Goal: Find specific page/section: Find specific page/section

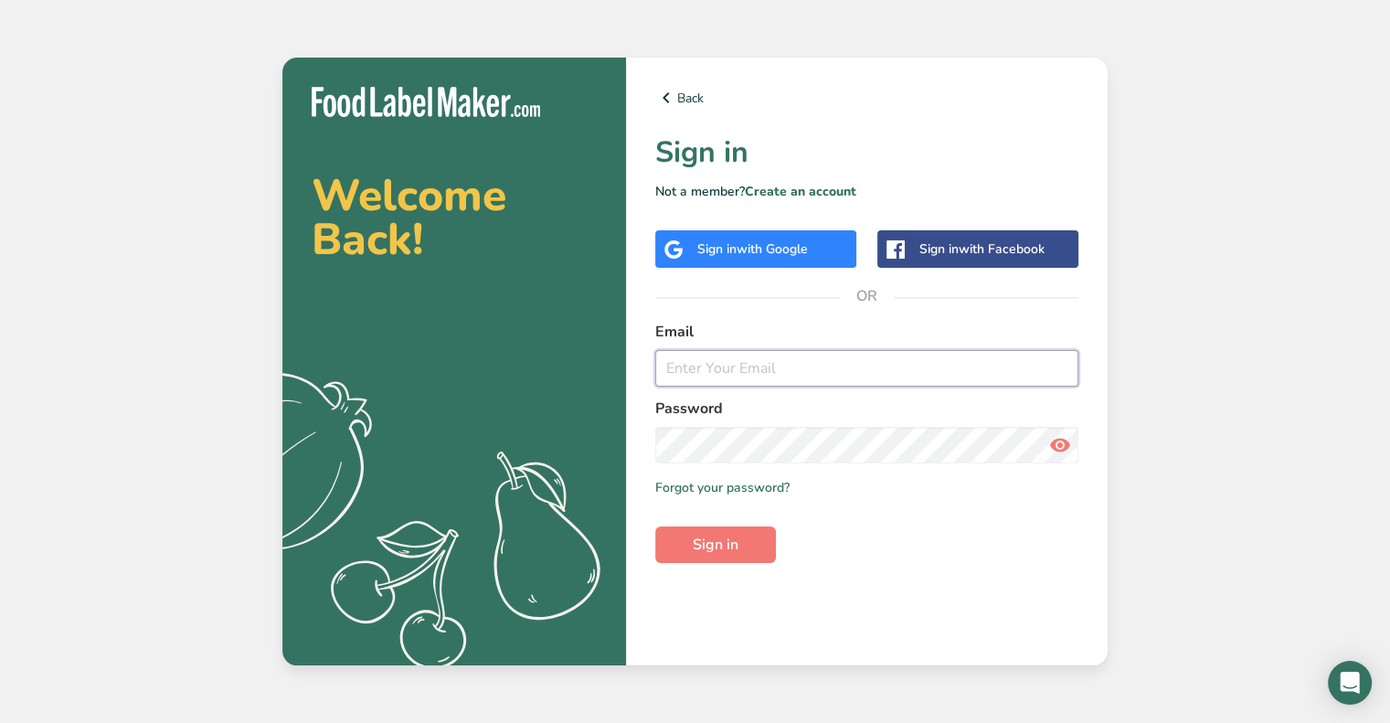
type input "[EMAIL_ADDRESS][DOMAIN_NAME]"
click at [712, 371] on input "[EMAIL_ADDRESS][DOMAIN_NAME]" at bounding box center [866, 368] width 423 height 37
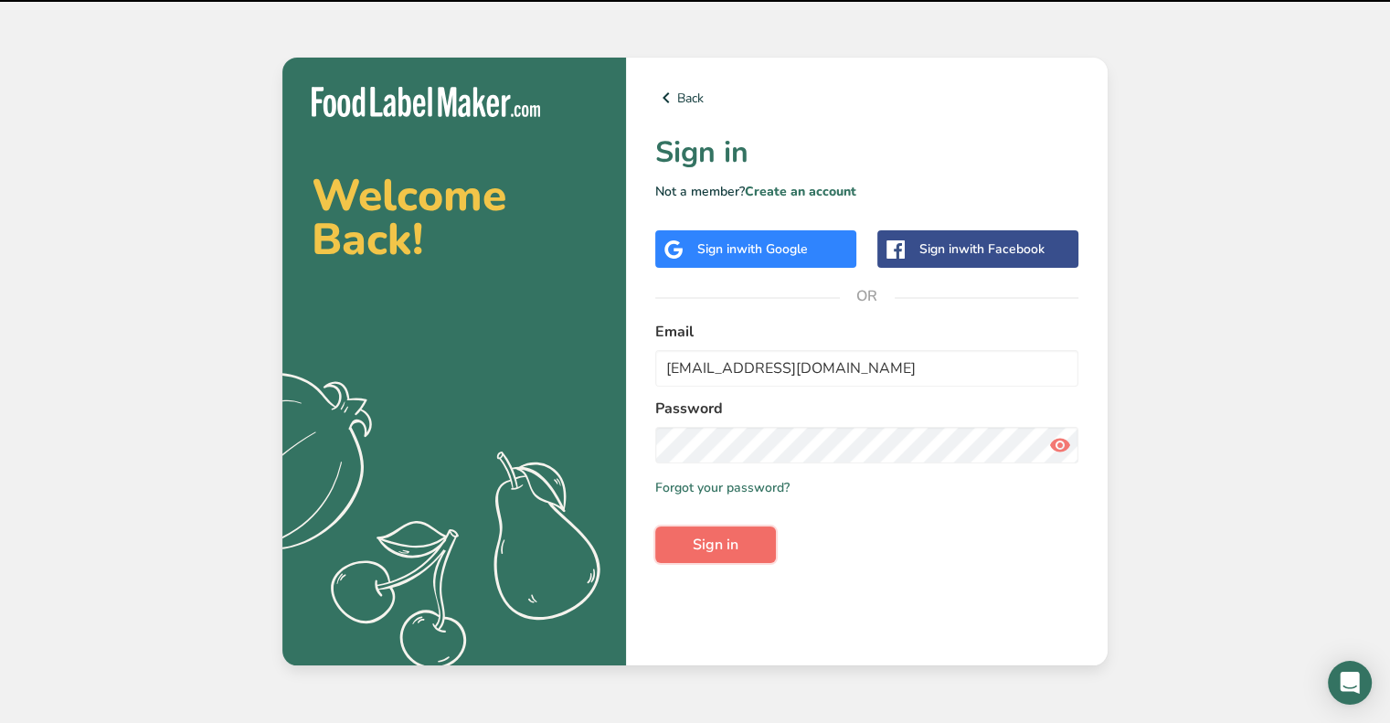
click at [691, 543] on button "Sign in" at bounding box center [715, 545] width 121 height 37
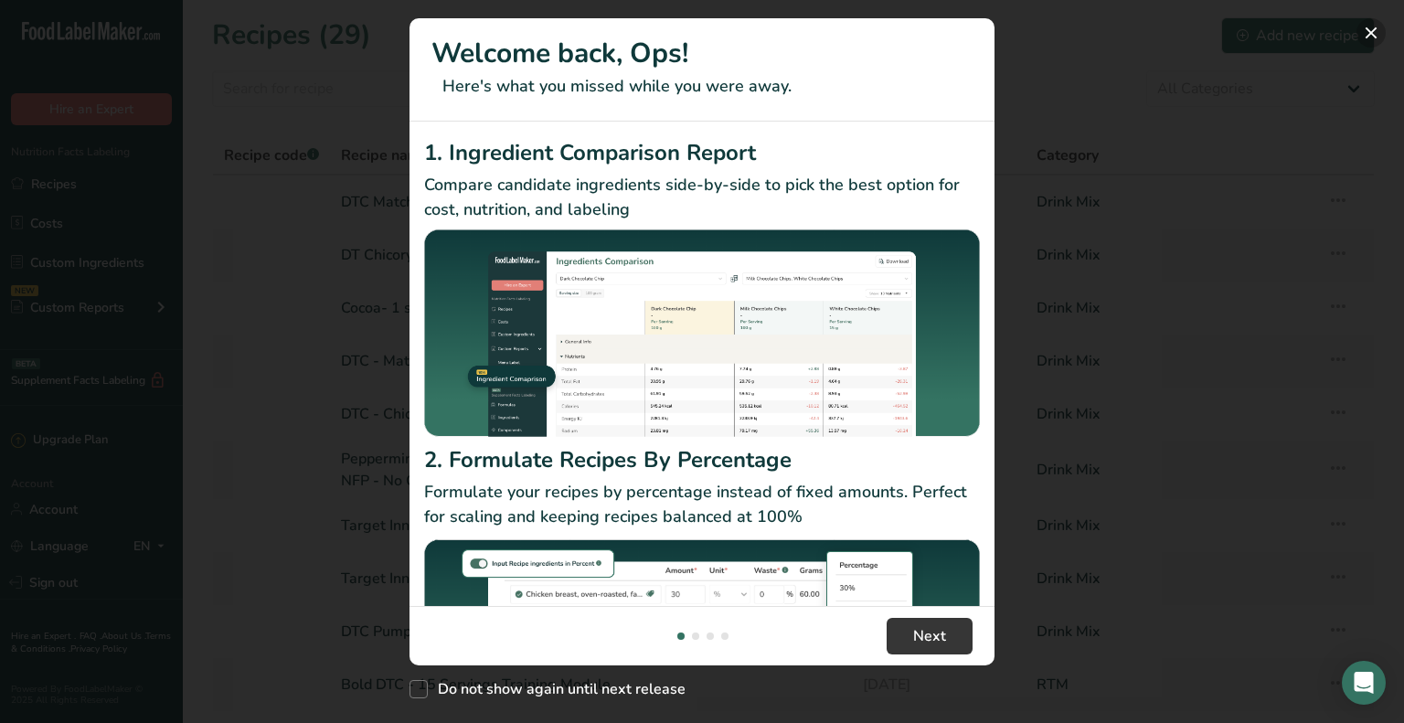
click at [1370, 36] on button "New Features" at bounding box center [1370, 32] width 29 height 29
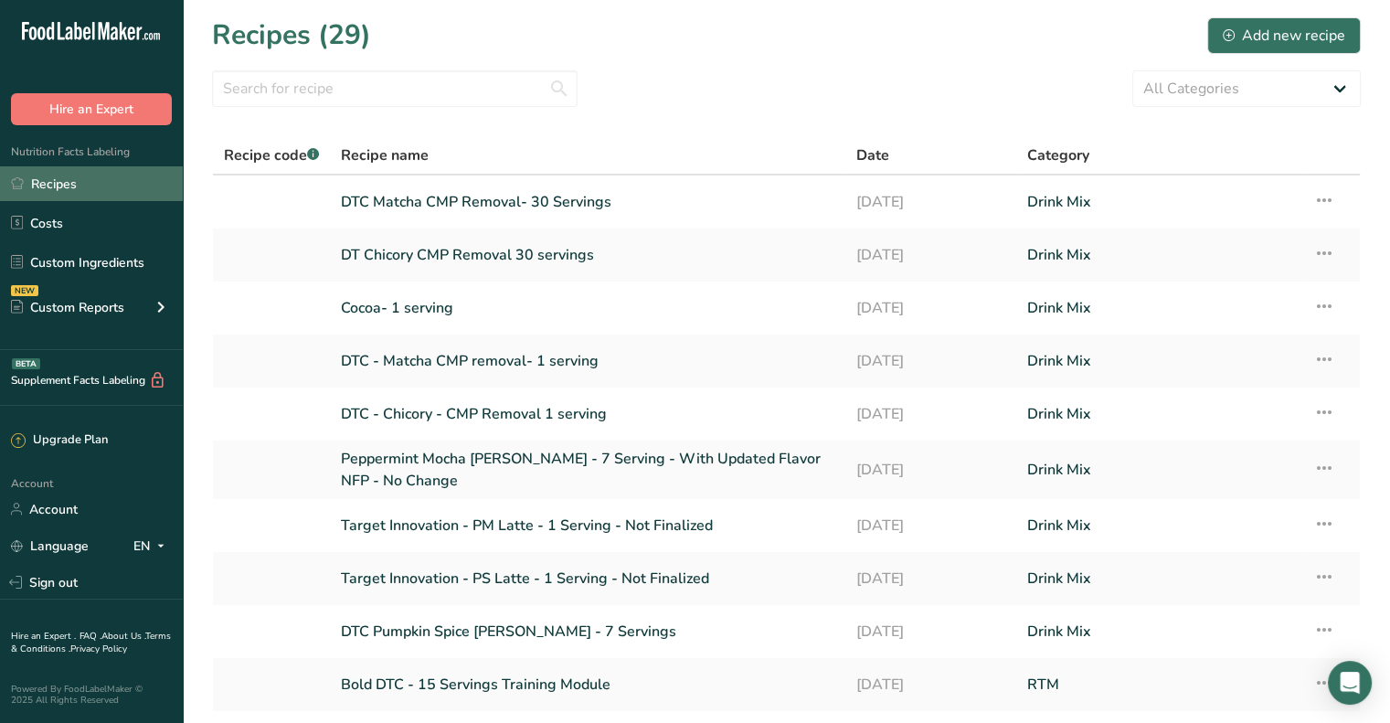
click at [64, 188] on link "Recipes" at bounding box center [91, 183] width 183 height 35
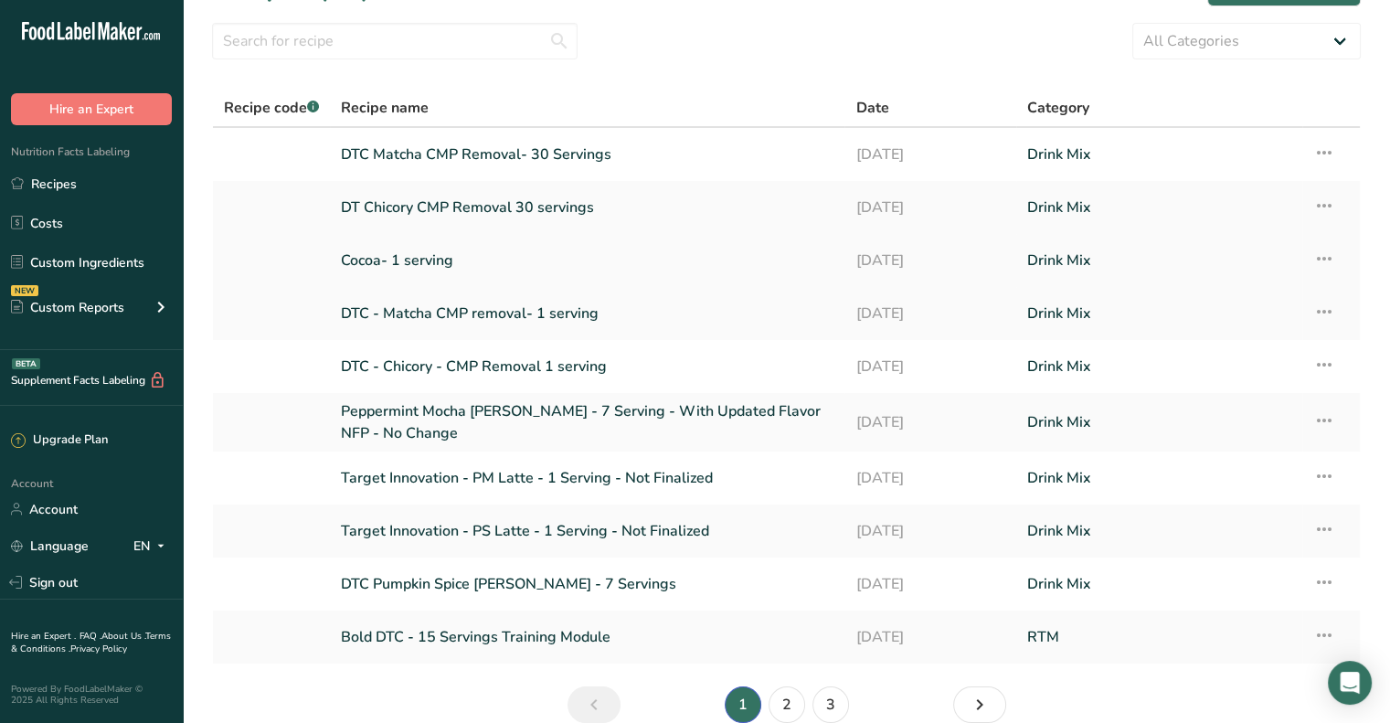
scroll to position [91, 0]
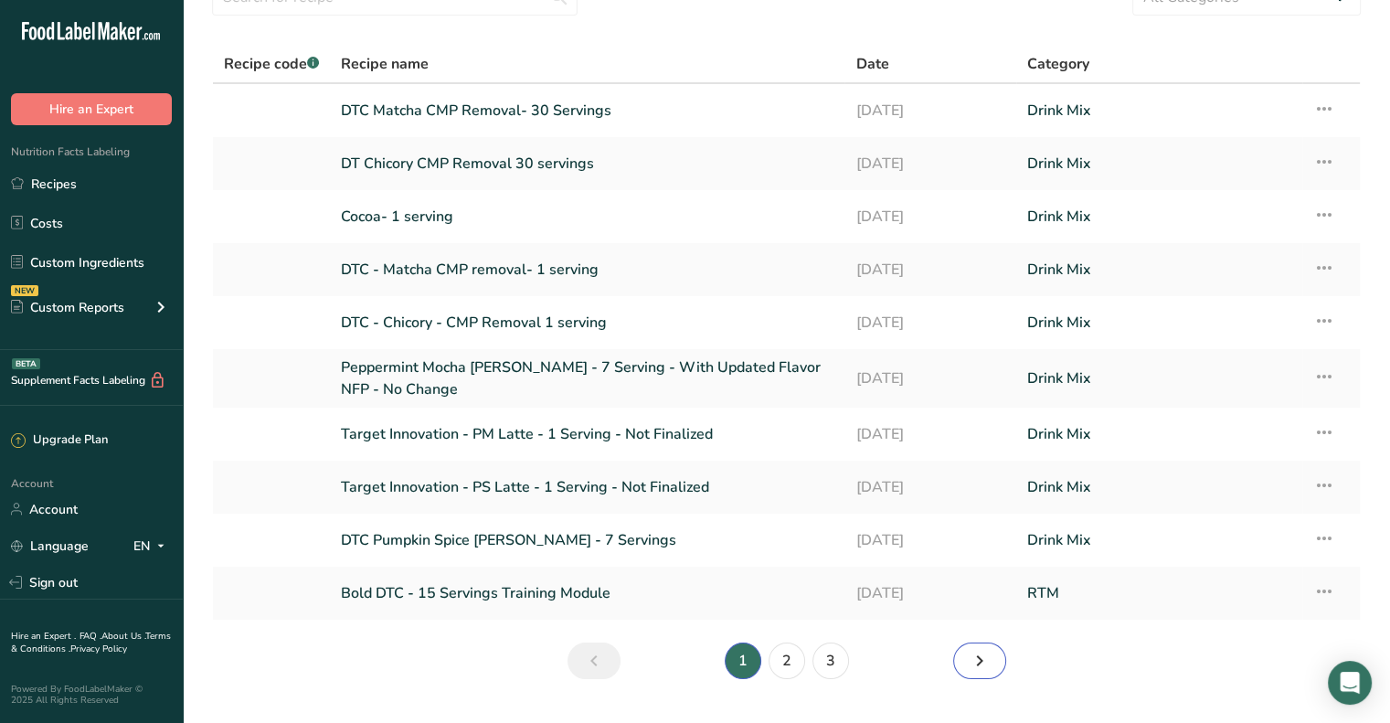
click at [970, 665] on icon "Next page" at bounding box center [980, 660] width 22 height 33
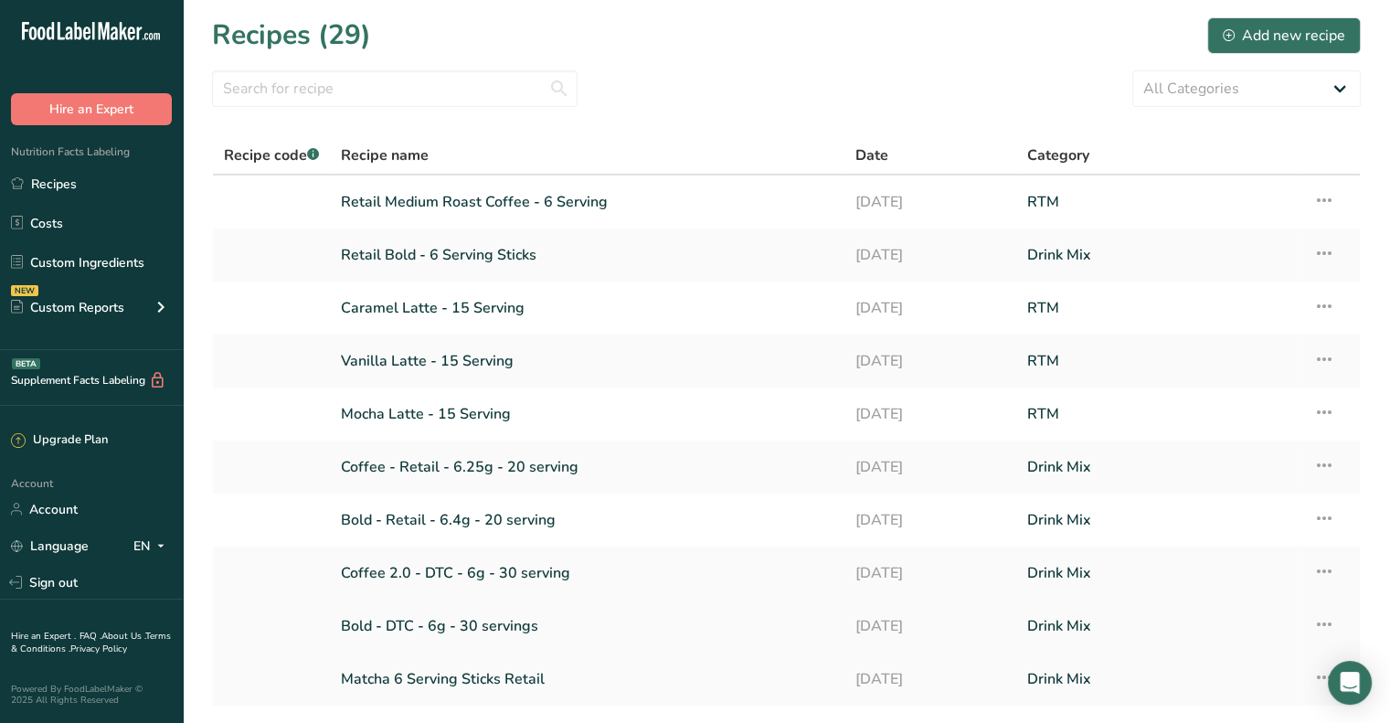
scroll to position [91, 0]
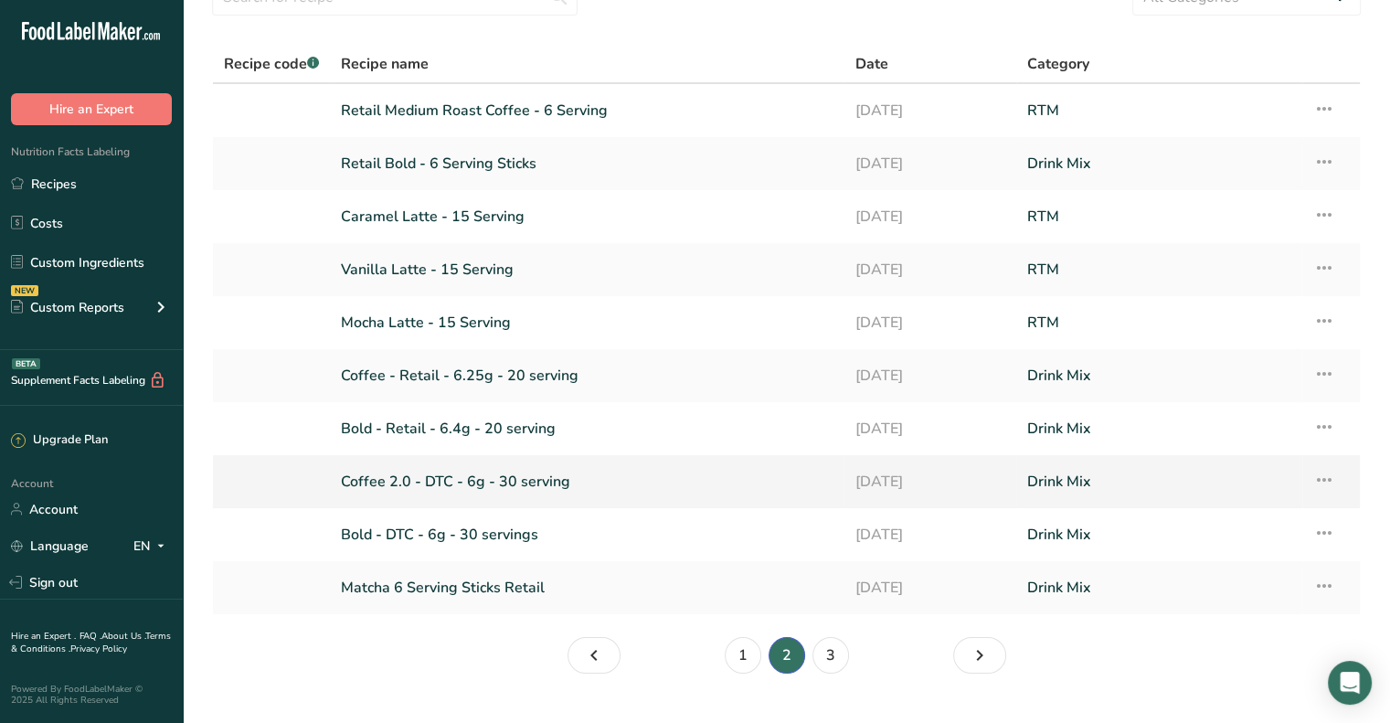
click at [478, 478] on link "Coffee 2.0 - DTC - 6g - 30 serving" at bounding box center [587, 482] width 493 height 38
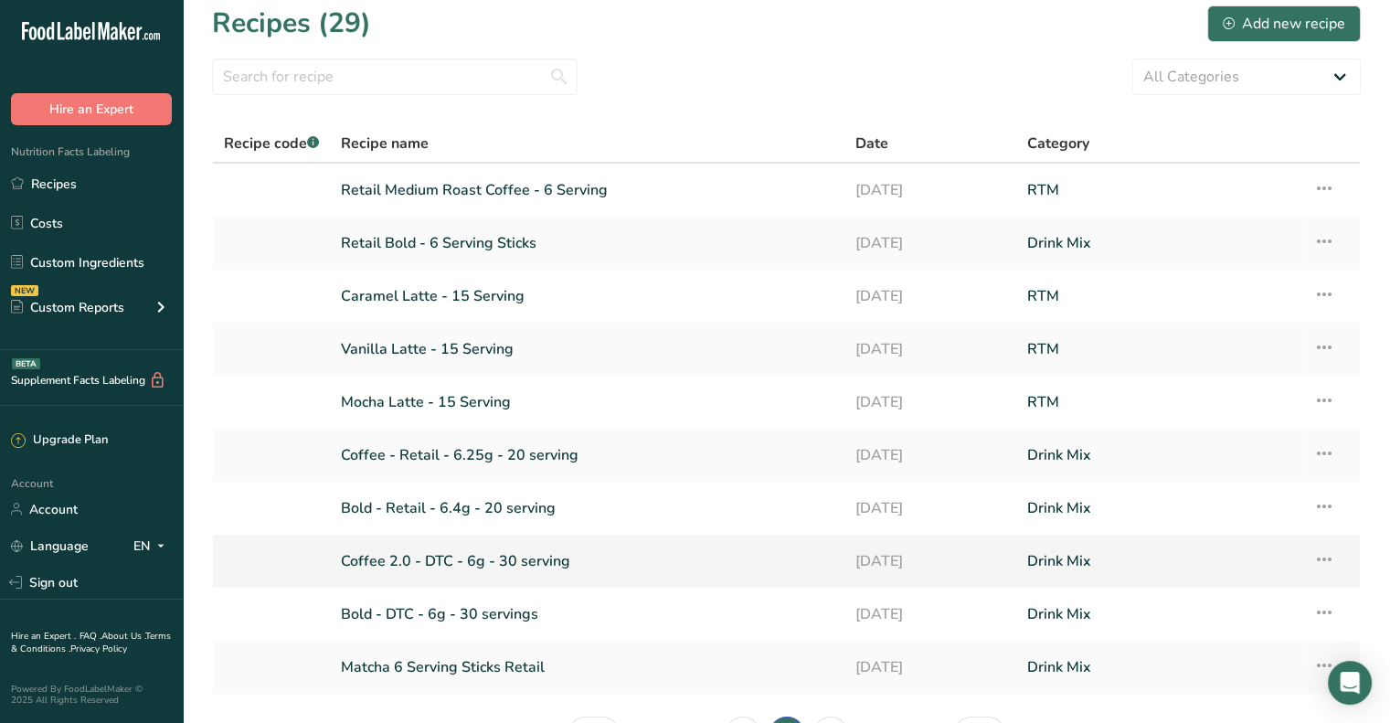
scroll to position [91, 0]
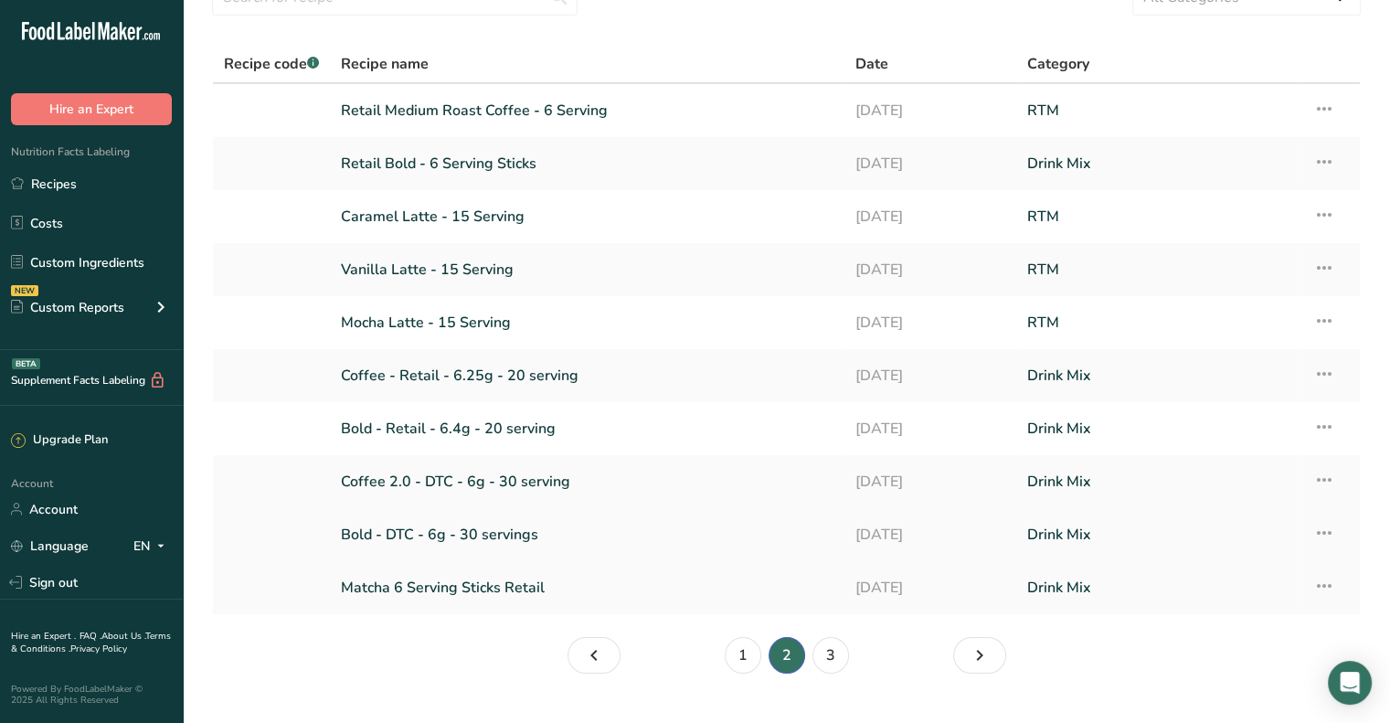
click at [501, 535] on link "Bold - DTC - 6g - 30 servings" at bounding box center [587, 535] width 493 height 38
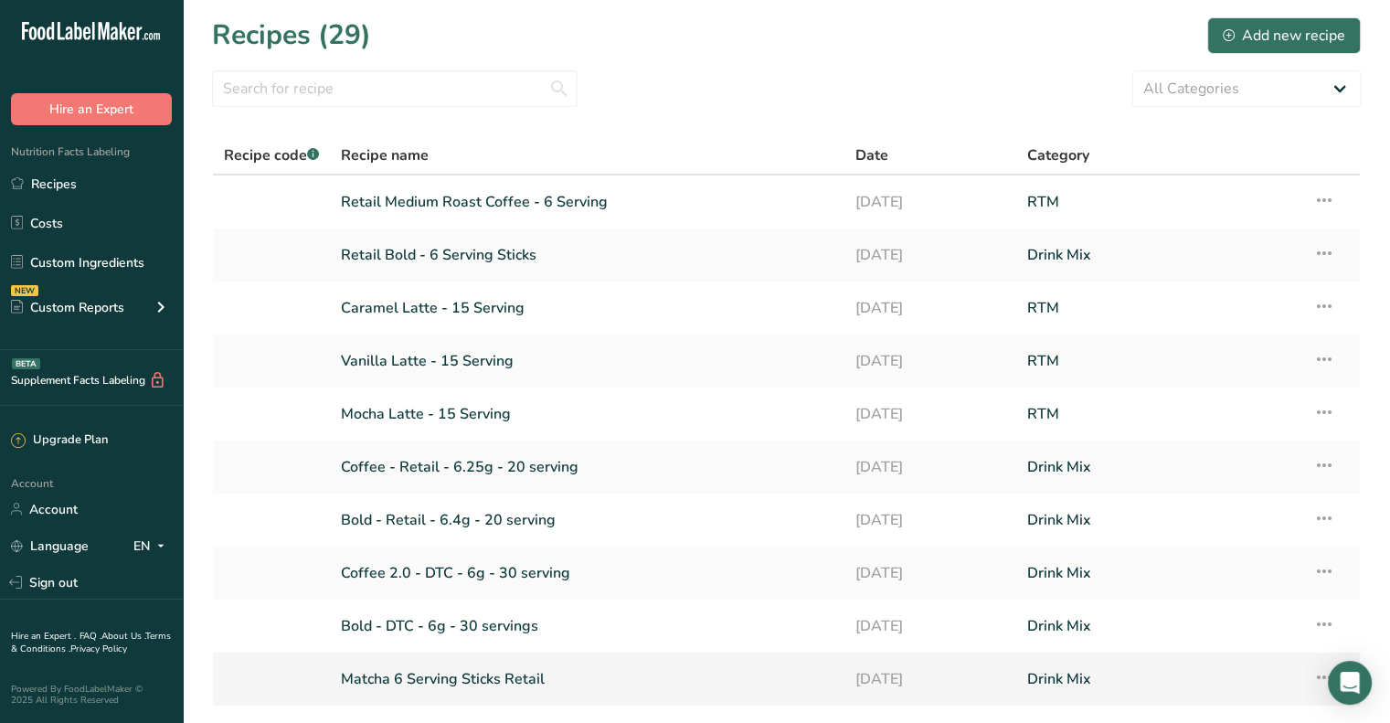
scroll to position [128, 0]
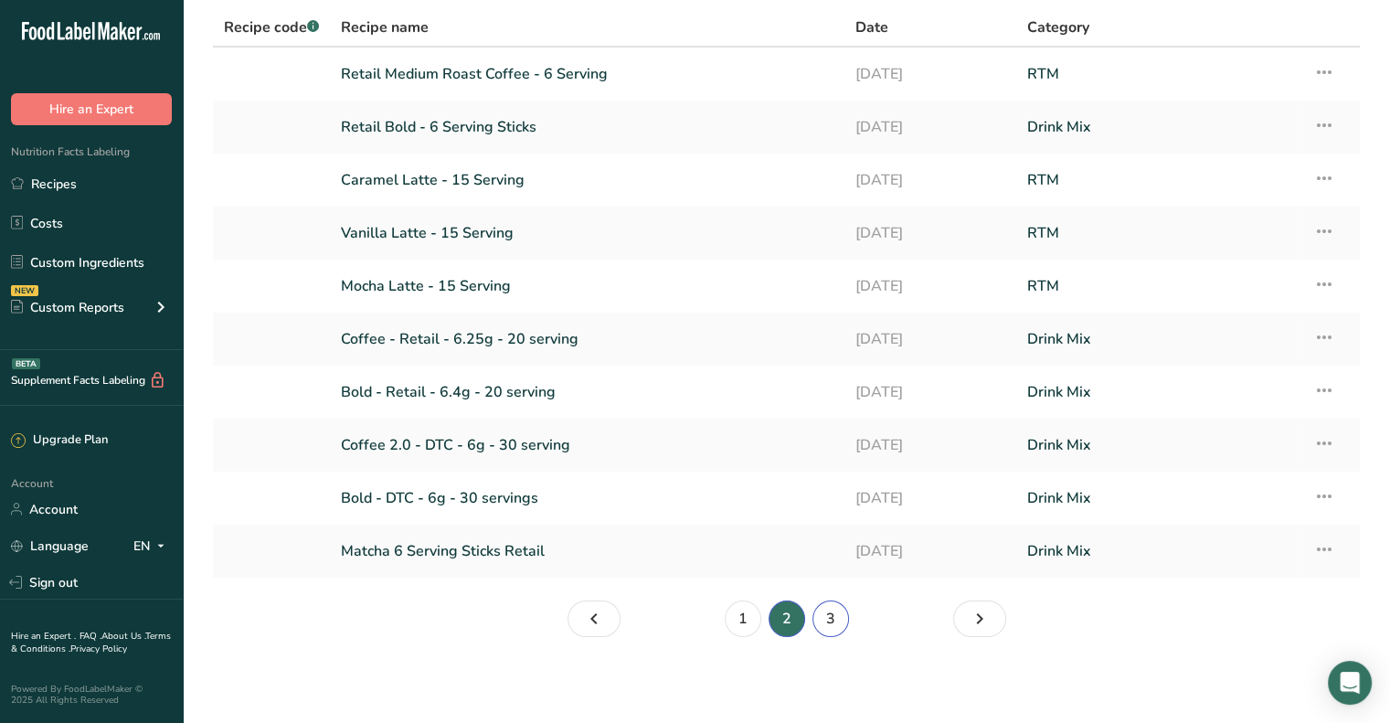
click at [830, 621] on link "3" at bounding box center [831, 619] width 37 height 37
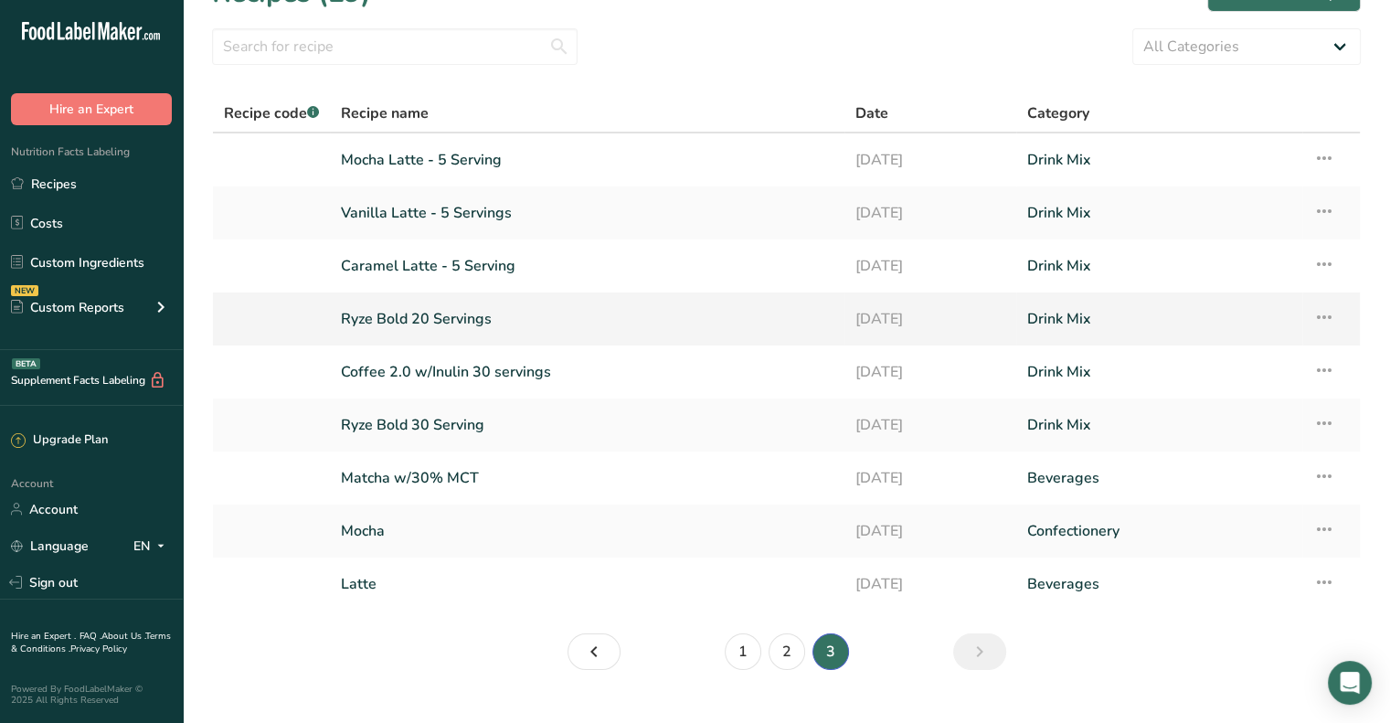
scroll to position [76, 0]
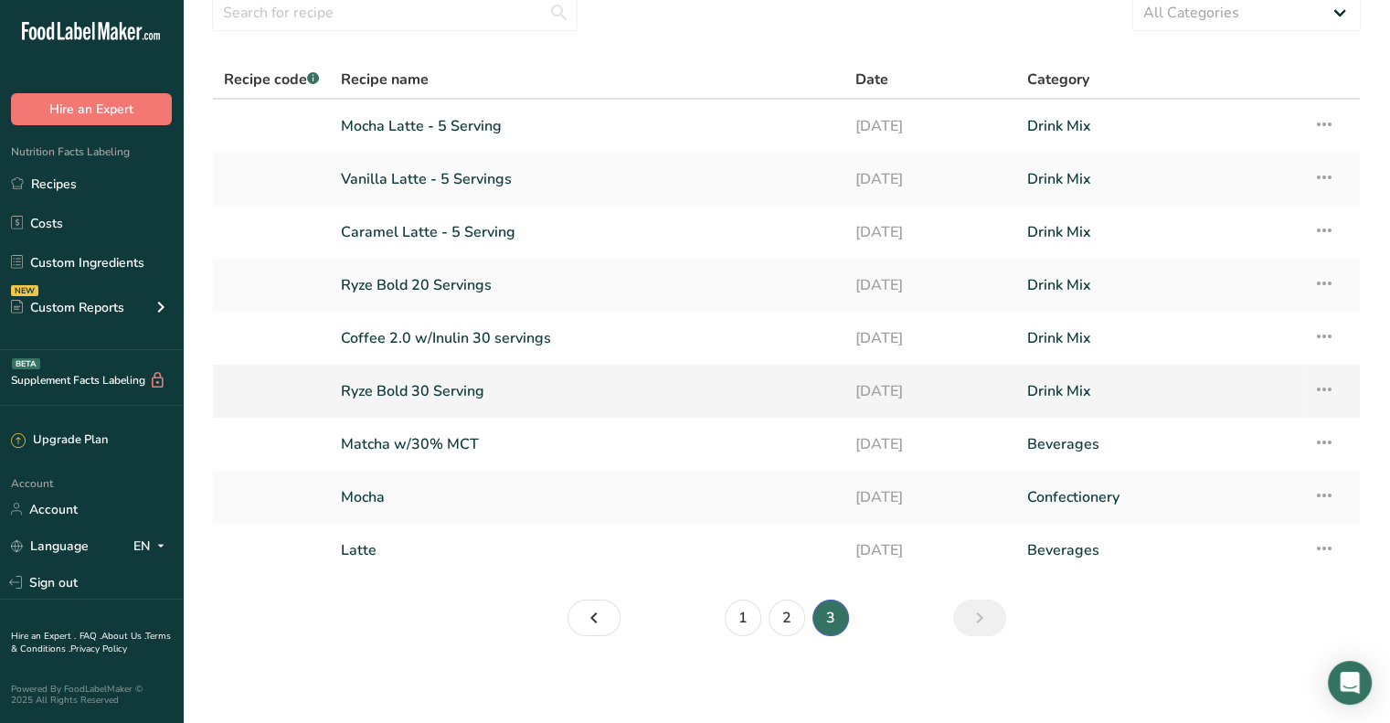
click at [439, 390] on link "Ryze Bold 30 Serving" at bounding box center [587, 391] width 493 height 38
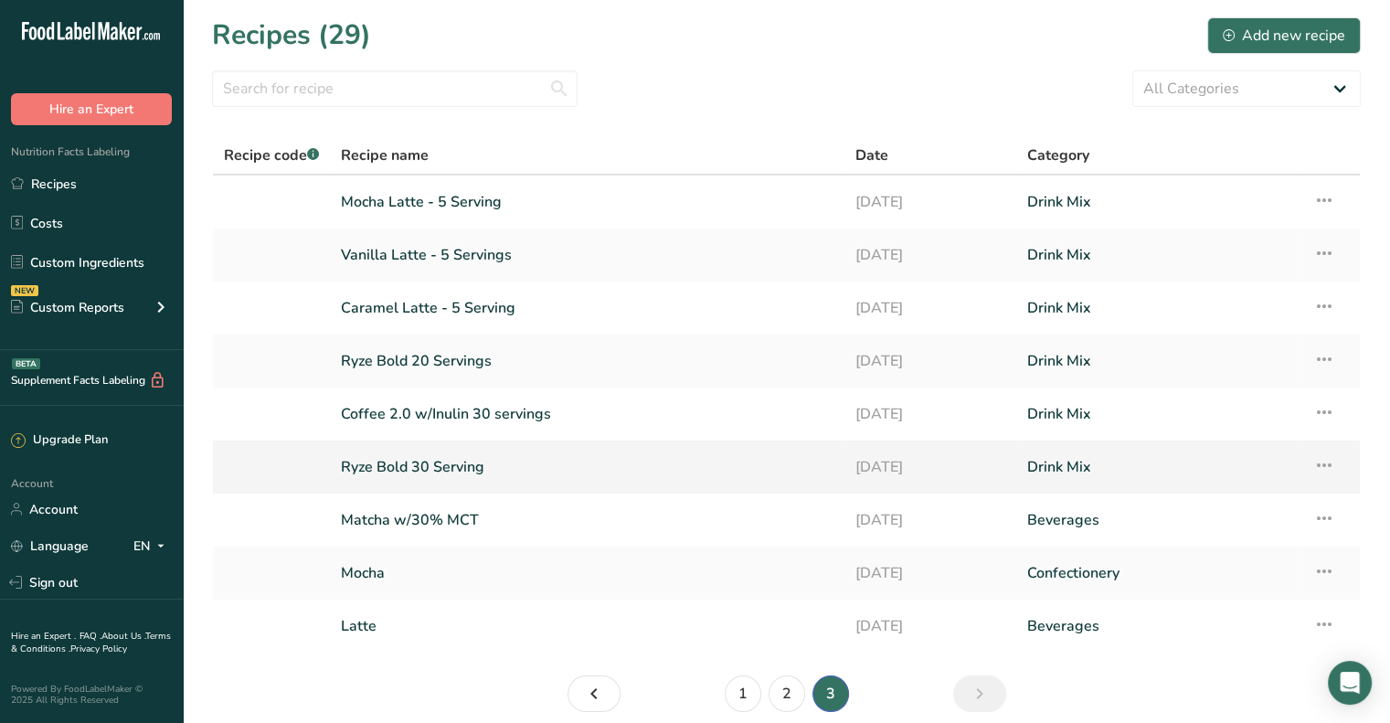
click at [452, 466] on link "Ryze Bold 30 Serving" at bounding box center [587, 467] width 493 height 38
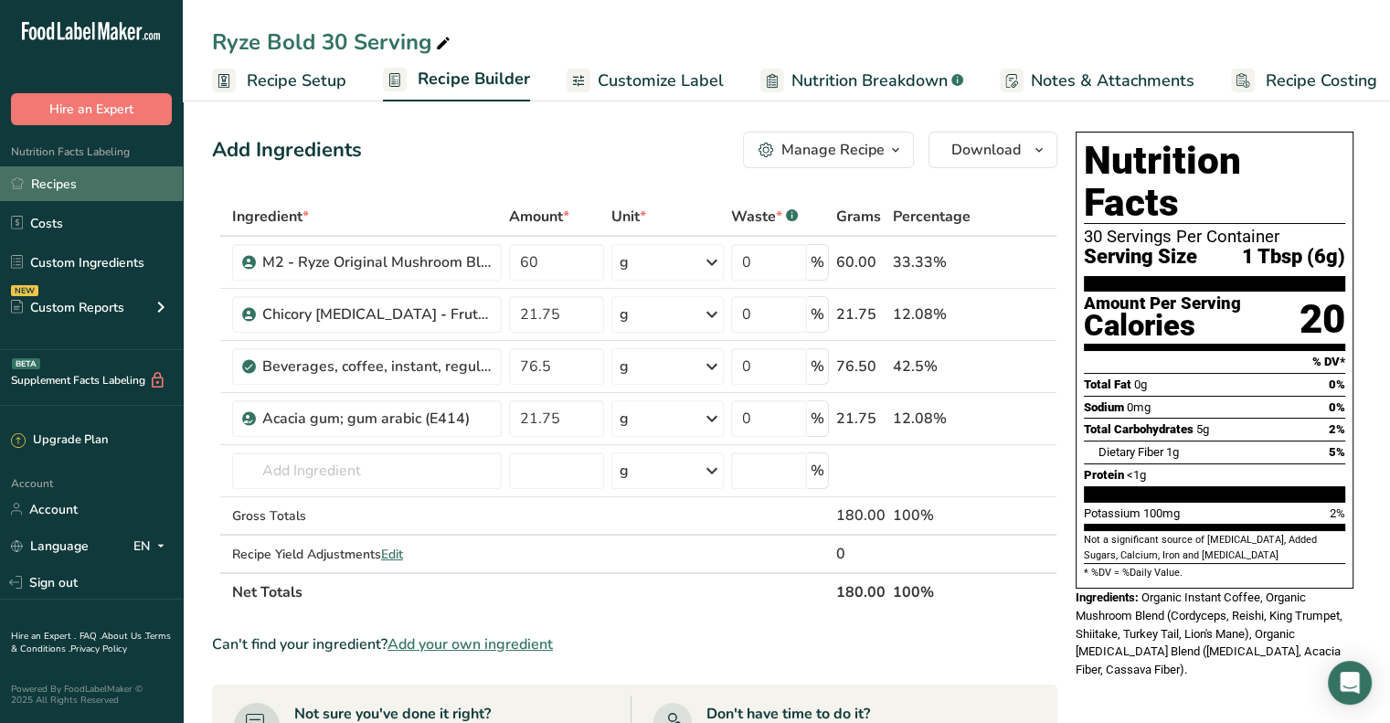
click at [49, 180] on link "Recipes" at bounding box center [91, 183] width 183 height 35
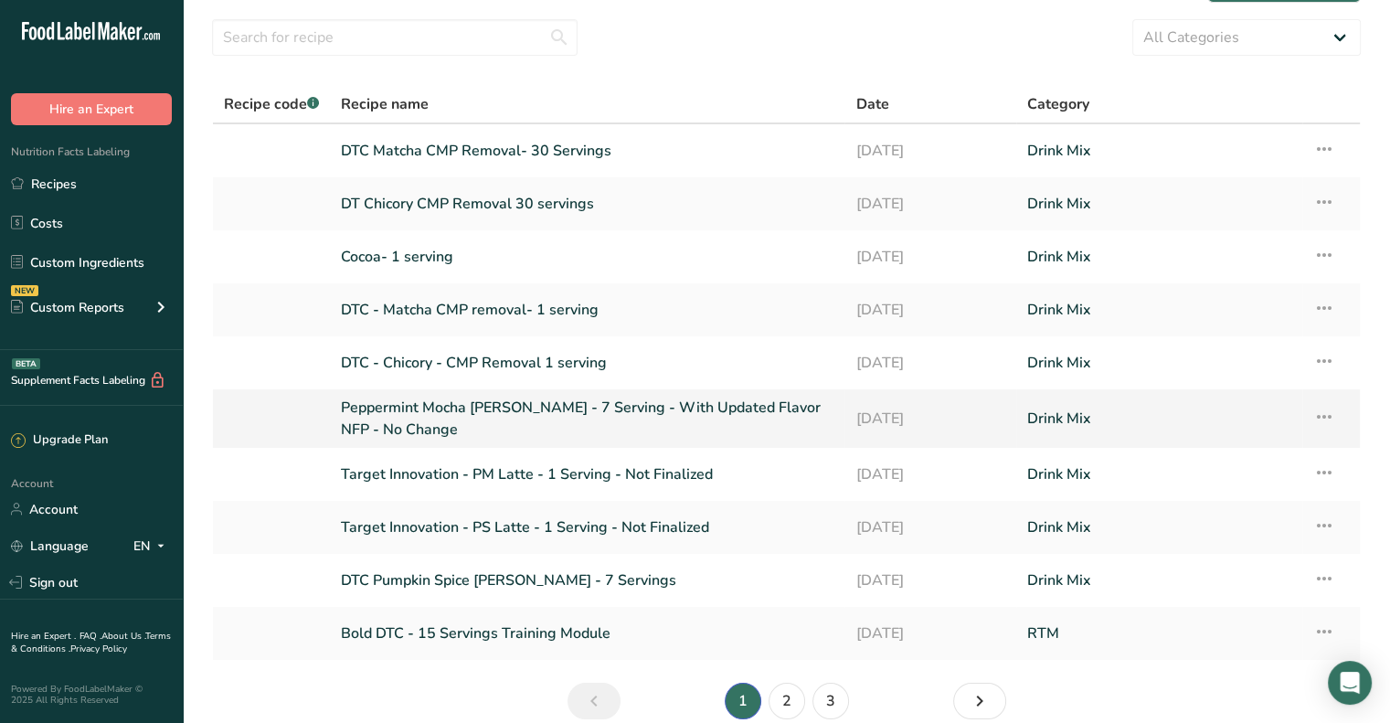
scroll to position [91, 0]
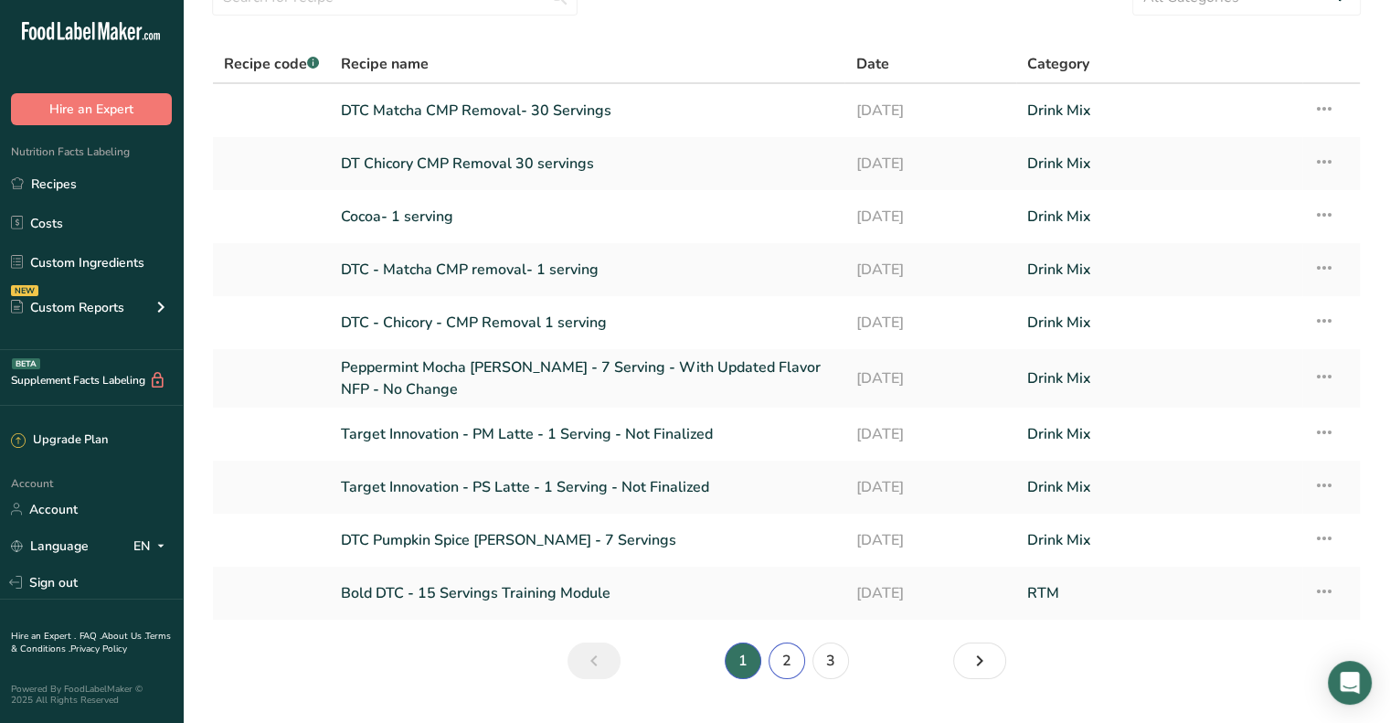
click at [784, 668] on link "2" at bounding box center [787, 661] width 37 height 37
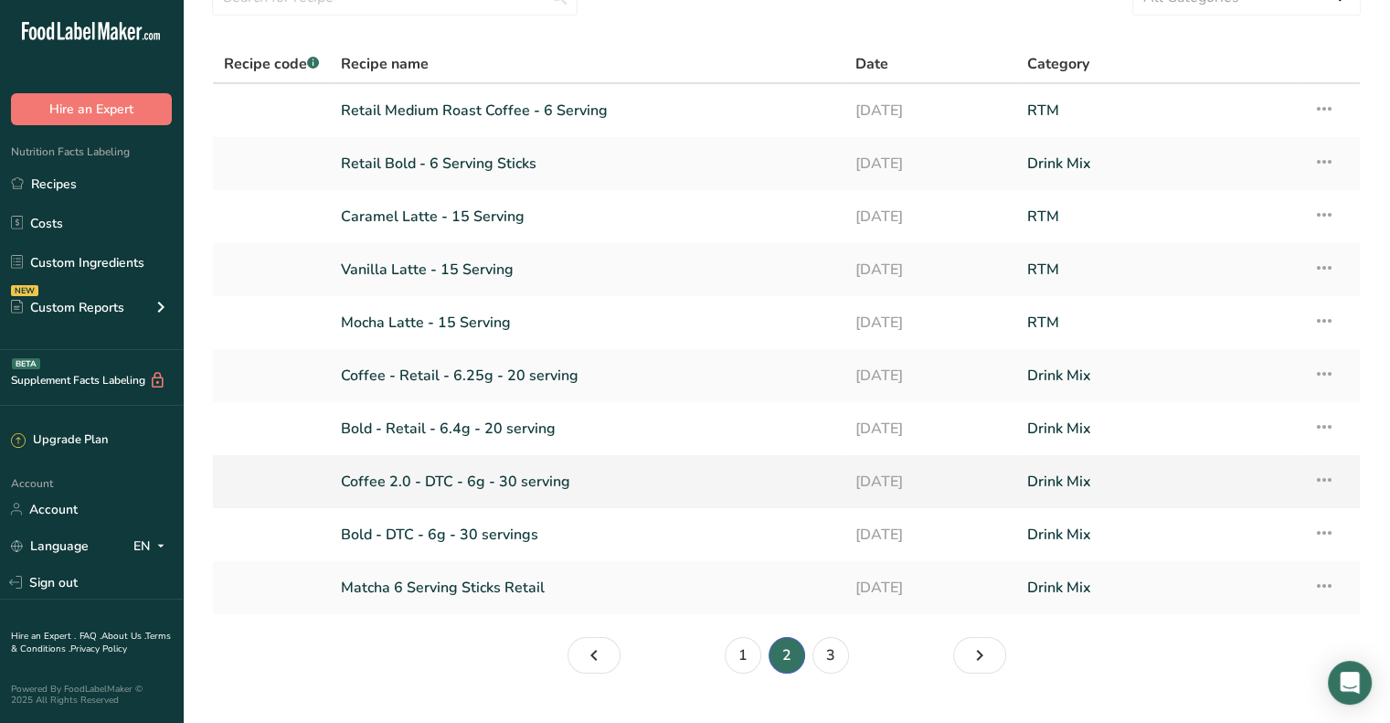
click at [523, 478] on link "Coffee 2.0 - DTC - 6g - 30 serving" at bounding box center [587, 482] width 493 height 38
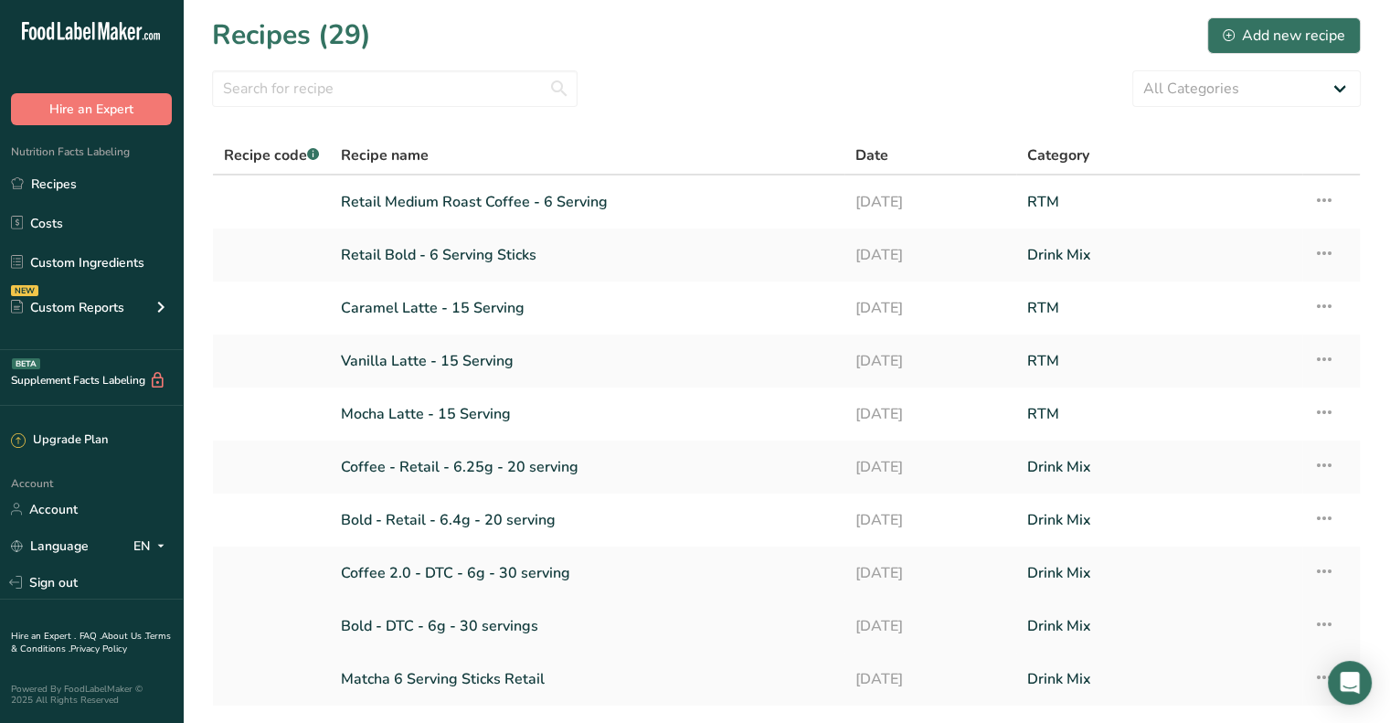
click at [461, 629] on link "Bold - DTC - 6g - 30 servings" at bounding box center [587, 626] width 493 height 38
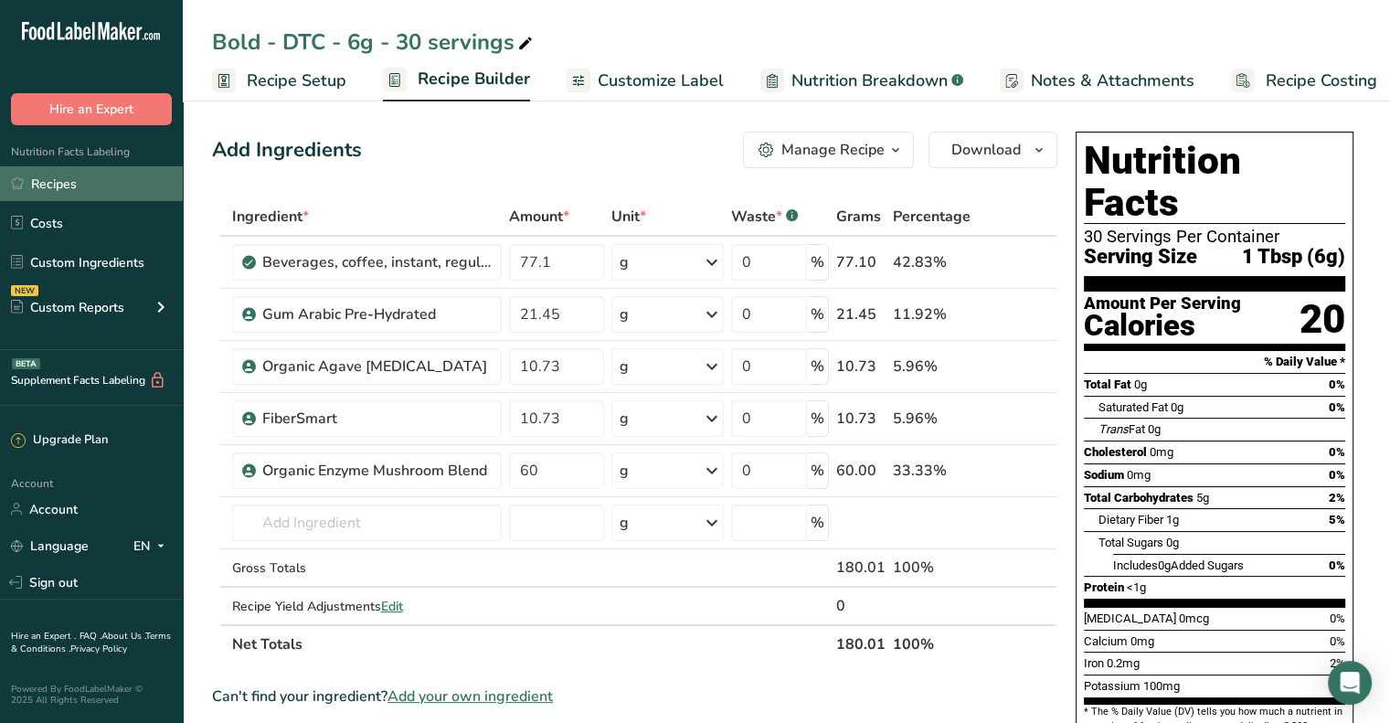
click at [62, 182] on link "Recipes" at bounding box center [91, 183] width 183 height 35
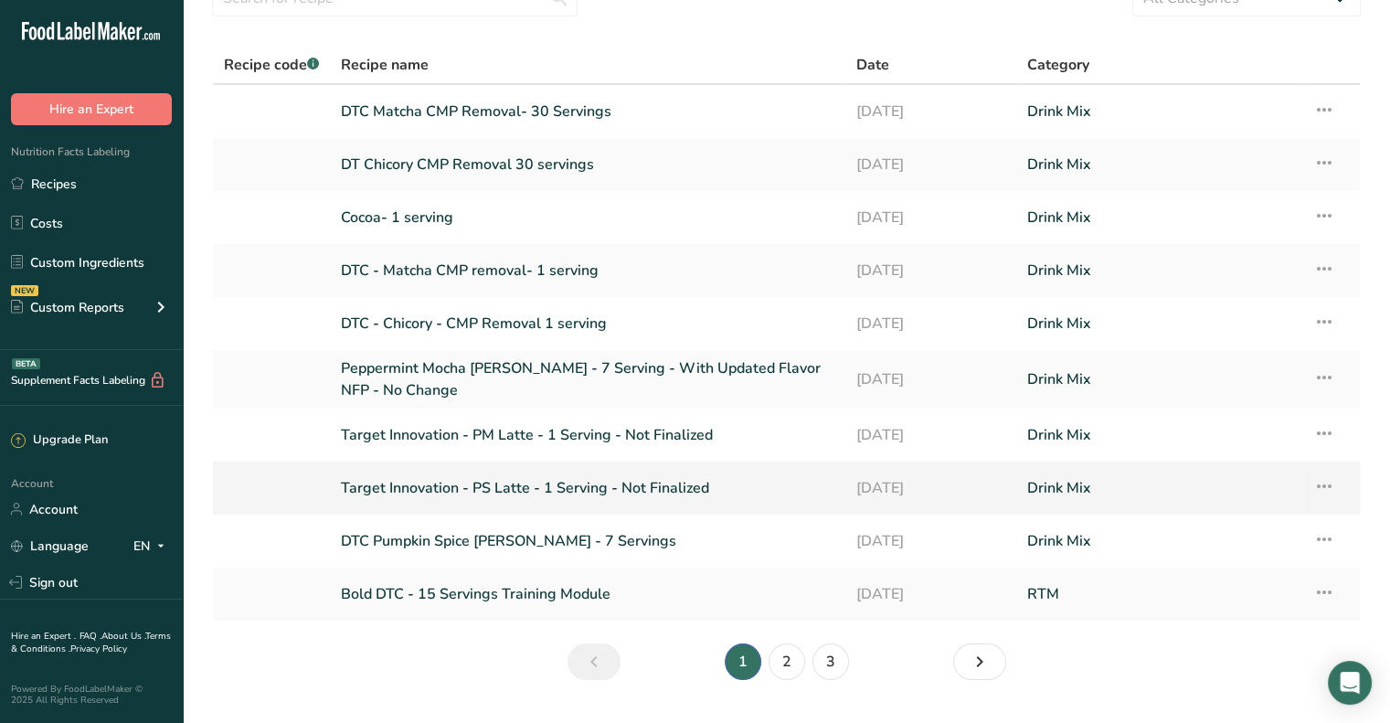
scroll to position [91, 0]
click at [779, 665] on link "2" at bounding box center [787, 661] width 37 height 37
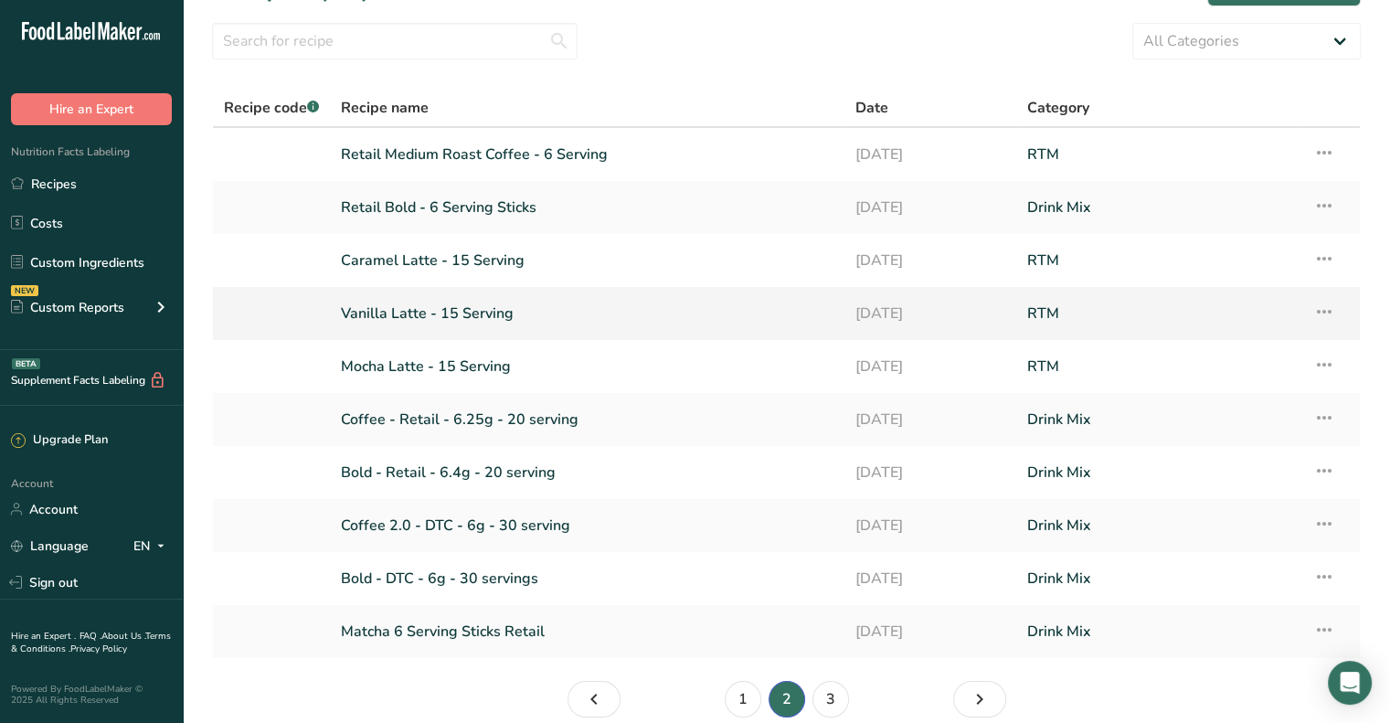
scroll to position [91, 0]
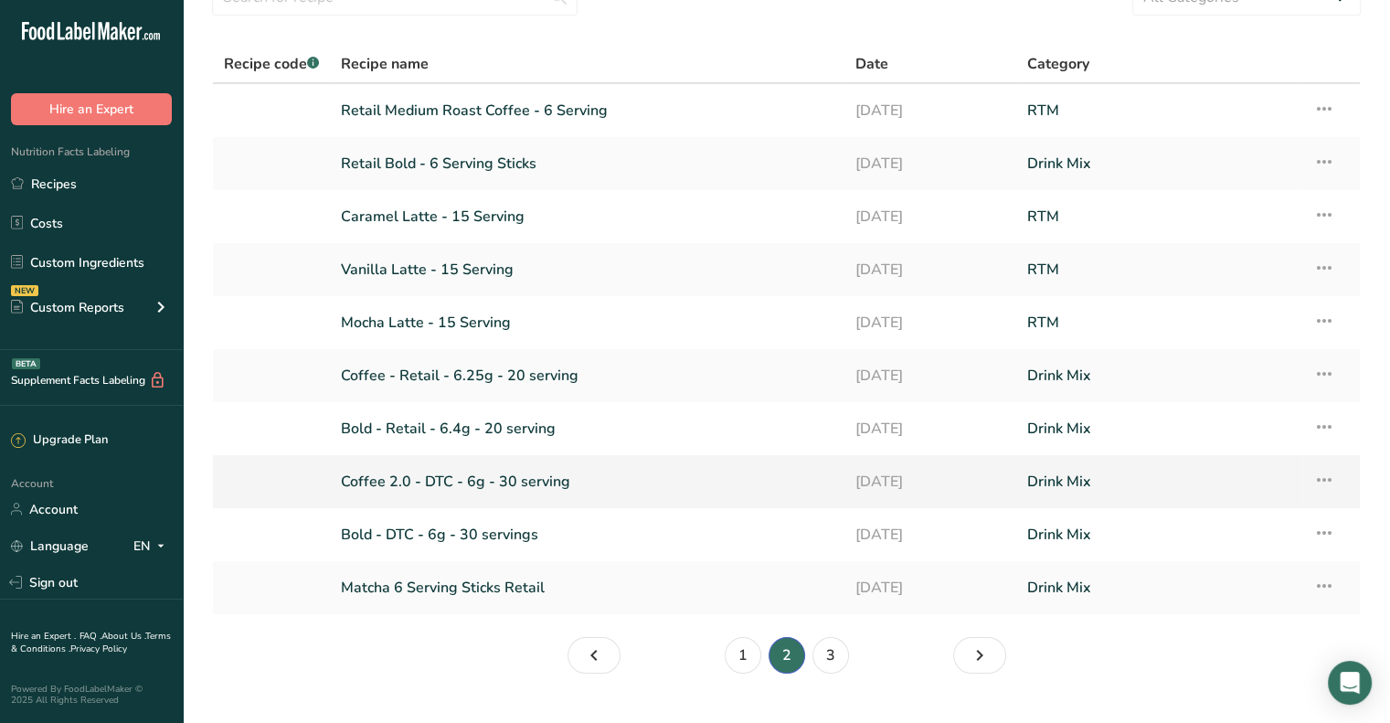
click at [451, 478] on link "Coffee 2.0 - DTC - 6g - 30 serving" at bounding box center [587, 482] width 493 height 38
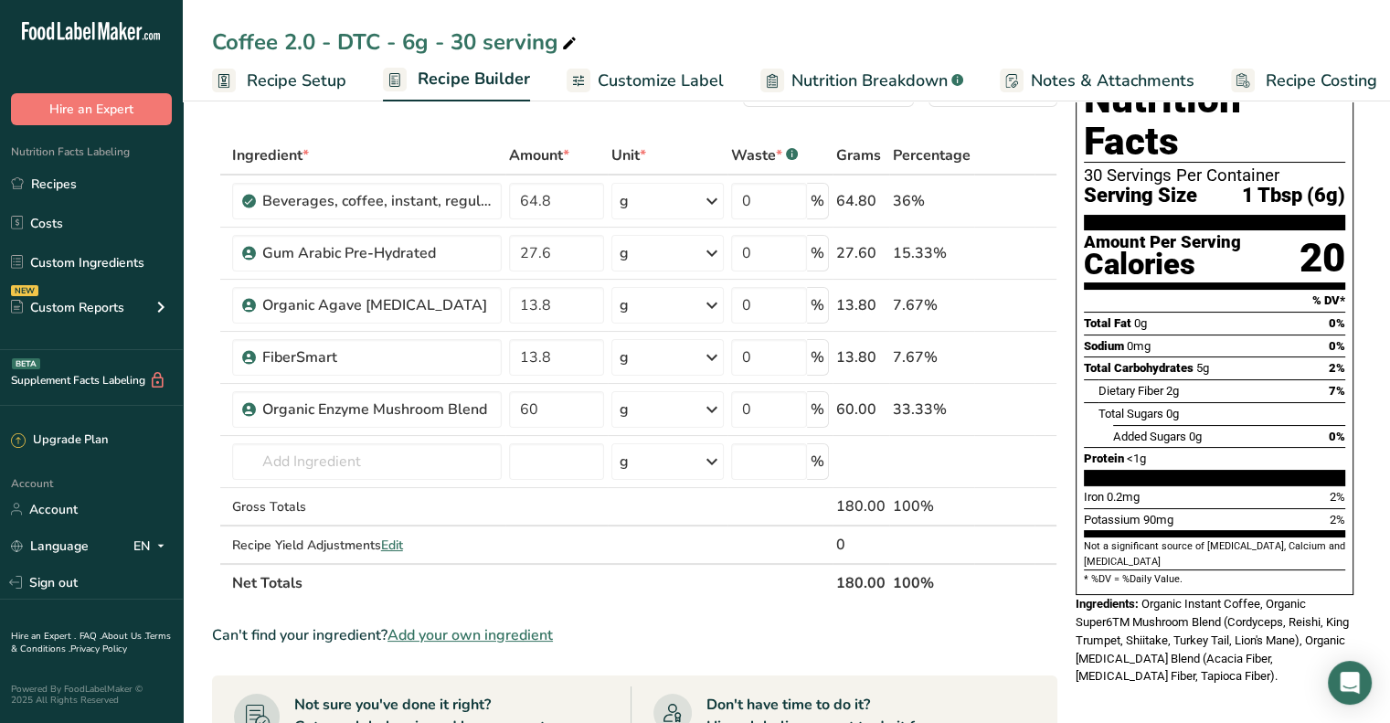
scroll to position [183, 0]
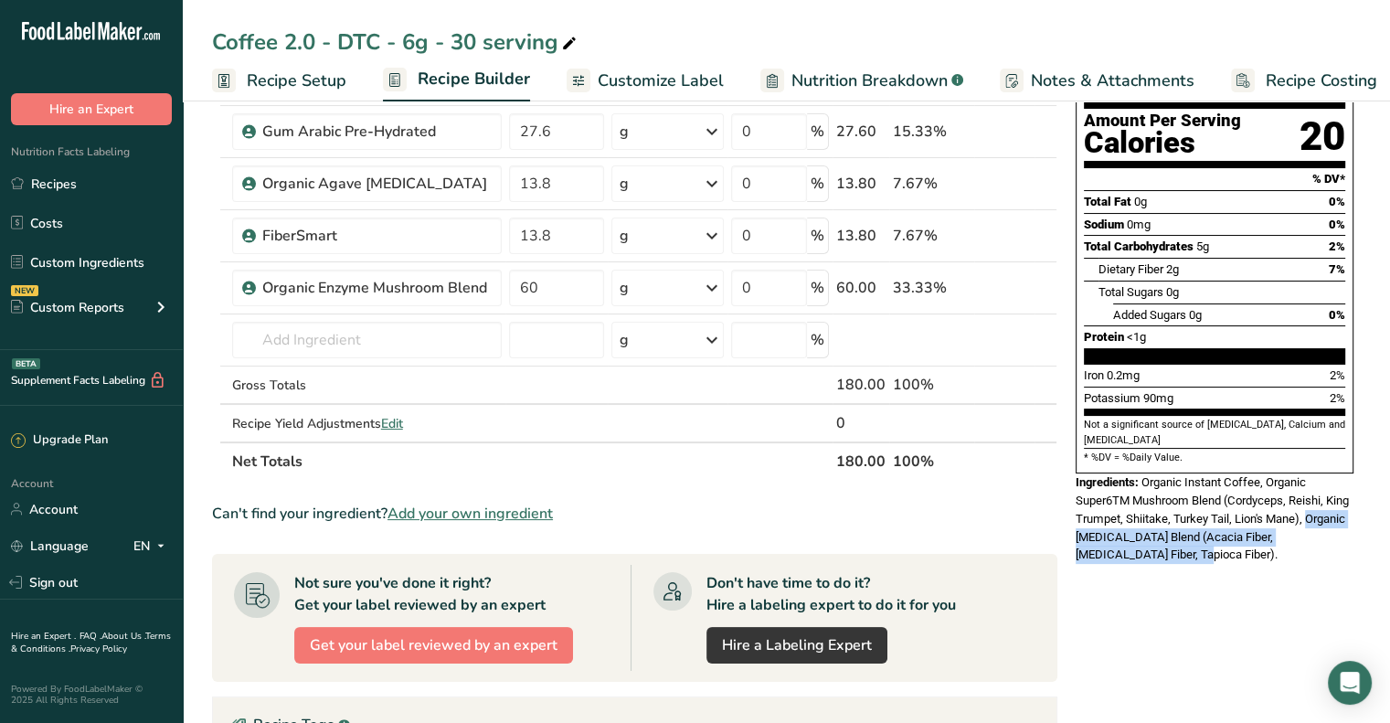
drag, startPoint x: 1164, startPoint y: 518, endPoint x: 1068, endPoint y: 499, distance: 97.9
click at [1069, 499] on div "Nutrition Facts 30 Servings Per Container Serving Size 1 Tbsp (6g) Amount Per S…" at bounding box center [1215, 256] width 293 height 630
drag, startPoint x: 1178, startPoint y: 624, endPoint x: 1187, endPoint y: 618, distance: 11.2
click at [1178, 623] on div "Nutrition Facts 30 Servings Per Container Serving Size 1 Tbsp (6g) Amount Per S…" at bounding box center [1215, 519] width 293 height 1156
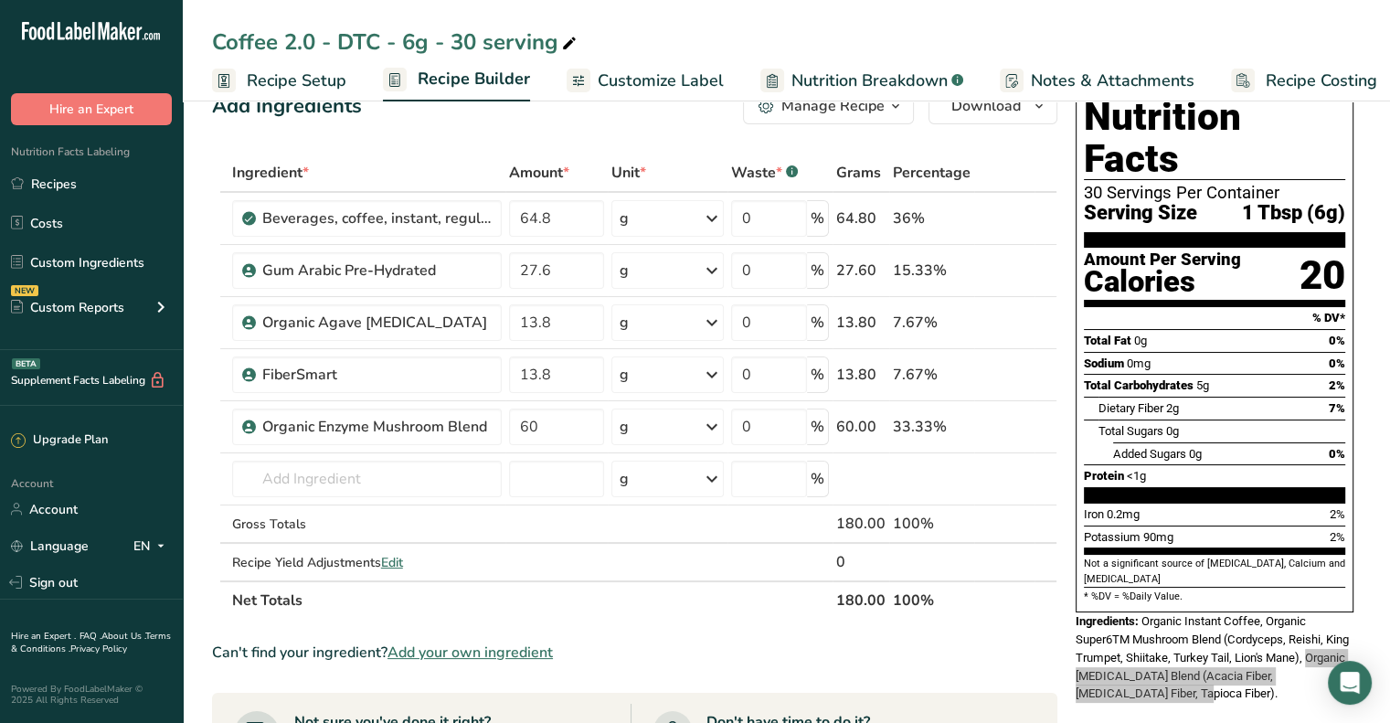
scroll to position [0, 0]
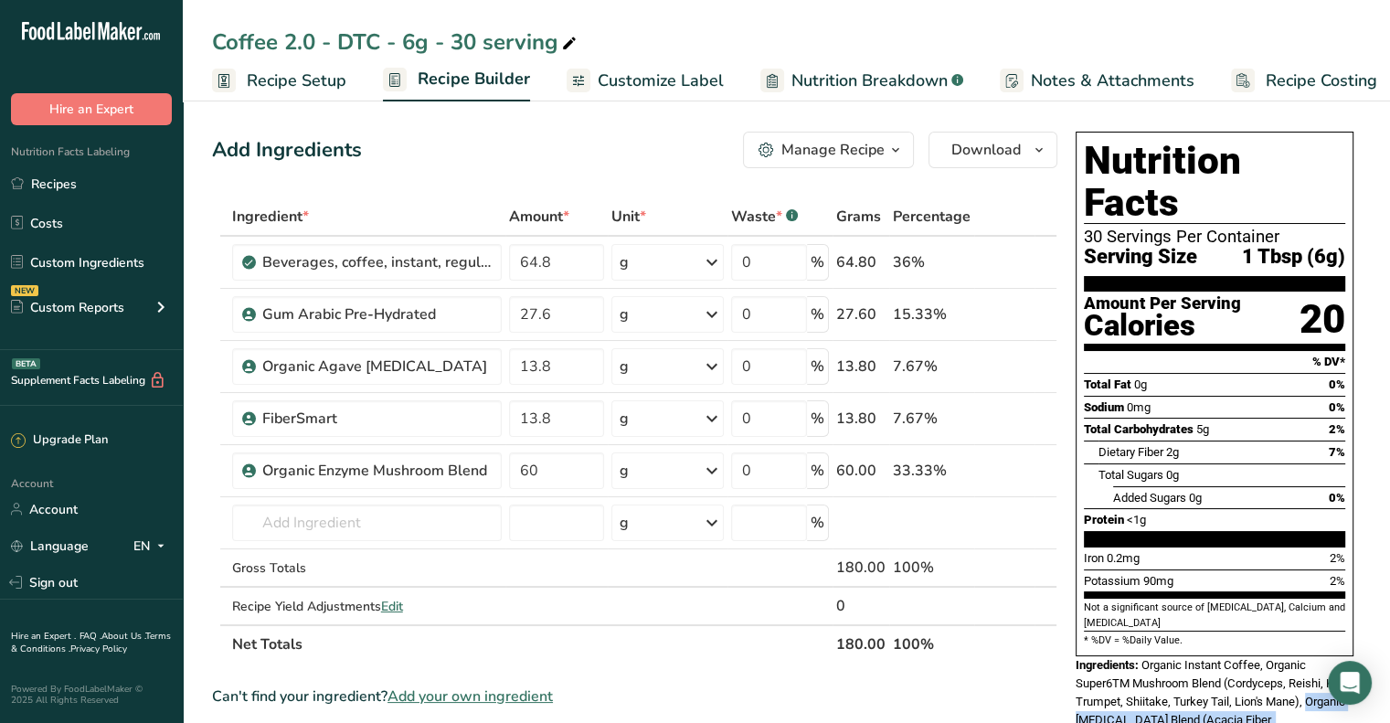
click at [1201, 682] on span "Organic Instant Coffee, Organic Super6TM Mushroom Blend (Cordyceps, Reishi, Kin…" at bounding box center [1212, 701] width 273 height 86
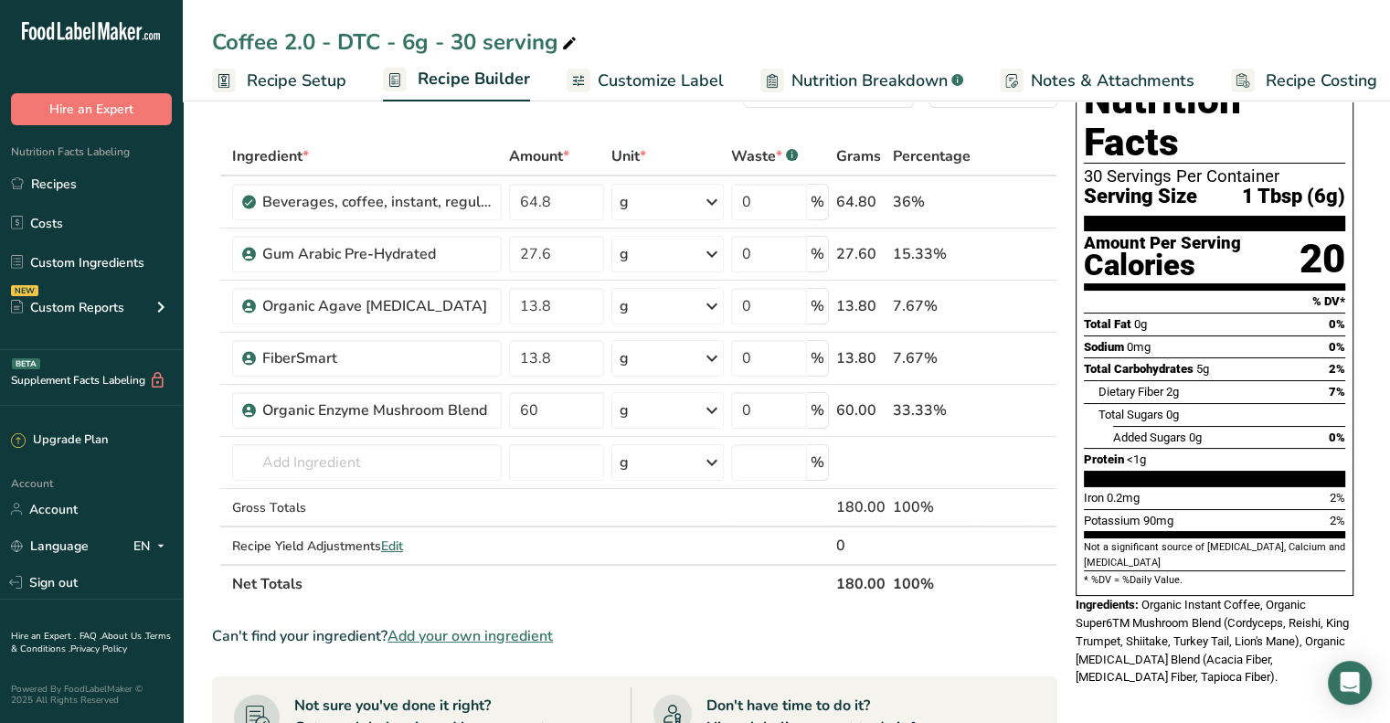
scroll to position [274, 0]
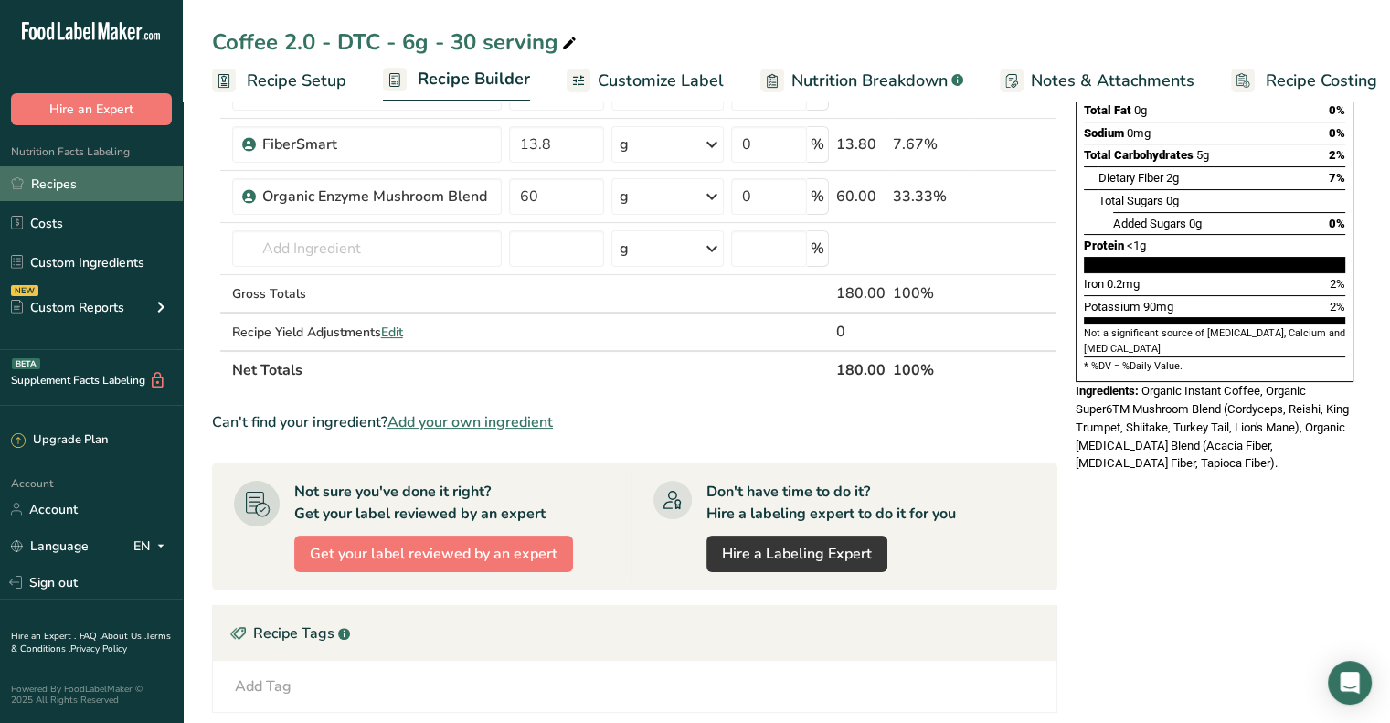
click at [19, 189] on icon at bounding box center [17, 183] width 13 height 14
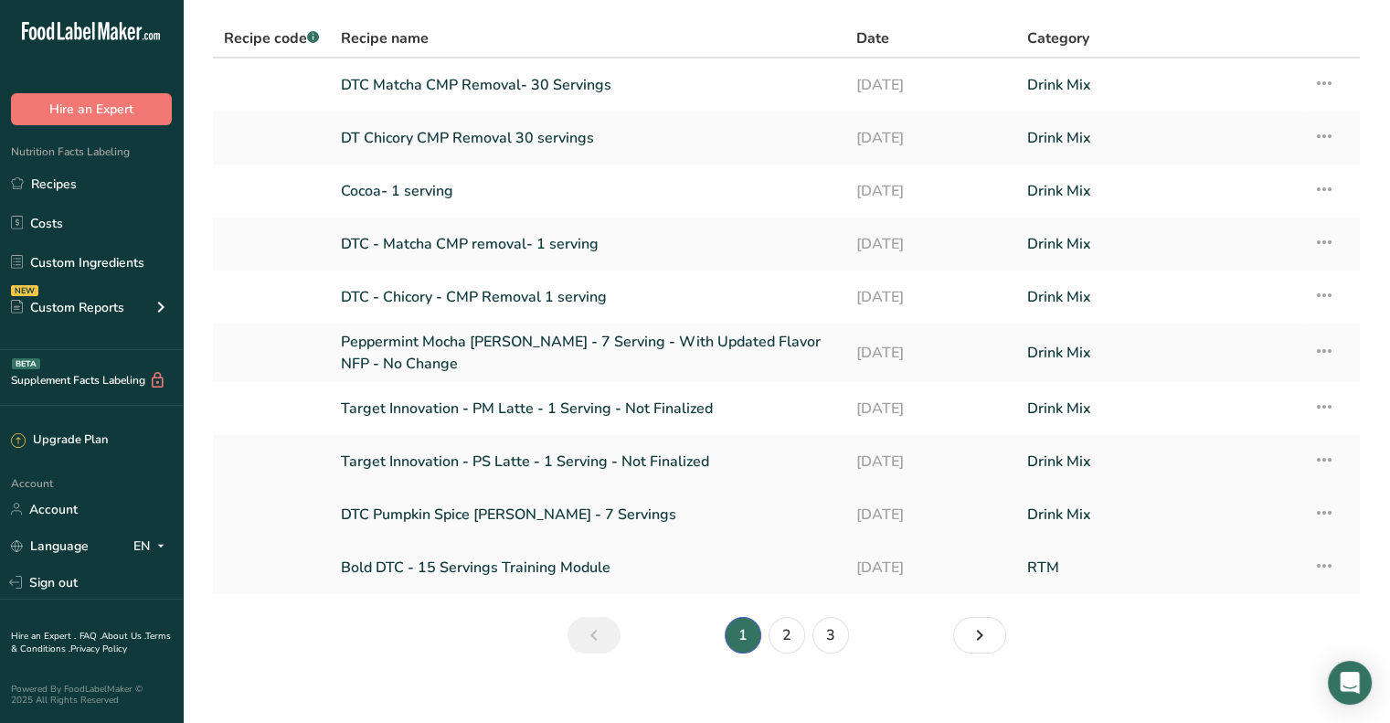
scroll to position [134, 0]
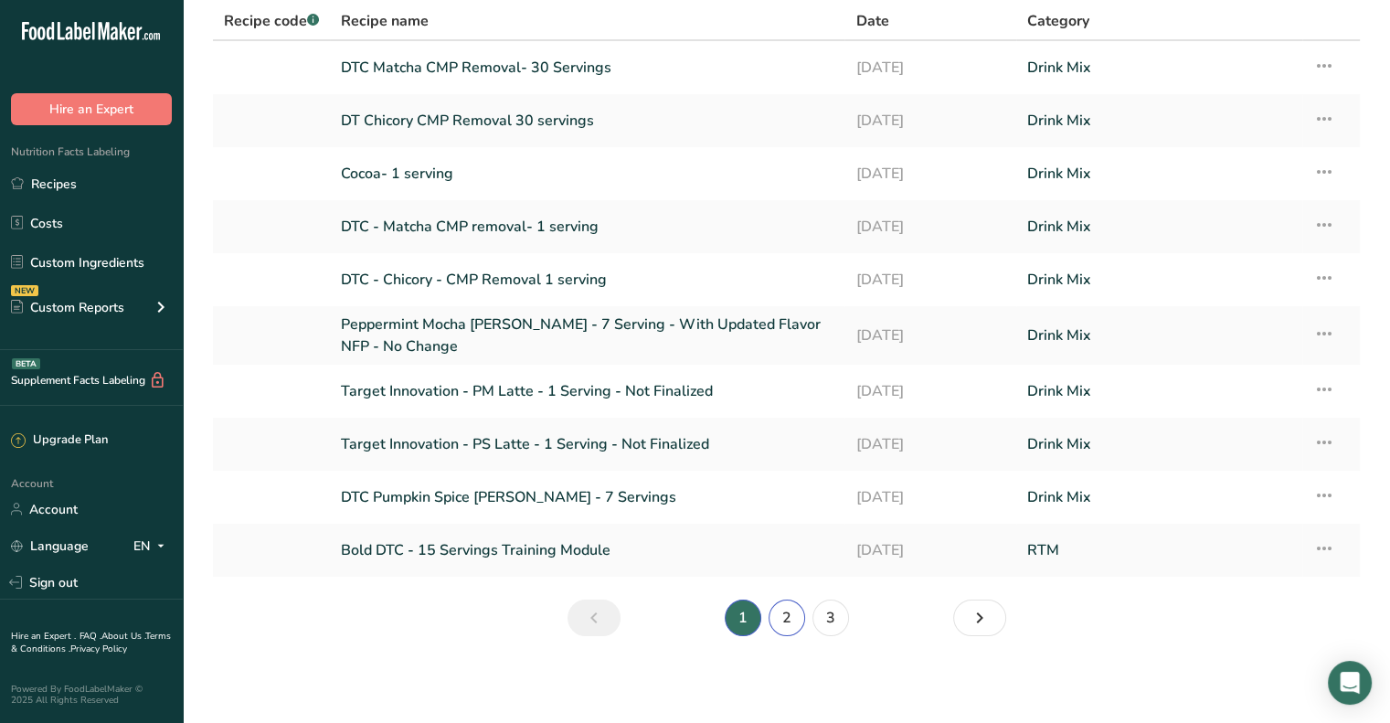
click at [788, 614] on link "2" at bounding box center [787, 618] width 37 height 37
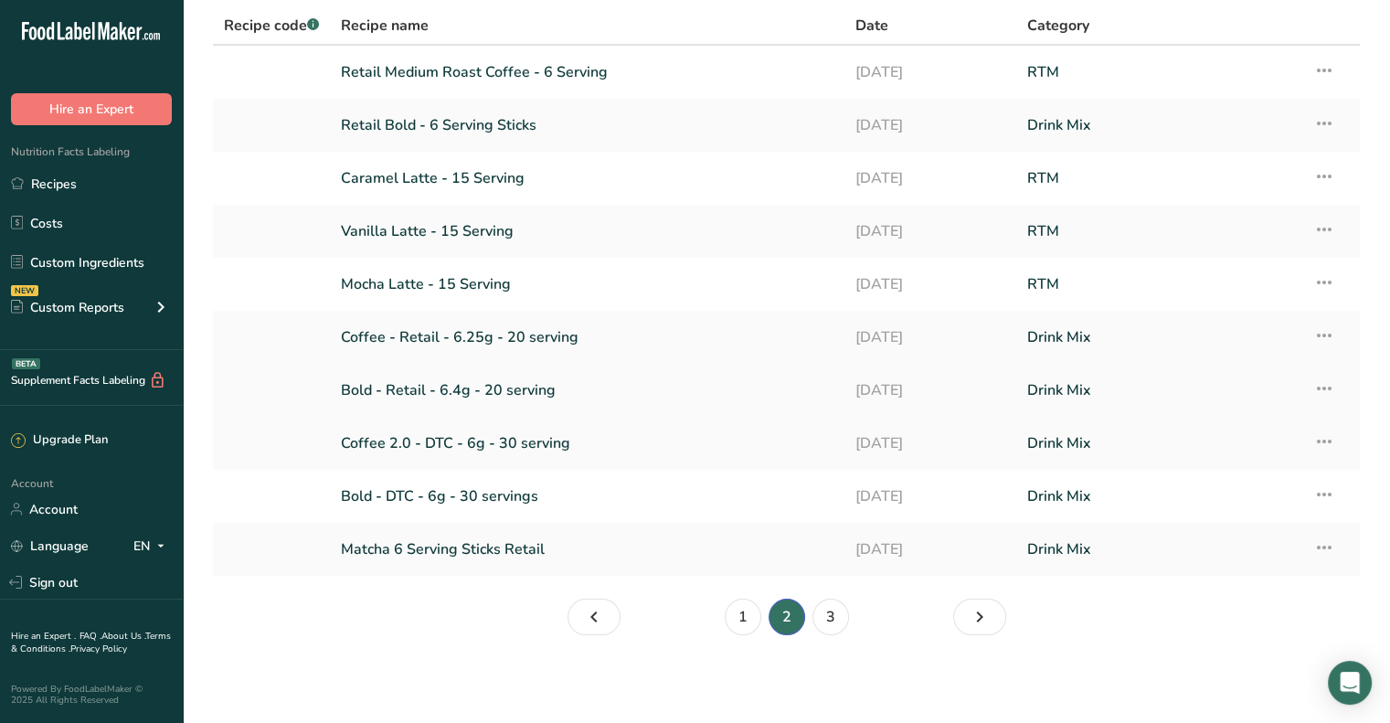
scroll to position [128, 0]
click at [498, 493] on link "Bold - DTC - 6g - 30 servings" at bounding box center [587, 498] width 493 height 38
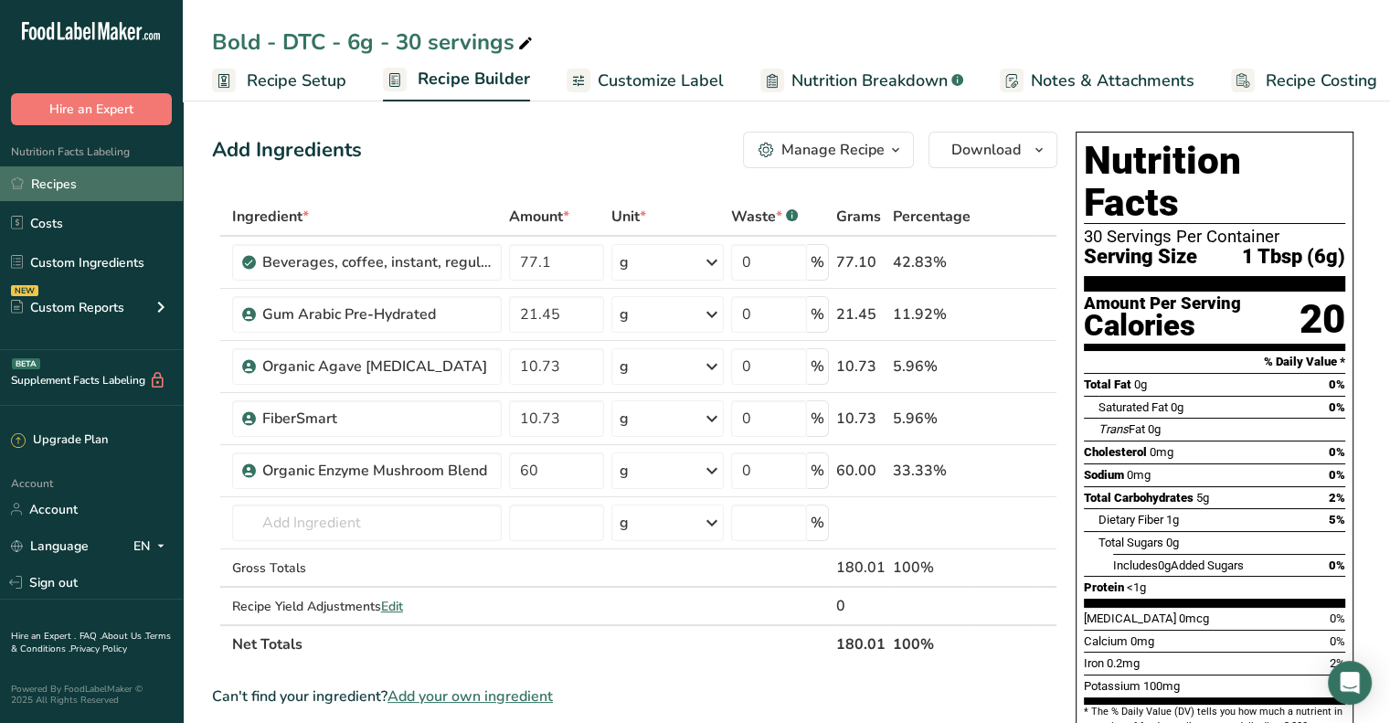
click at [75, 184] on link "Recipes" at bounding box center [91, 183] width 183 height 35
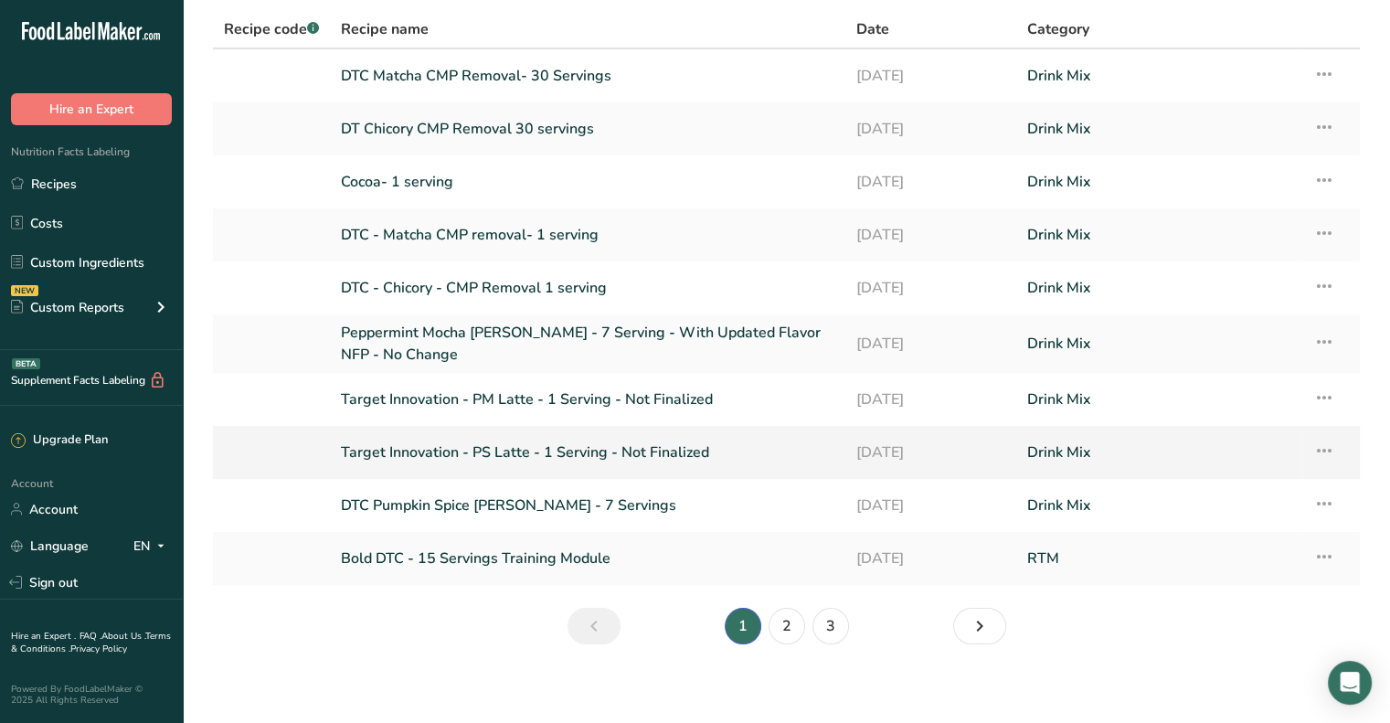
scroll to position [134, 0]
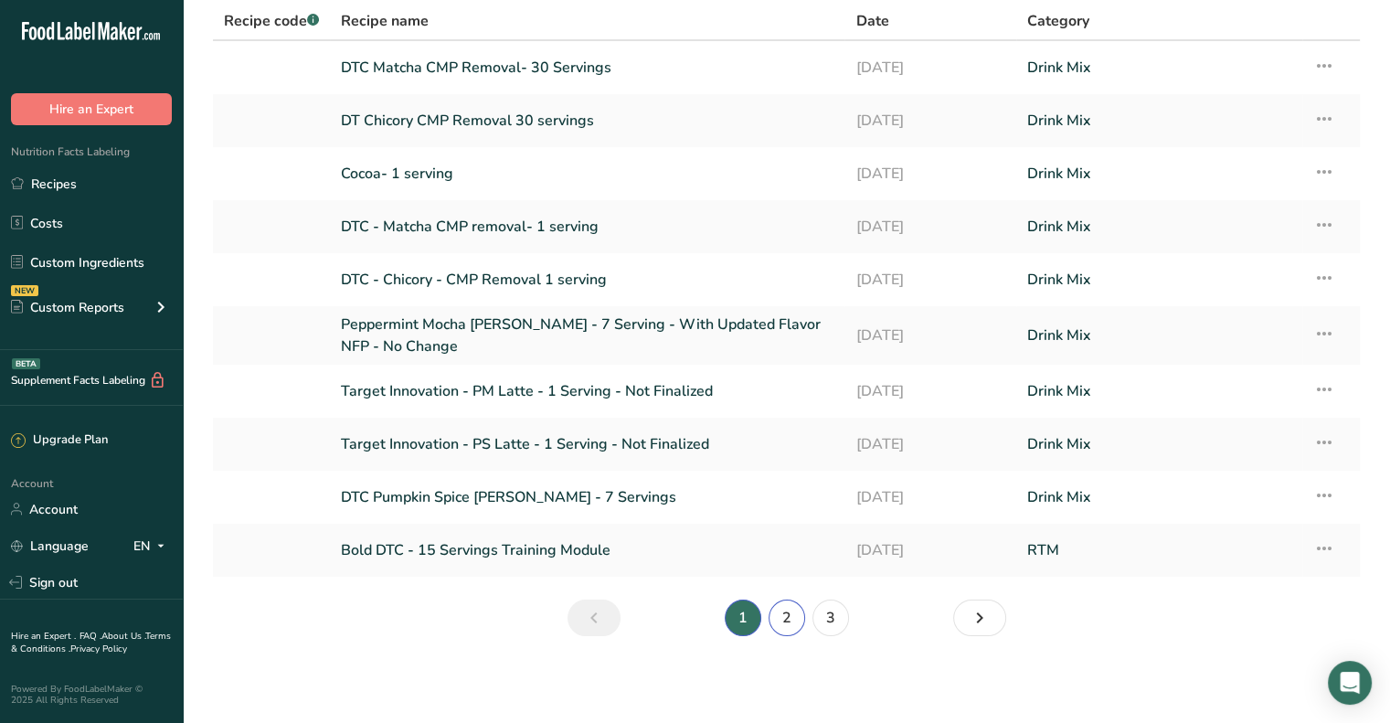
click at [792, 625] on link "2" at bounding box center [787, 618] width 37 height 37
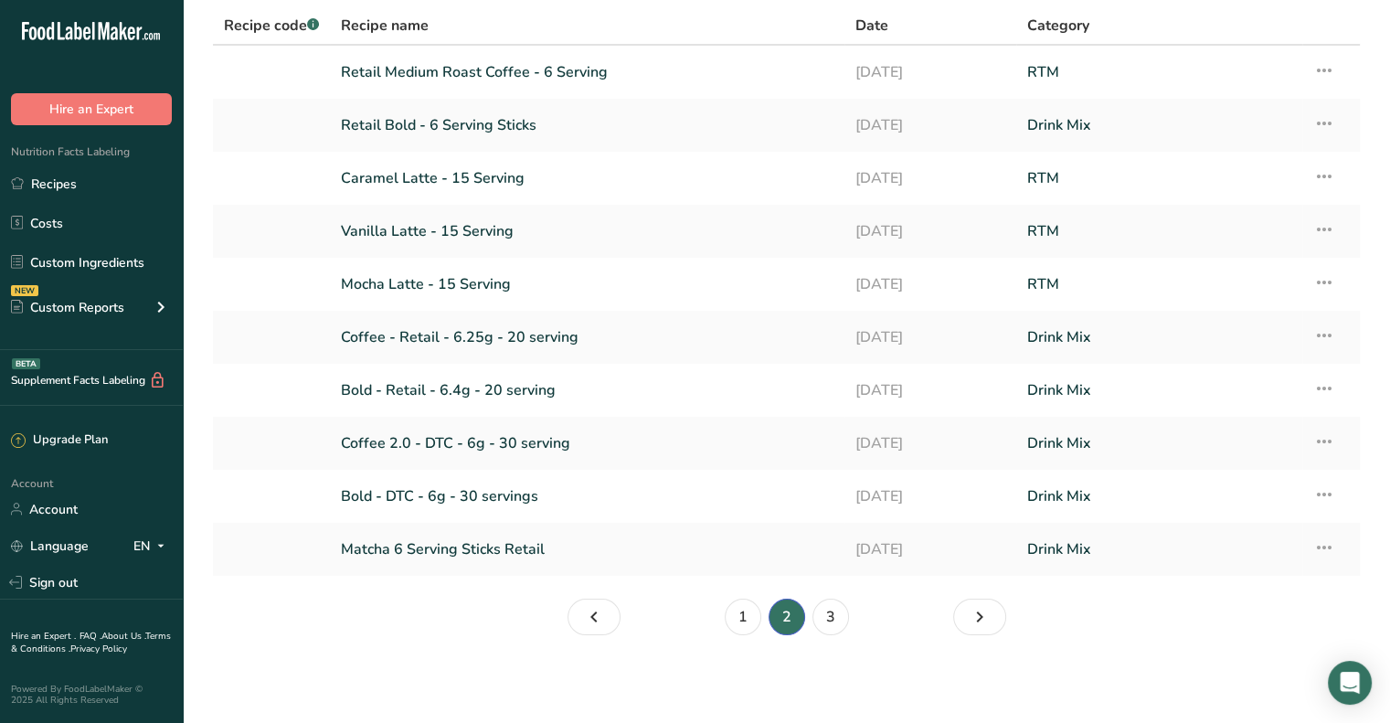
scroll to position [128, 0]
click at [846, 622] on link "3" at bounding box center [831, 619] width 37 height 37
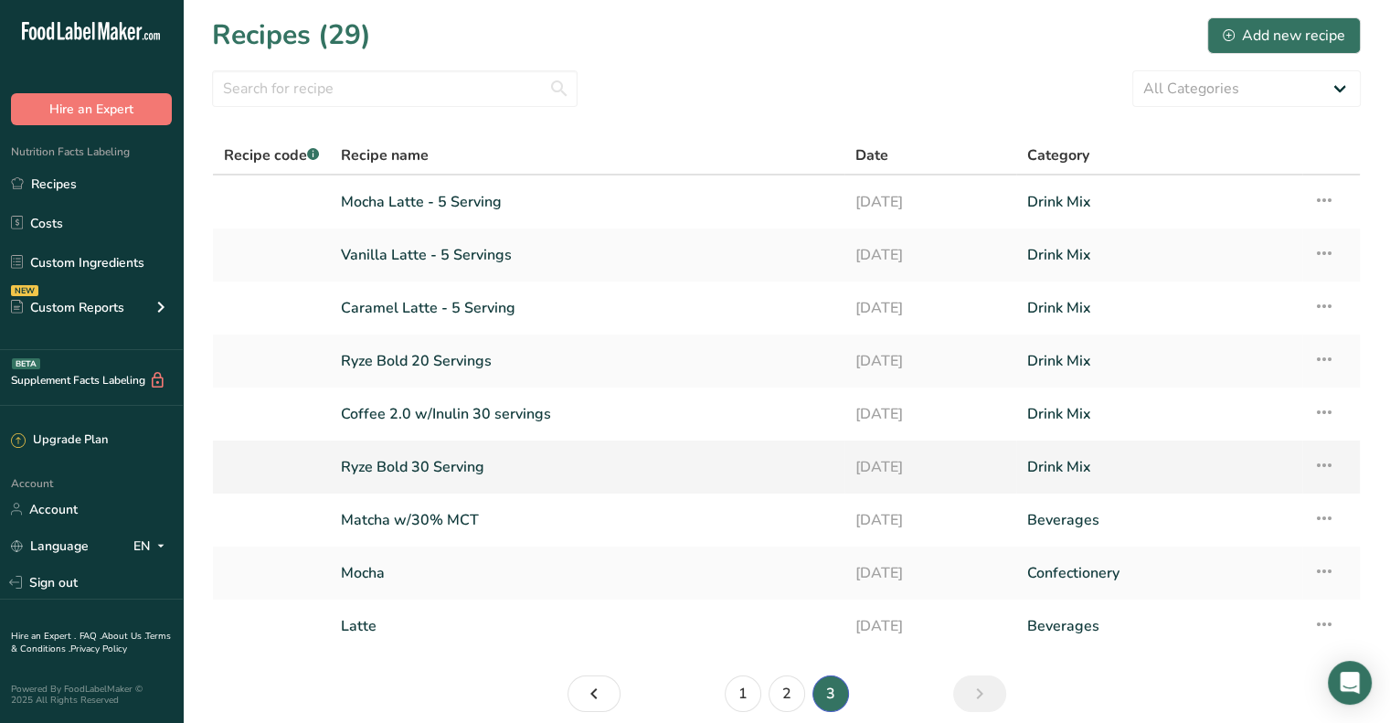
click at [458, 465] on link "Ryze Bold 30 Serving" at bounding box center [587, 467] width 493 height 38
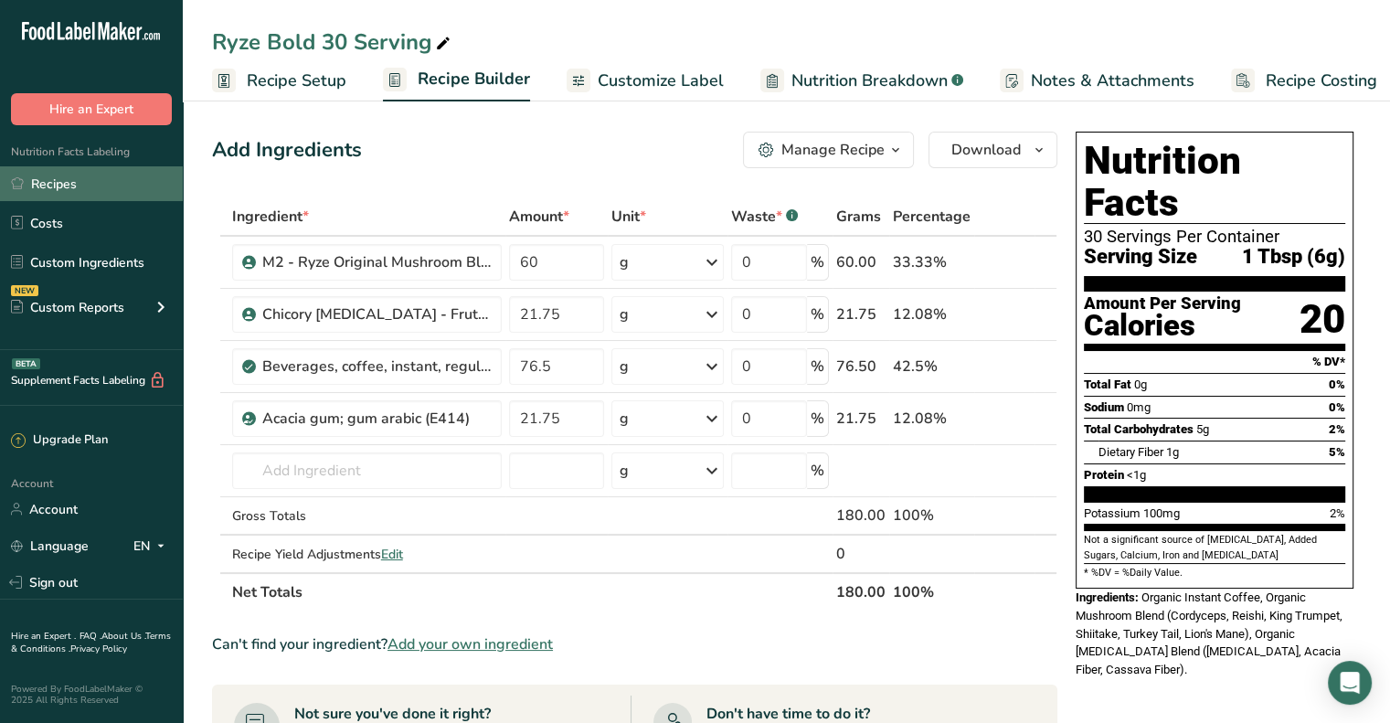
click at [83, 185] on link "Recipes" at bounding box center [91, 183] width 183 height 35
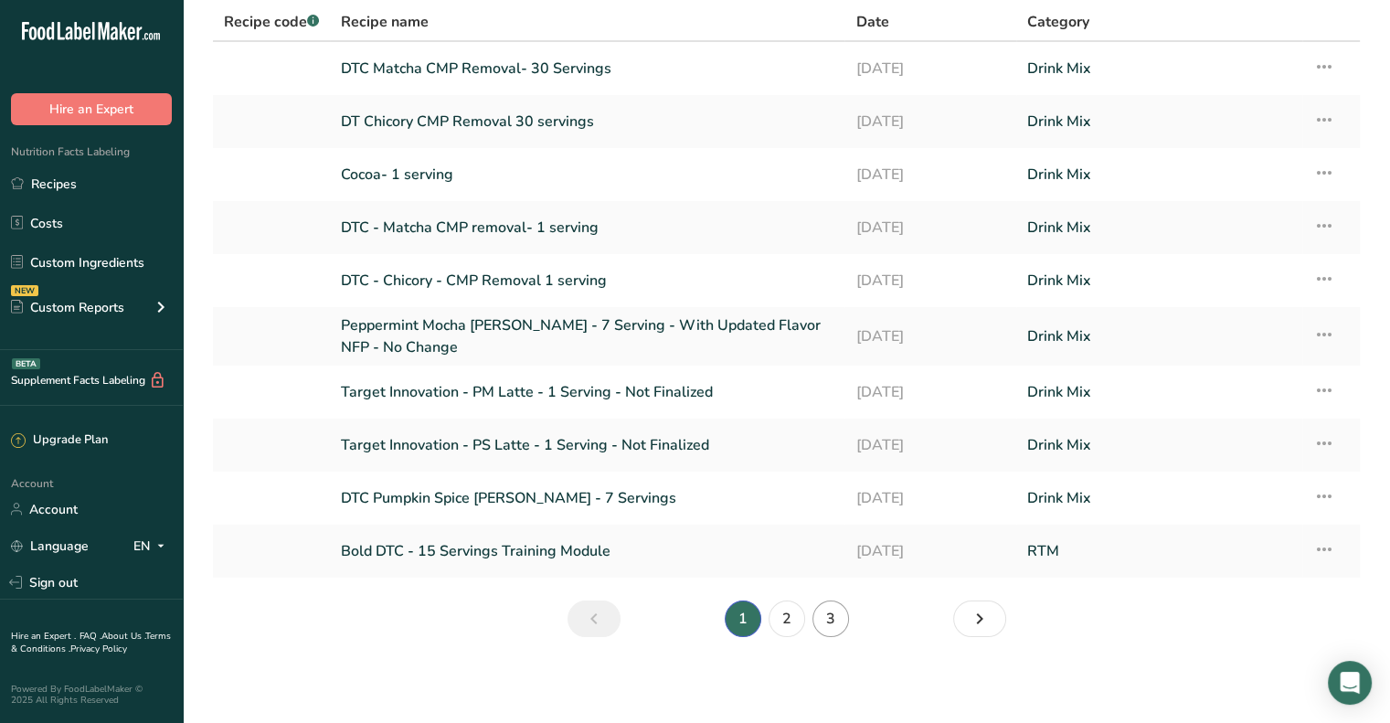
scroll to position [134, 0]
click at [824, 622] on link "3" at bounding box center [831, 618] width 37 height 37
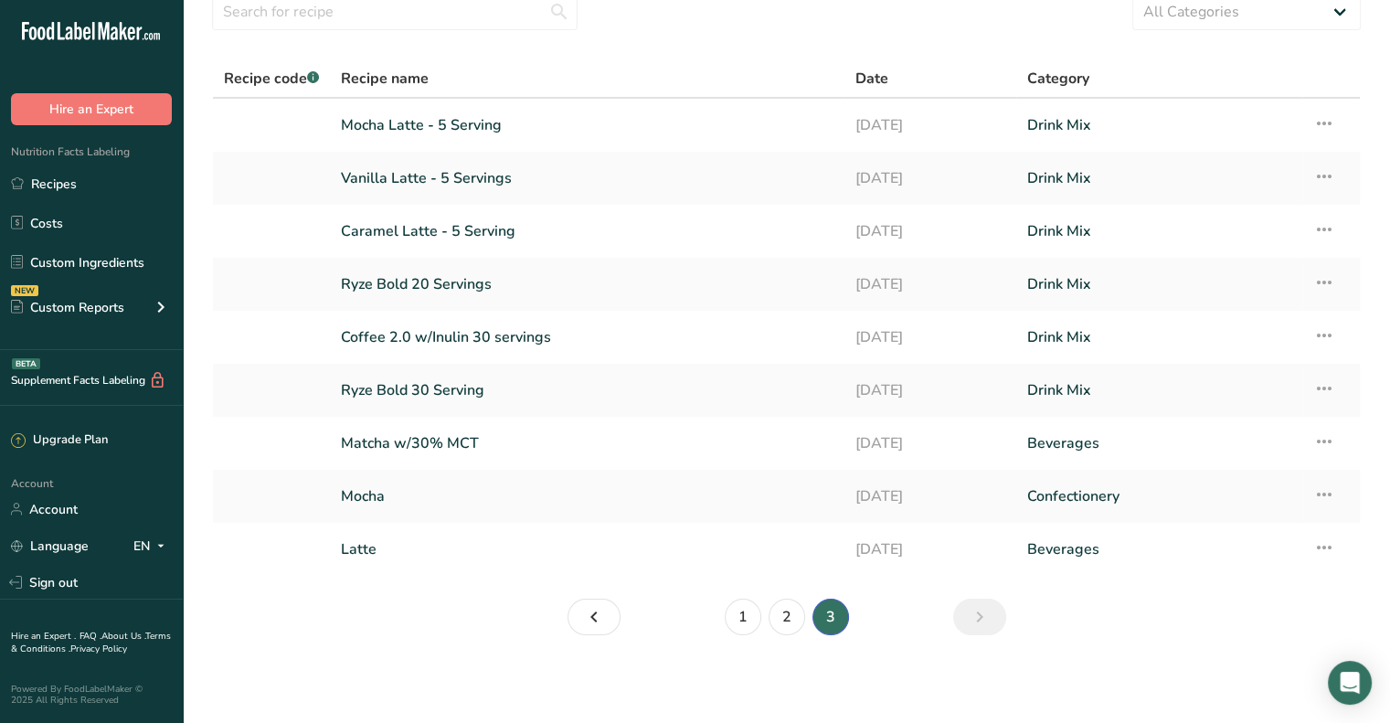
scroll to position [76, 0]
click at [424, 347] on link "Coffee 2.0 w/Inulin 30 servings" at bounding box center [587, 338] width 493 height 38
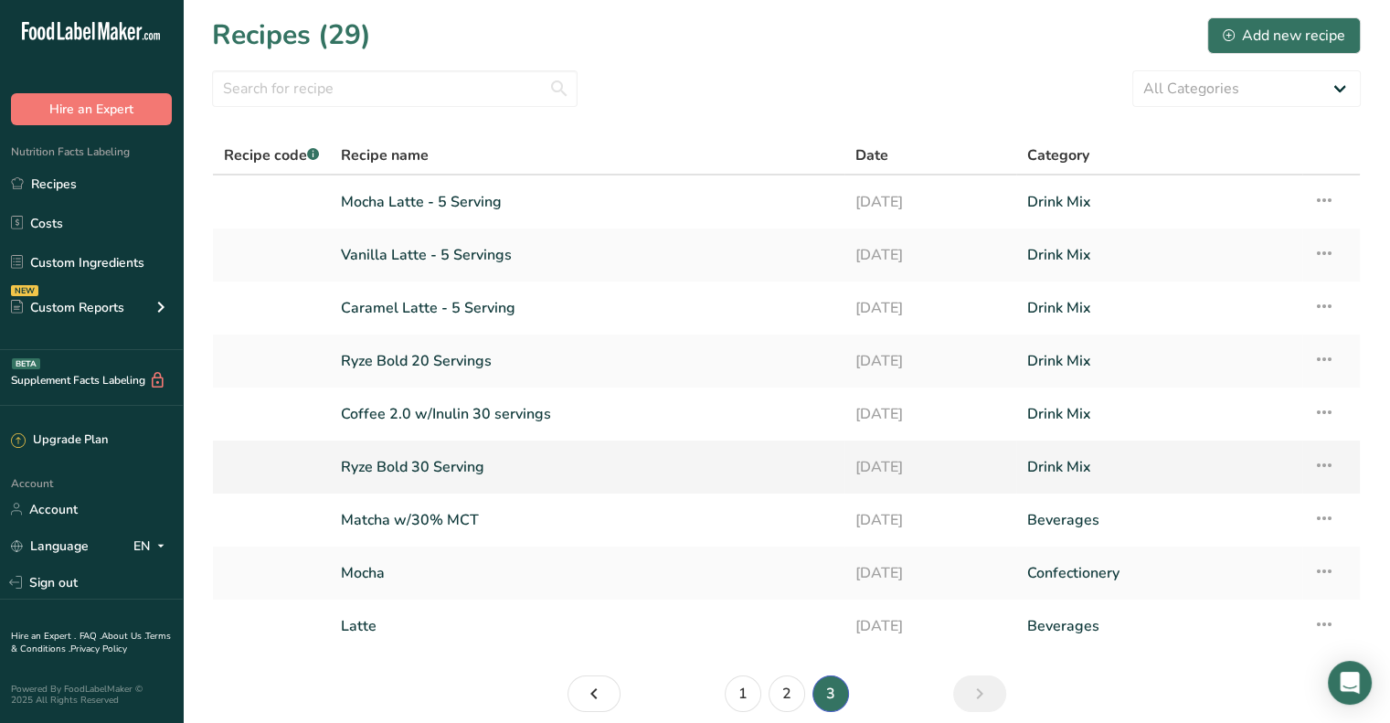
click at [436, 471] on link "Ryze Bold 30 Serving" at bounding box center [587, 467] width 493 height 38
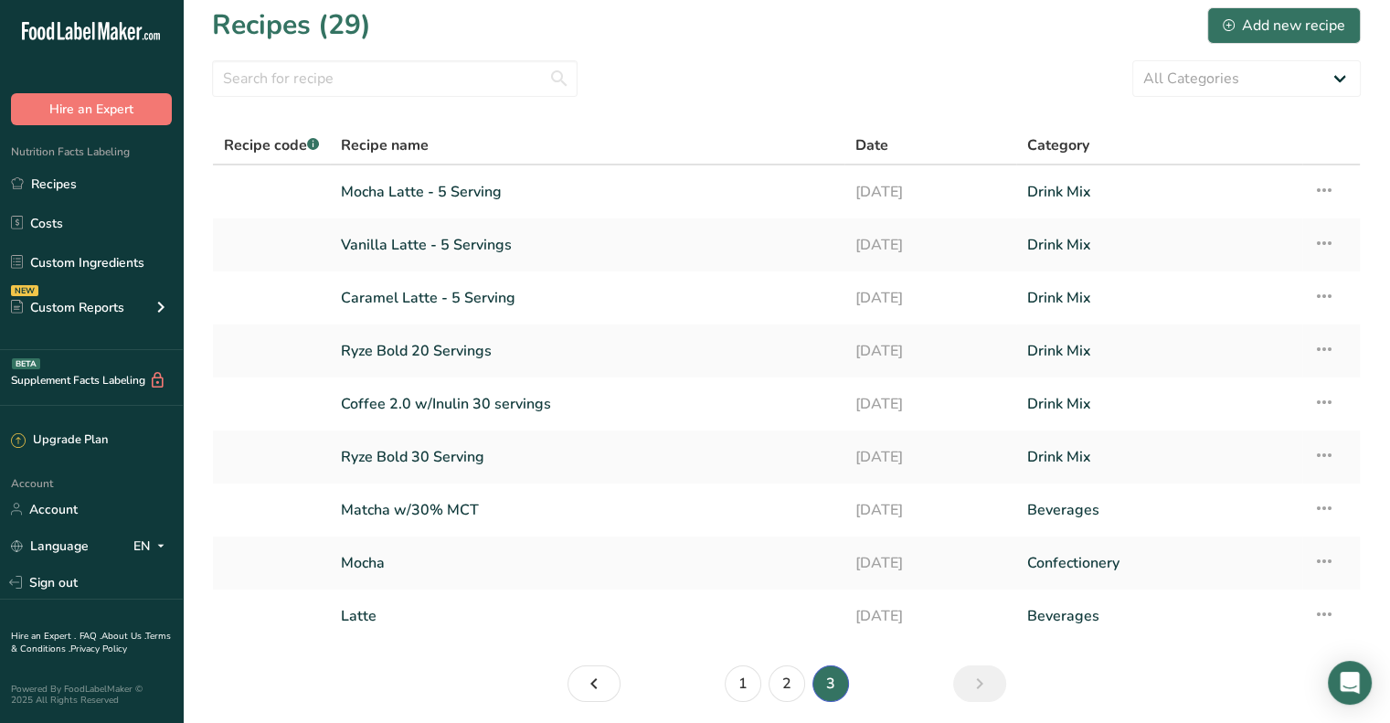
scroll to position [76, 0]
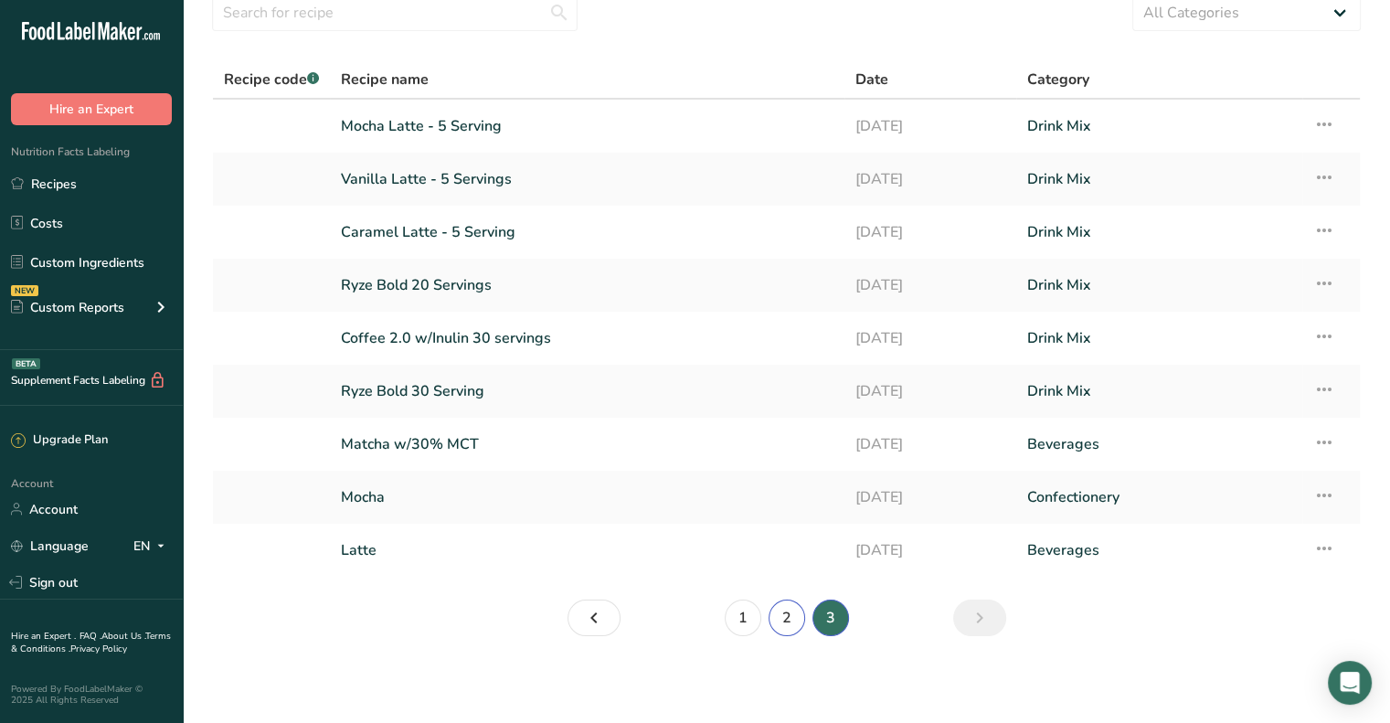
click at [784, 616] on link "2" at bounding box center [787, 618] width 37 height 37
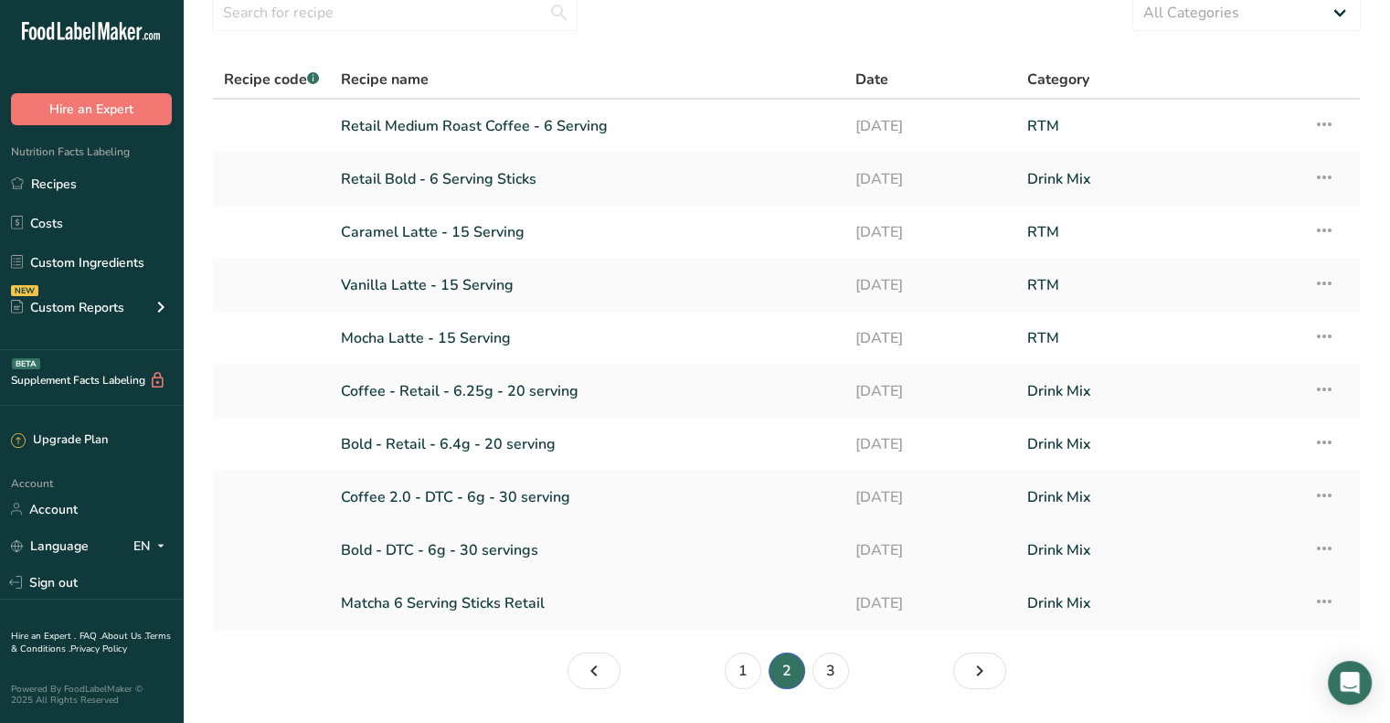
click at [425, 549] on link "Bold - DTC - 6g - 30 servings" at bounding box center [587, 550] width 493 height 38
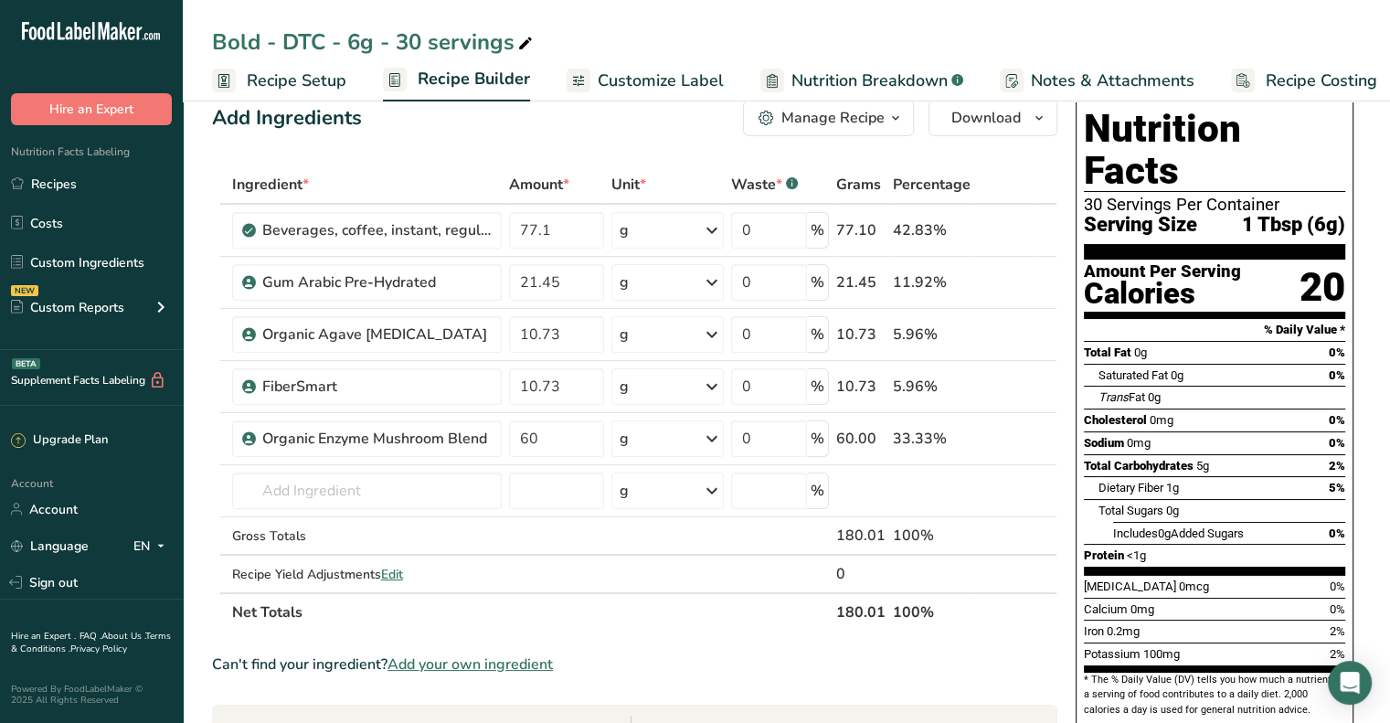
scroll to position [19, 0]
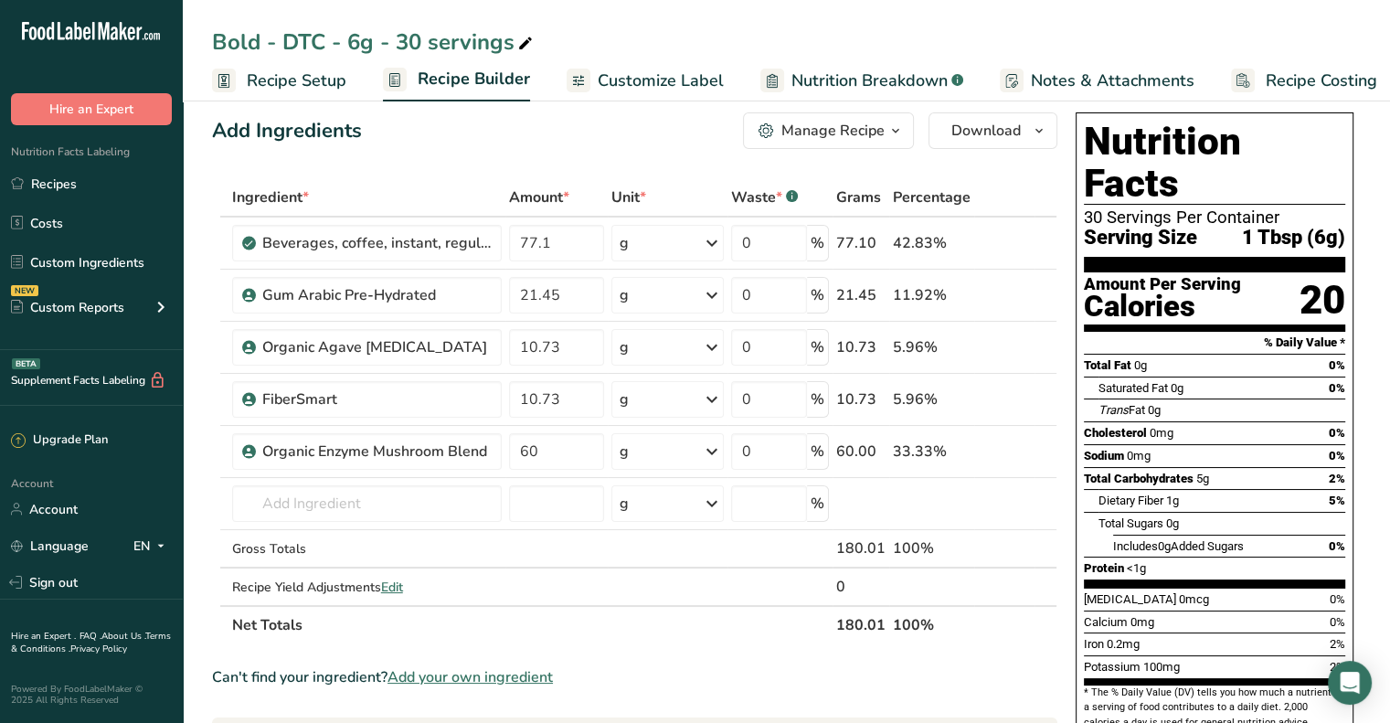
drag, startPoint x: 951, startPoint y: 718, endPoint x: 1026, endPoint y: 718, distance: 75.0
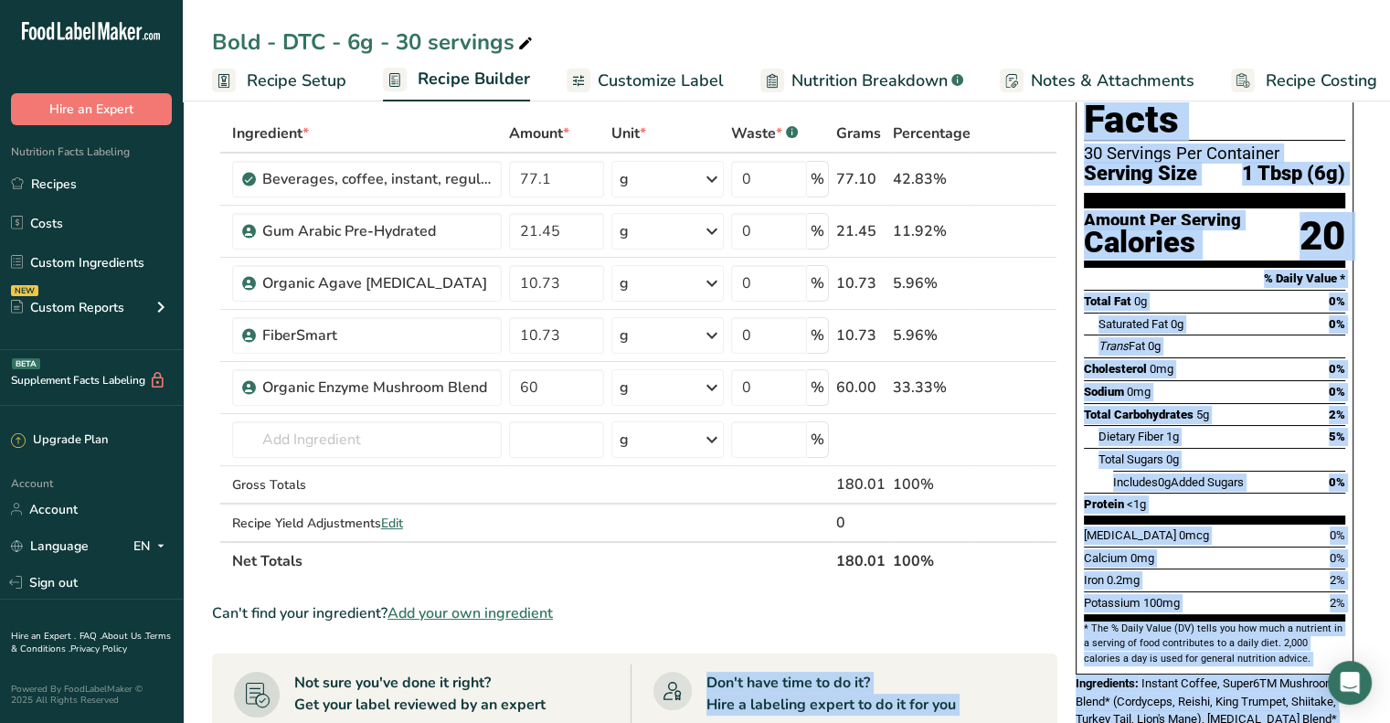
drag, startPoint x: 1027, startPoint y: 718, endPoint x: 1107, endPoint y: 714, distance: 80.6
click at [1107, 714] on div "Add Ingredients Manage Recipe Delete Recipe Duplicate Recipe Scale Recipe Save …" at bounding box center [786, 619] width 1149 height 1156
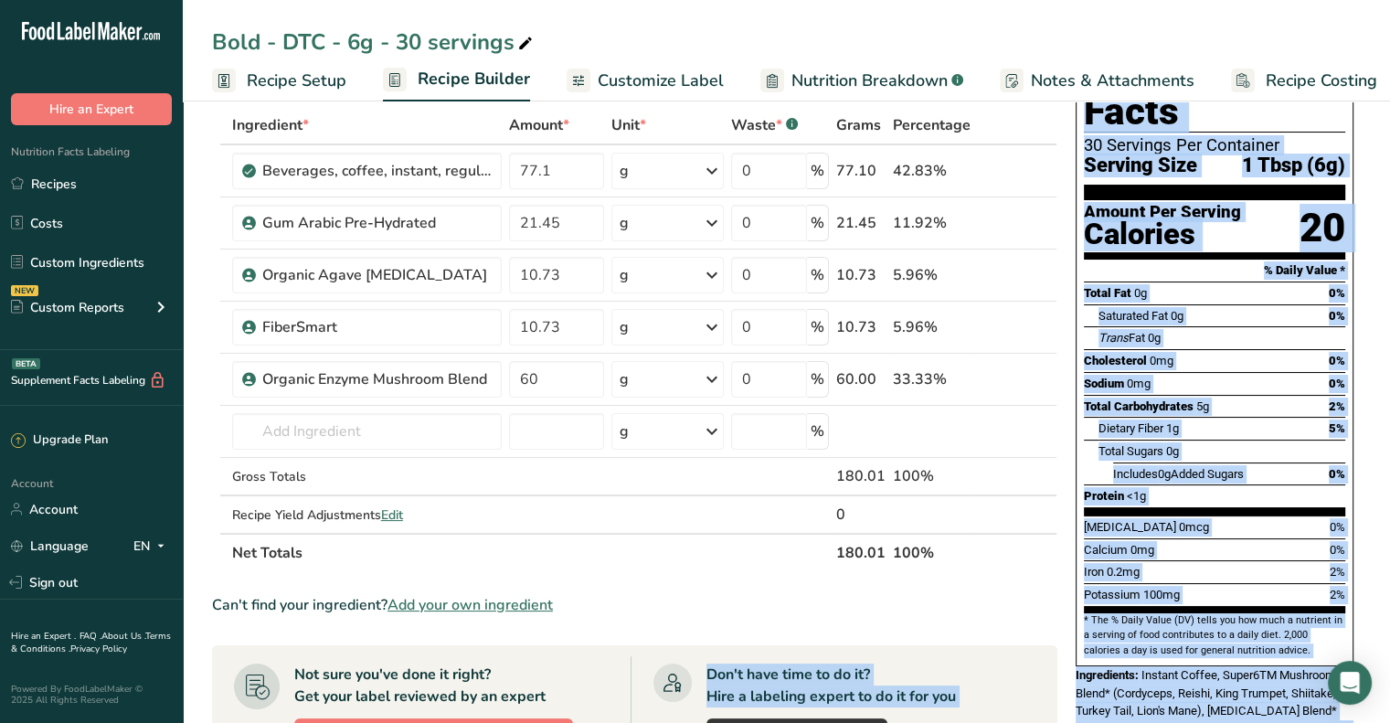
click at [1276, 668] on span "Instant Coffee, Super6TM Mushroom Blend* (Cordyceps, Reishi, King Trumpet, Shii…" at bounding box center [1213, 711] width 275 height 86
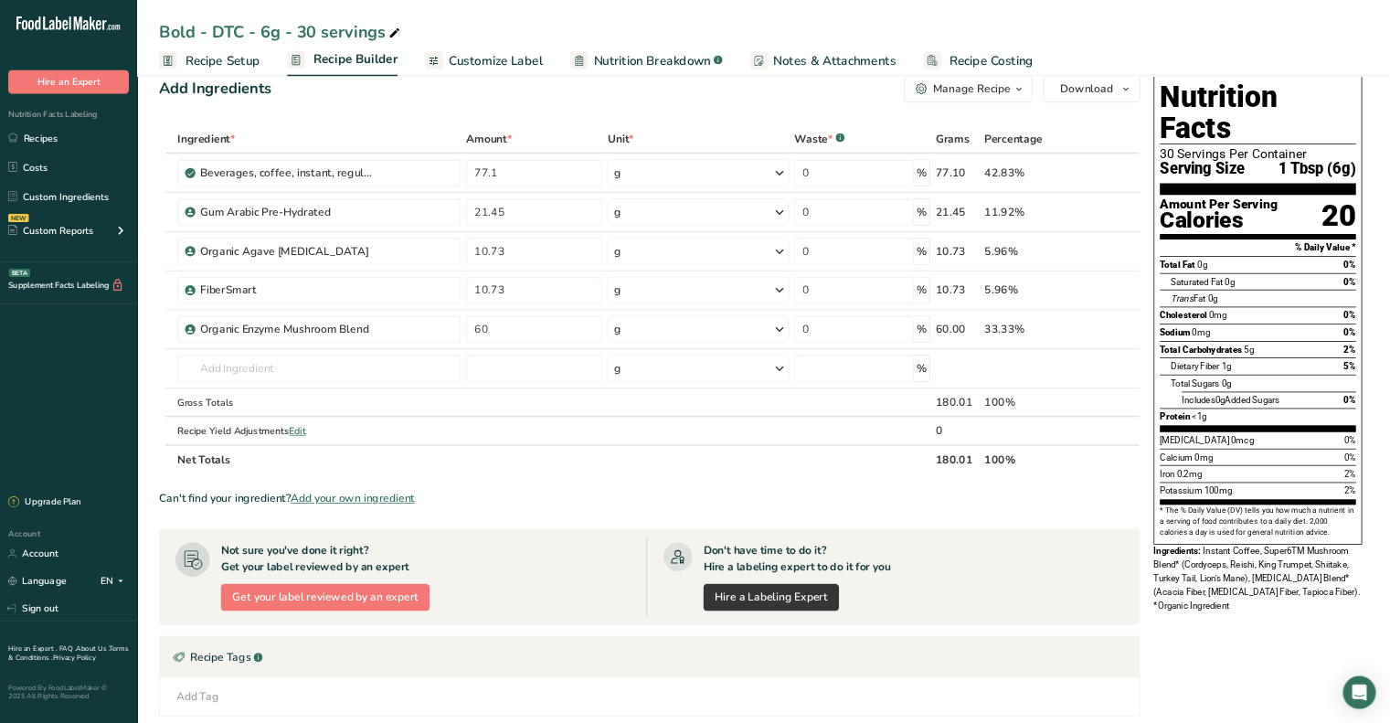
scroll to position [0, 0]
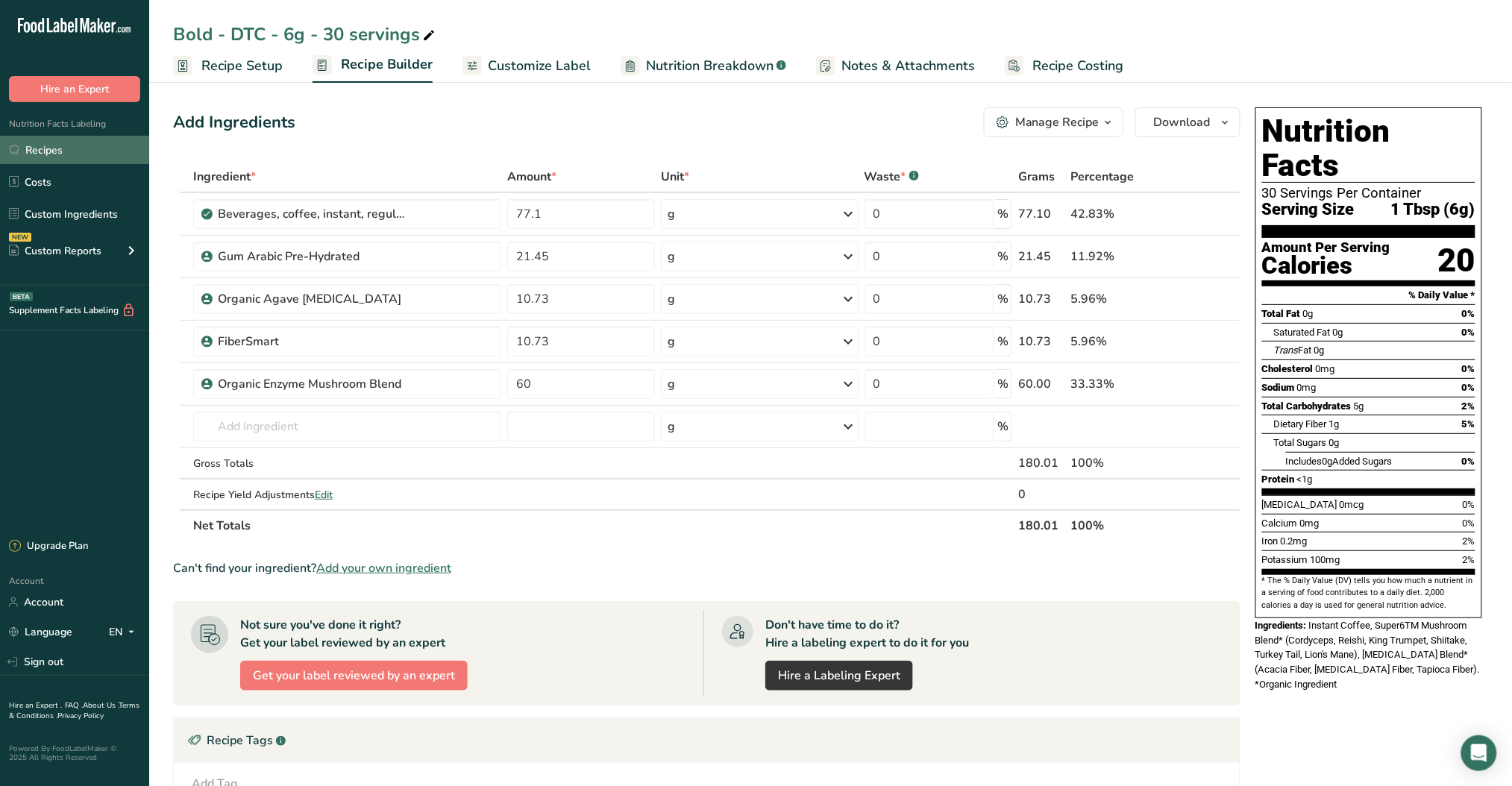
click at [53, 144] on link "Recipes" at bounding box center [74, 149] width 149 height 29
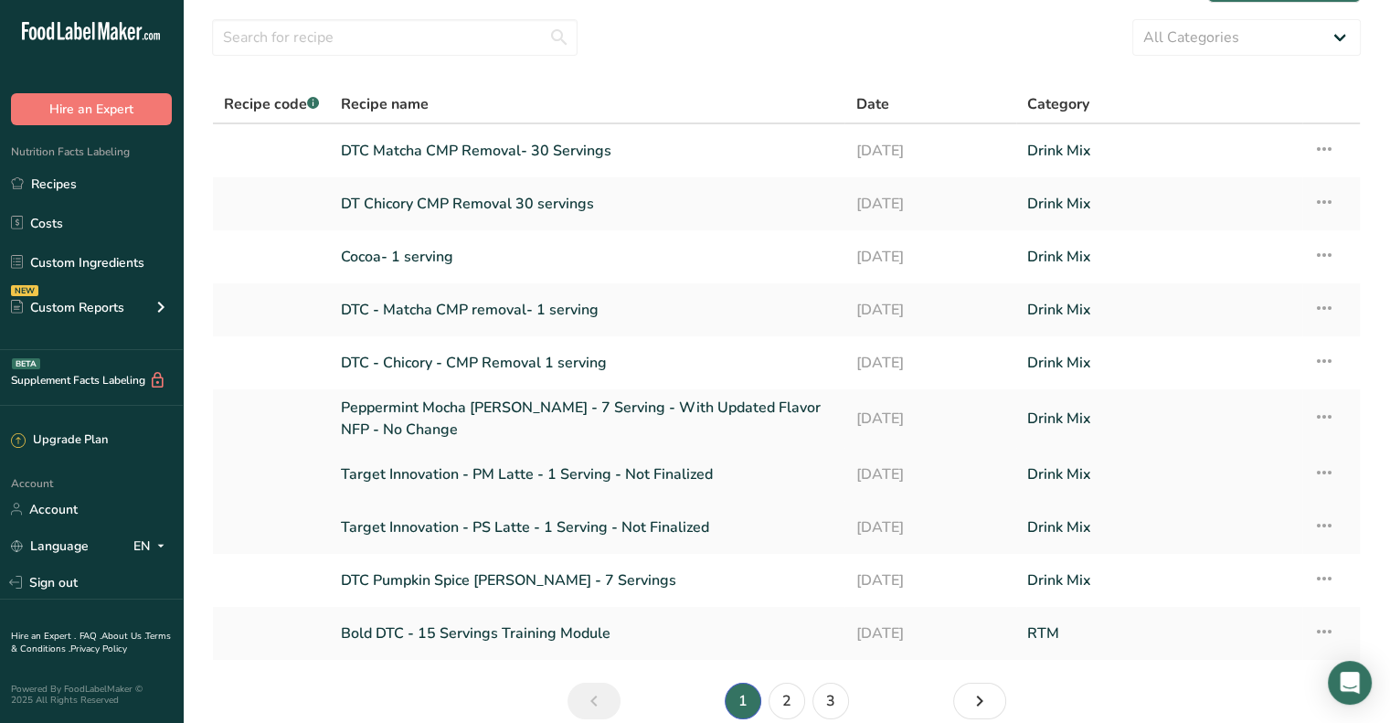
scroll to position [134, 0]
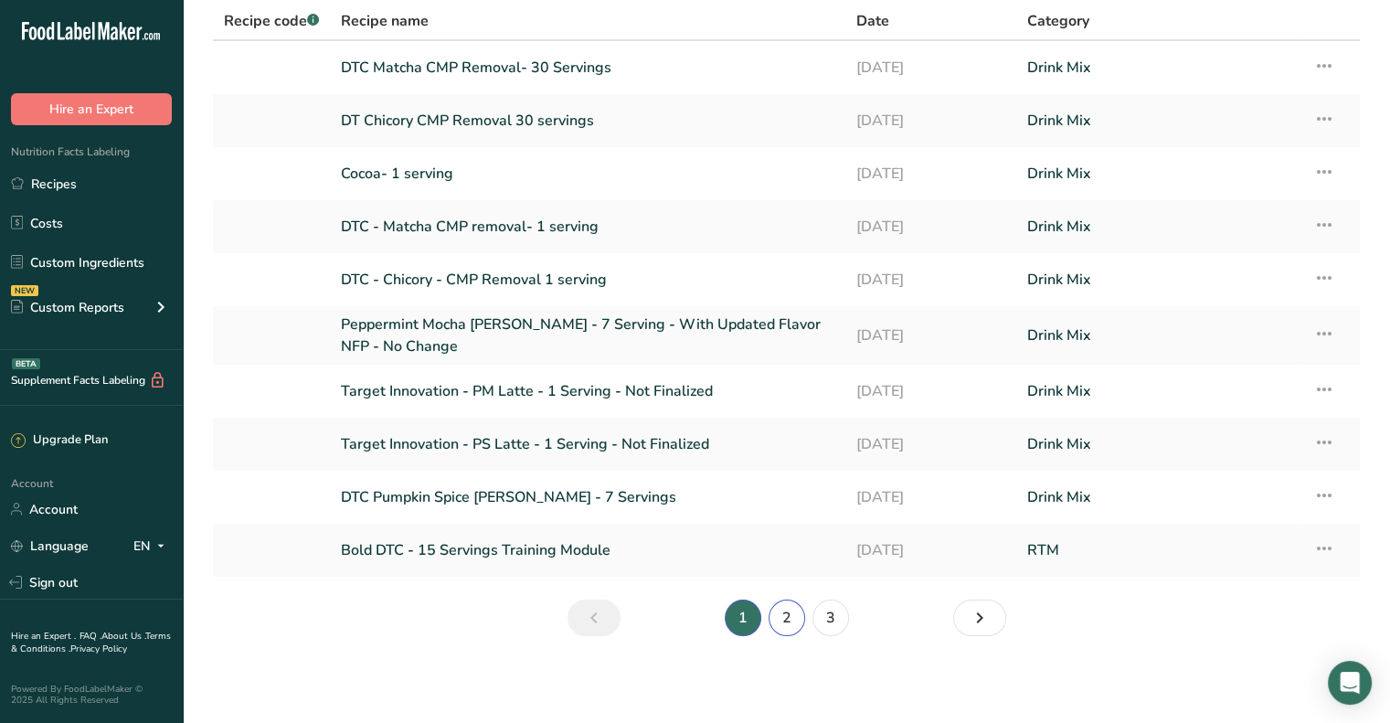
click at [792, 612] on link "2" at bounding box center [787, 618] width 37 height 37
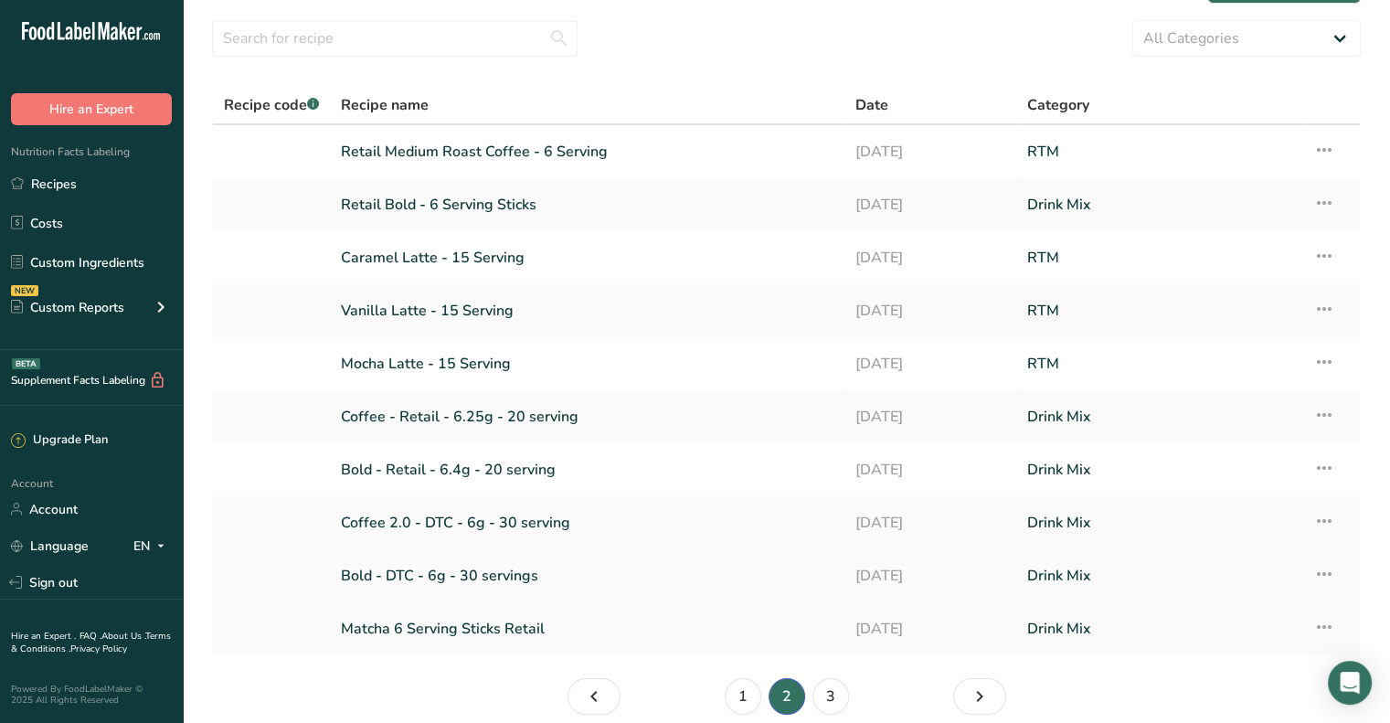
scroll to position [91, 0]
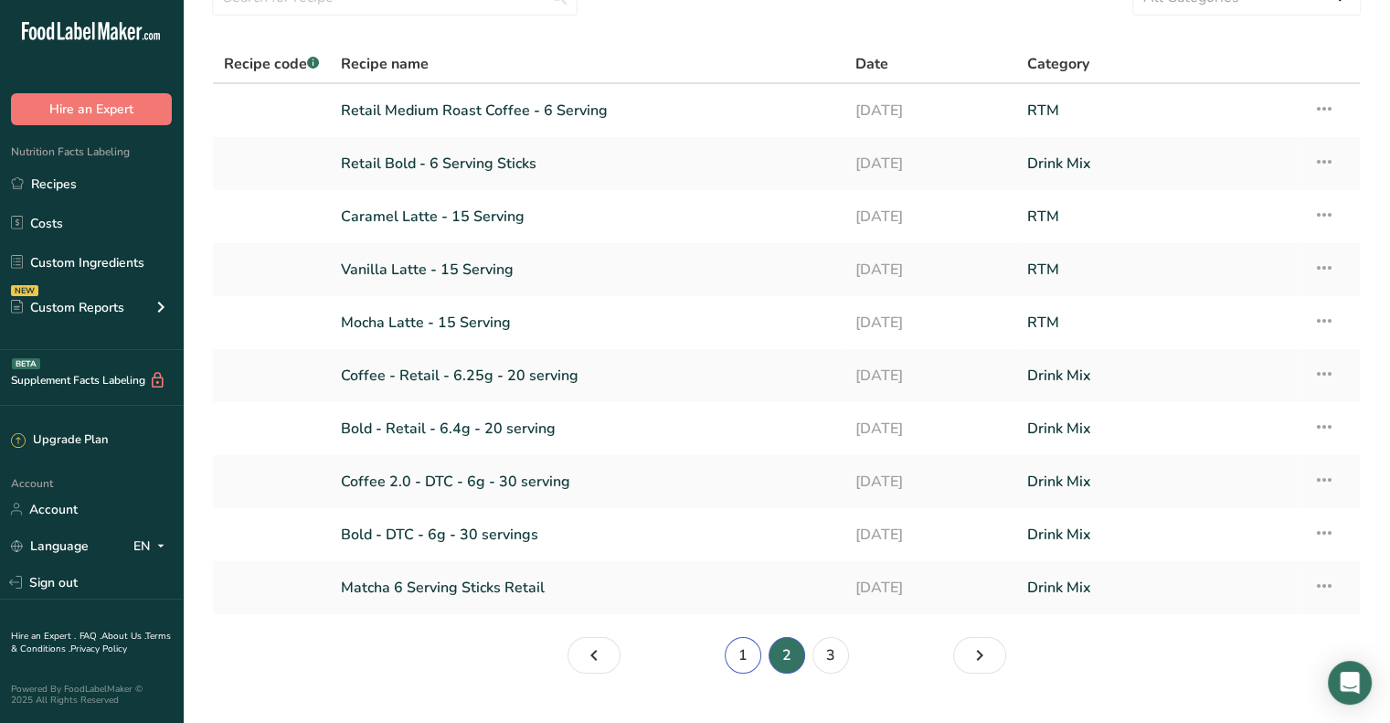
click at [735, 662] on link "1" at bounding box center [743, 655] width 37 height 37
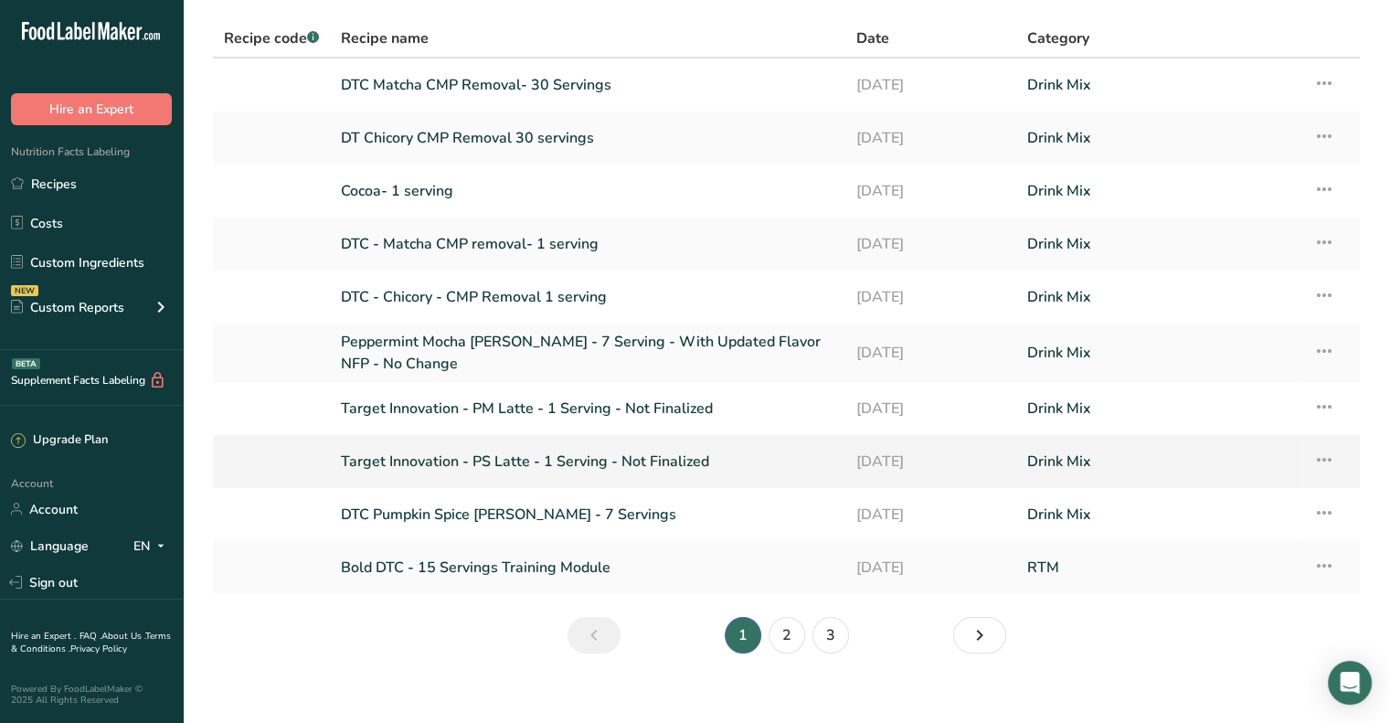
scroll to position [134, 0]
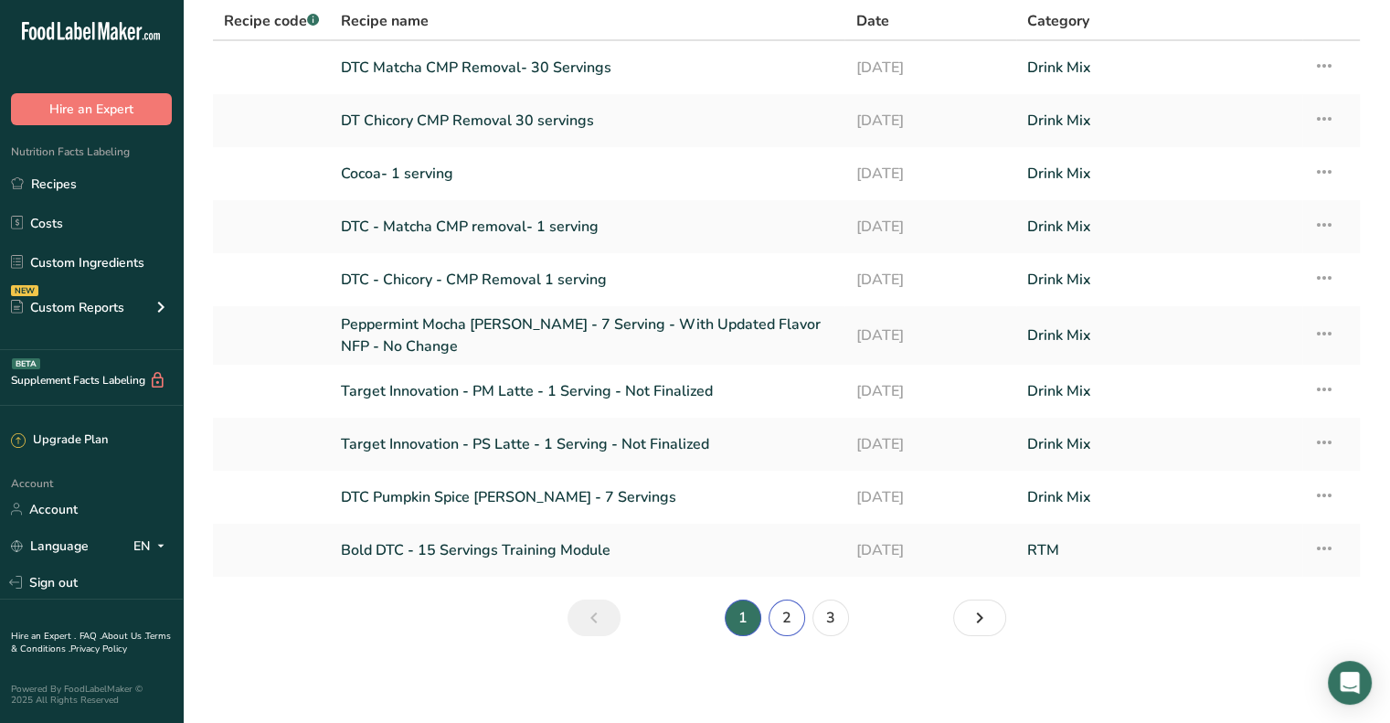
click at [791, 621] on link "2" at bounding box center [787, 618] width 37 height 37
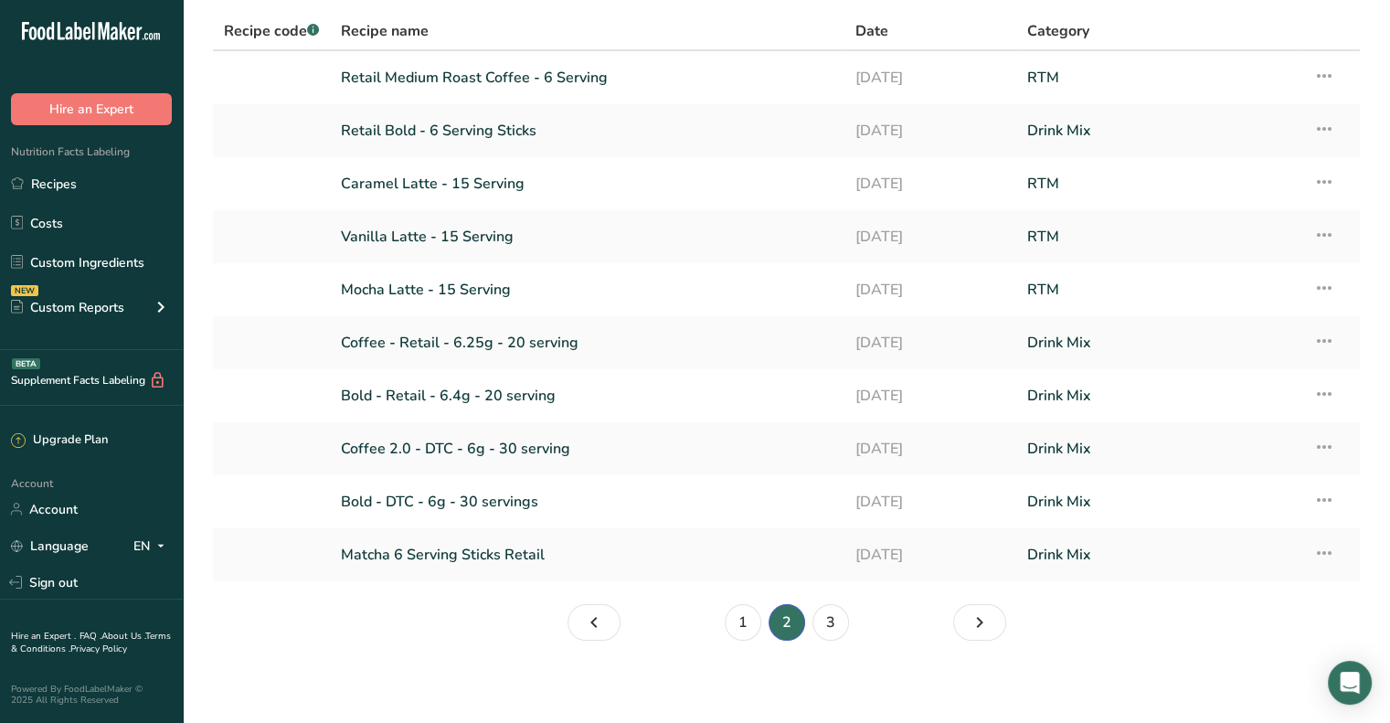
scroll to position [128, 0]
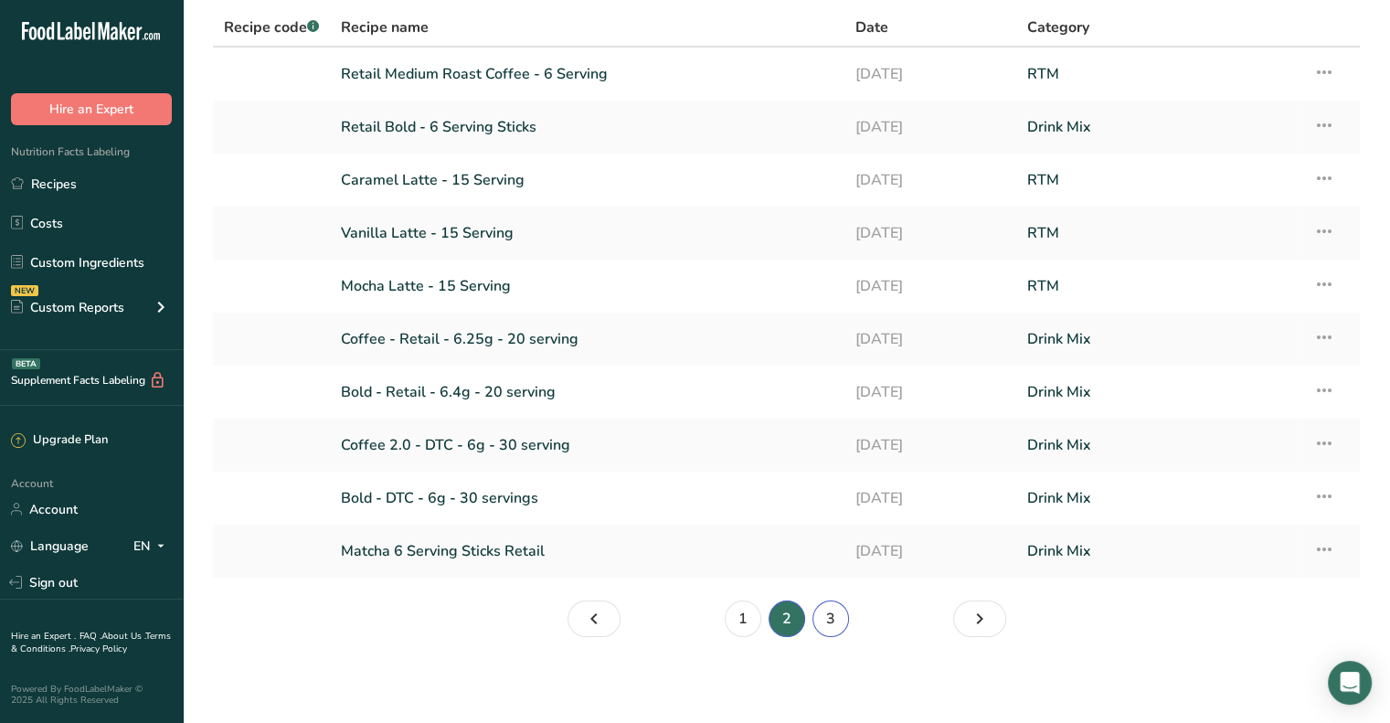
click at [829, 621] on link "3" at bounding box center [831, 619] width 37 height 37
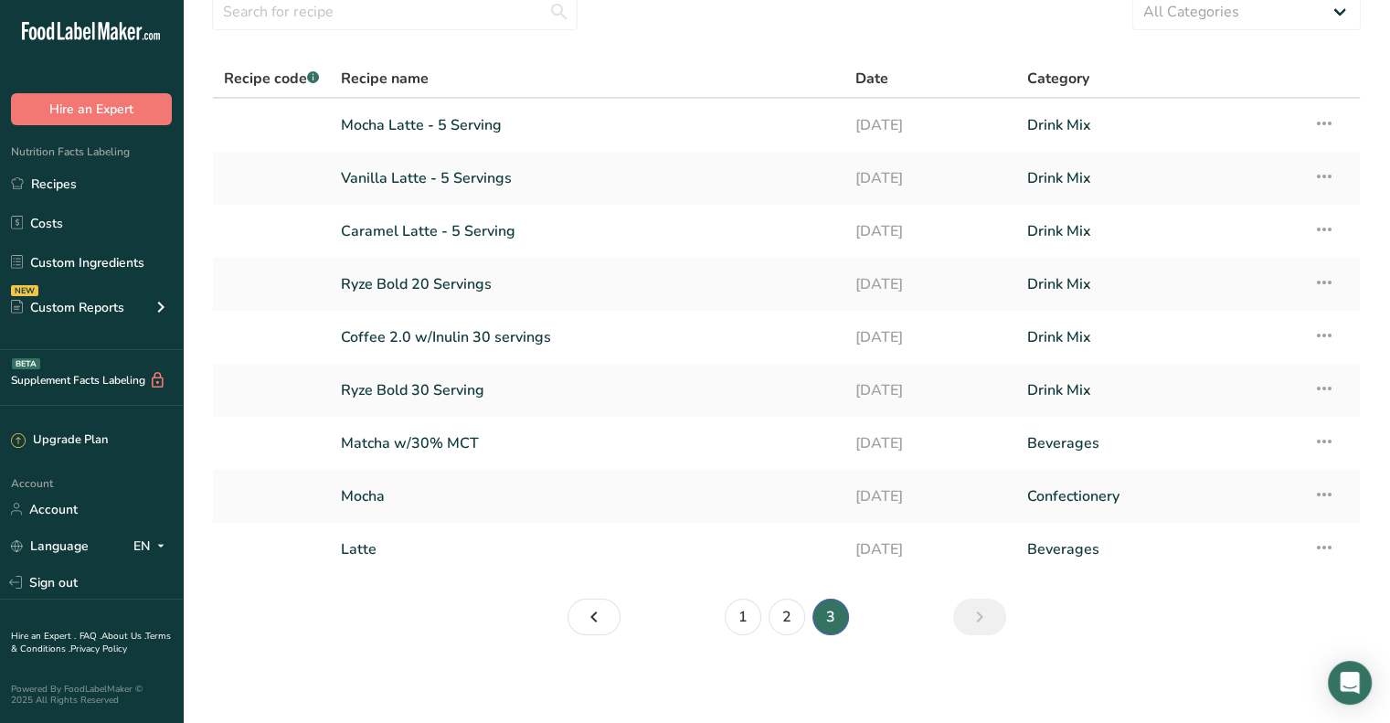
scroll to position [76, 0]
click at [962, 621] on link "Page 4." at bounding box center [979, 618] width 53 height 37
click at [782, 613] on link "2" at bounding box center [787, 618] width 37 height 37
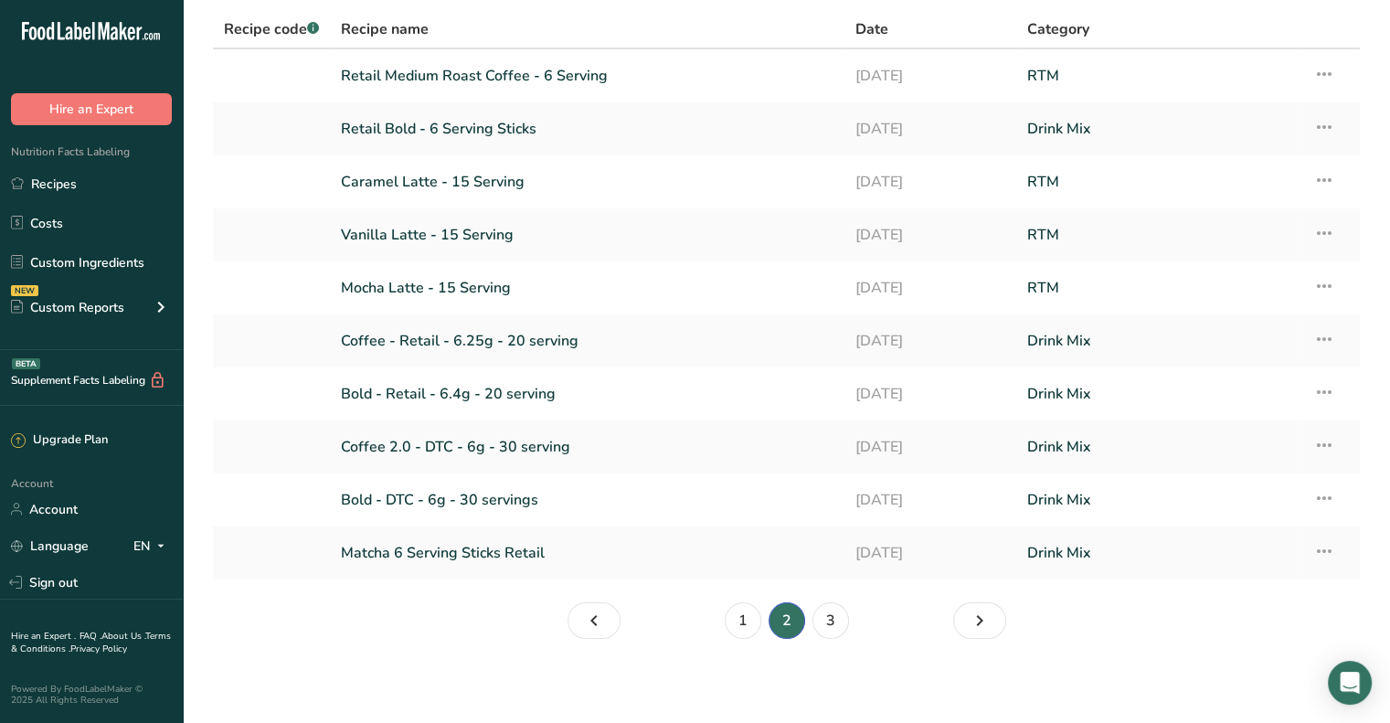
scroll to position [128, 0]
click at [826, 623] on link "3" at bounding box center [831, 619] width 37 height 37
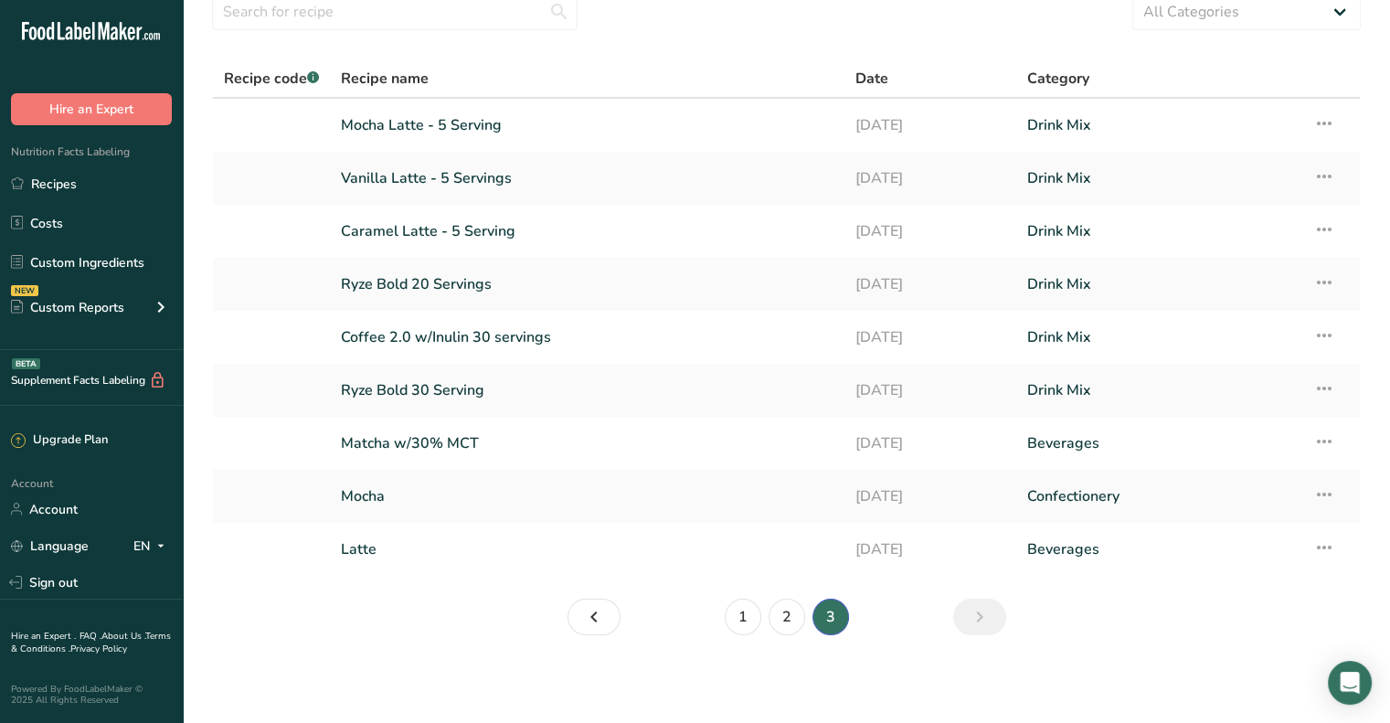
scroll to position [76, 0]
click at [411, 439] on link "Matcha w/30% MCT" at bounding box center [587, 444] width 493 height 38
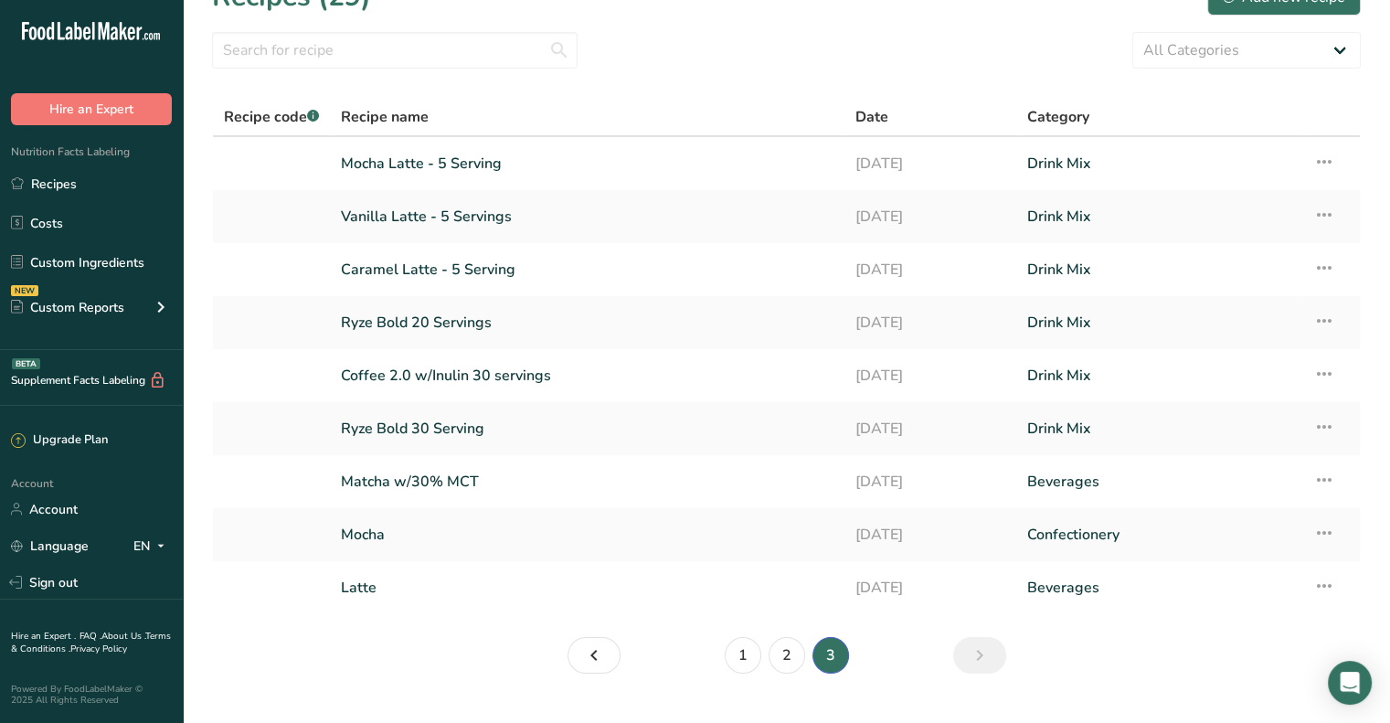
scroll to position [76, 0]
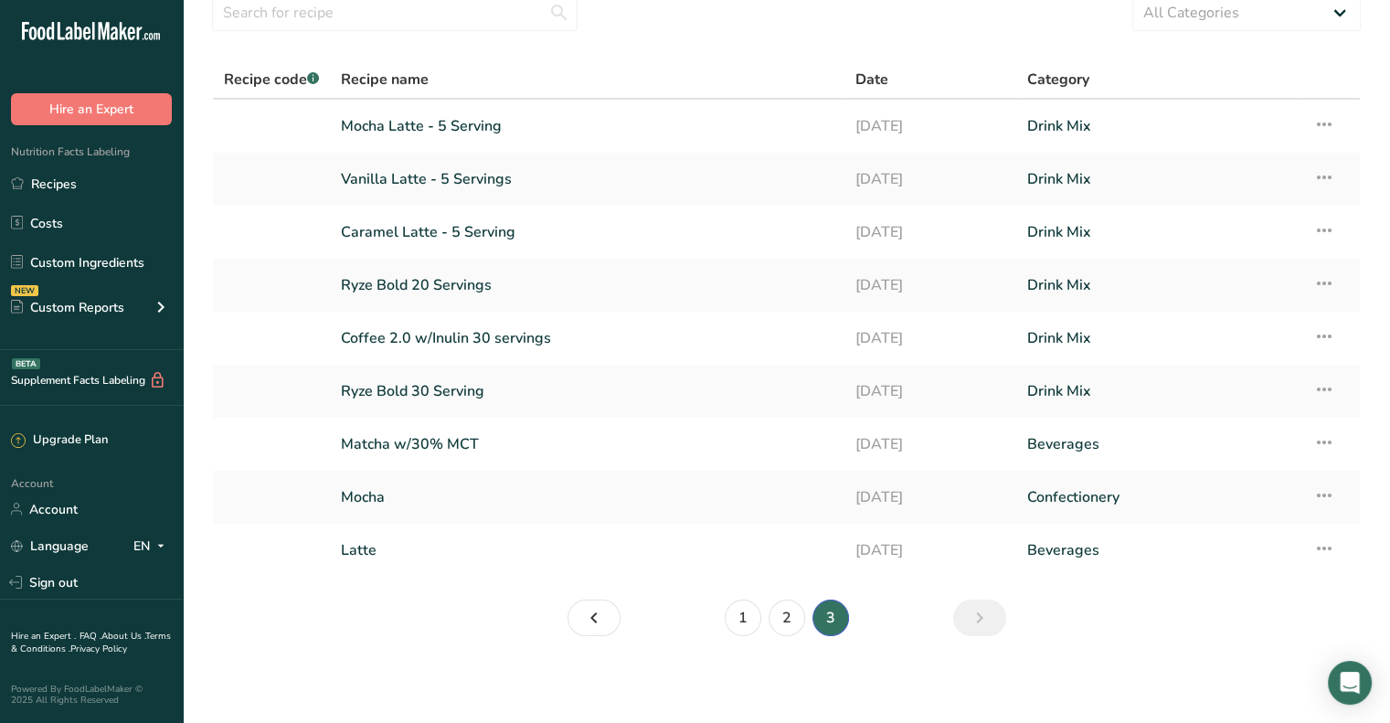
drag, startPoint x: 838, startPoint y: 617, endPoint x: 852, endPoint y: 622, distance: 14.5
click at [838, 617] on li "3" at bounding box center [831, 618] width 44 height 37
click at [1000, 618] on link "Next page" at bounding box center [979, 618] width 53 height 37
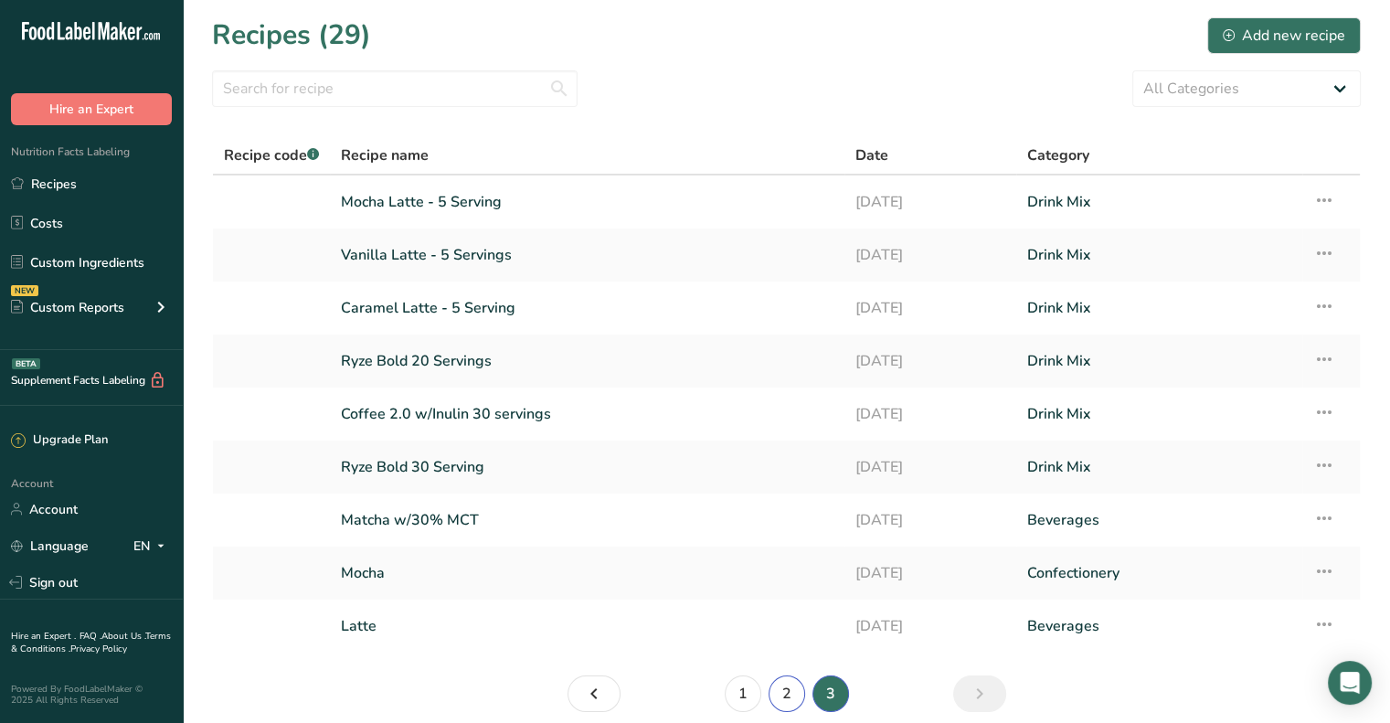
click at [790, 705] on link "2" at bounding box center [787, 694] width 37 height 37
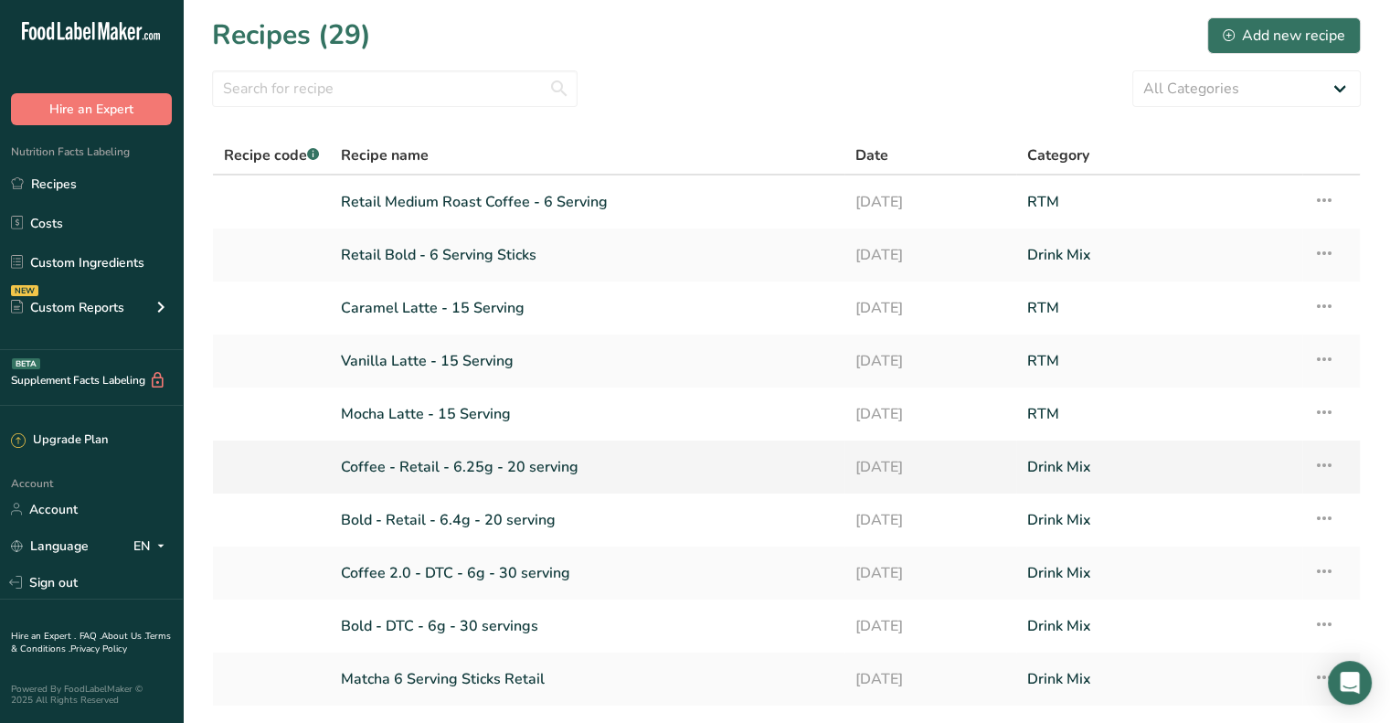
scroll to position [91, 0]
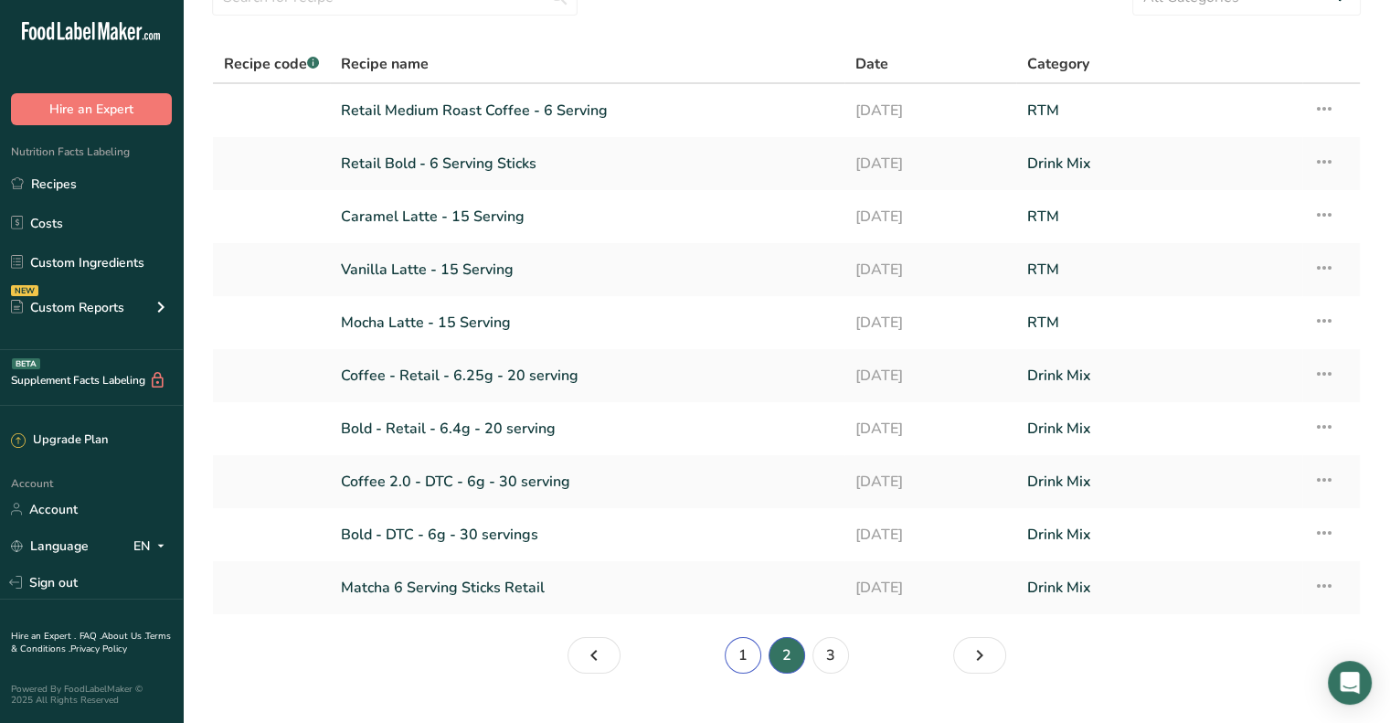
click at [740, 658] on link "1" at bounding box center [743, 655] width 37 height 37
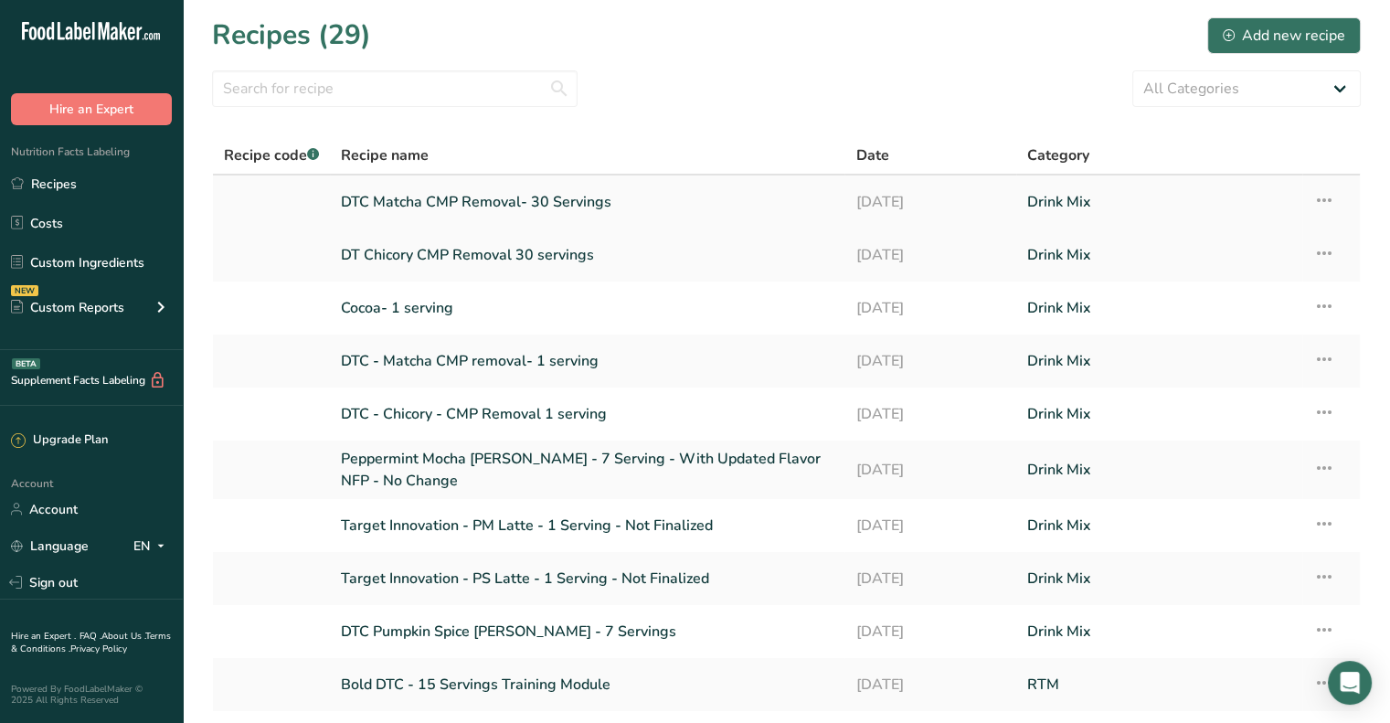
click at [497, 197] on link "DTC Matcha CMP Removal- 30 Servings" at bounding box center [587, 202] width 493 height 38
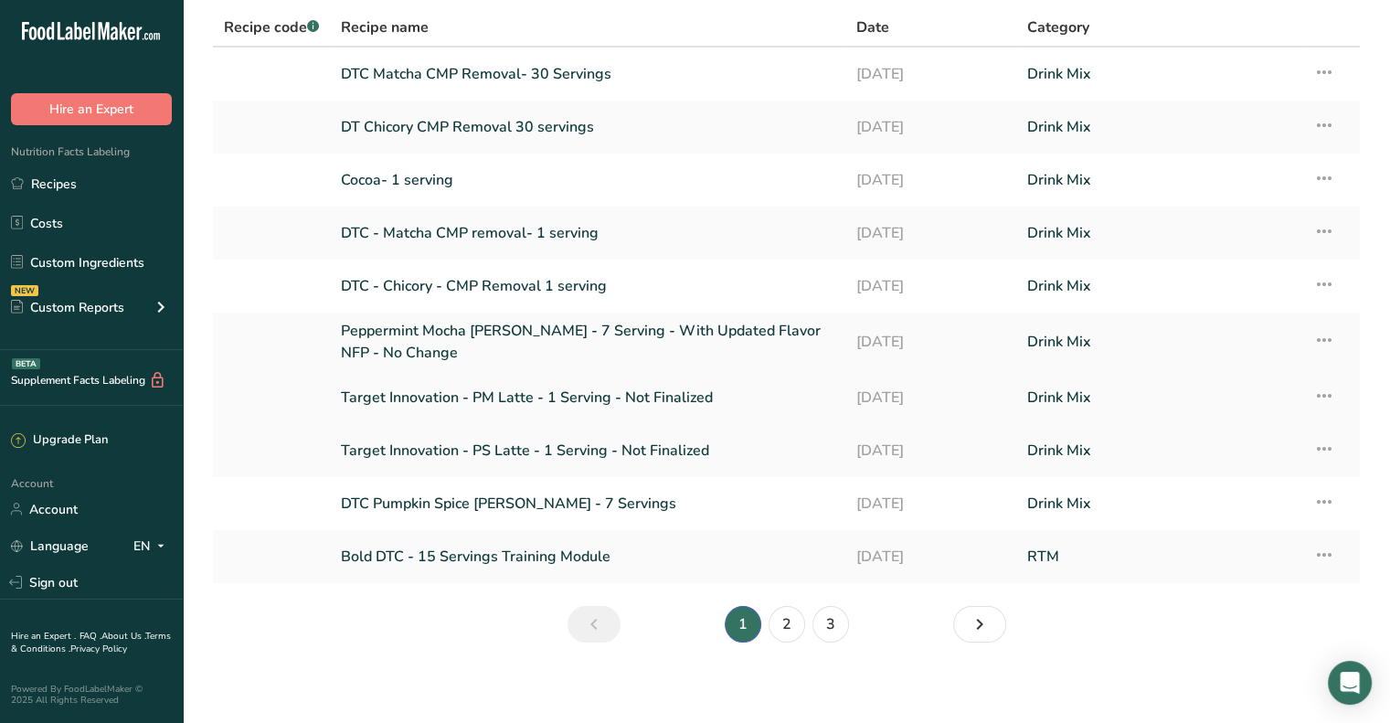
scroll to position [134, 0]
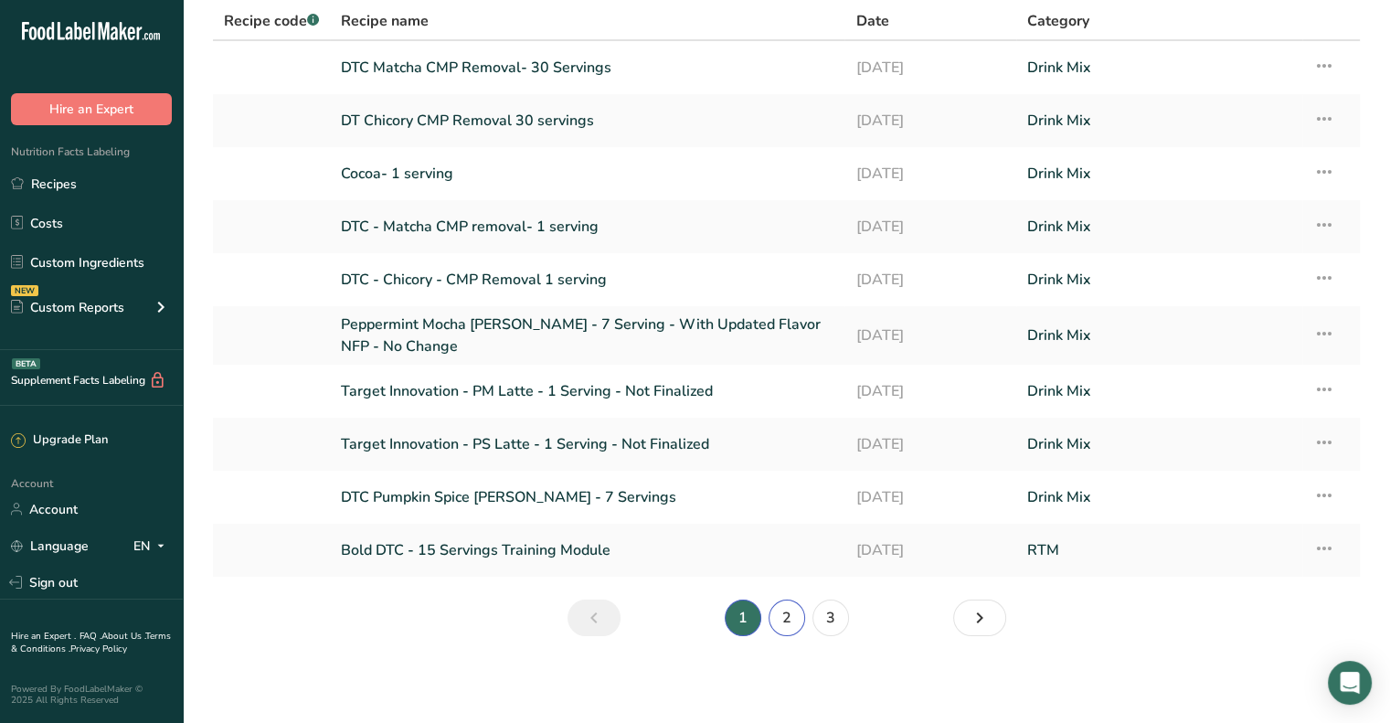
click at [784, 617] on link "2" at bounding box center [787, 618] width 37 height 37
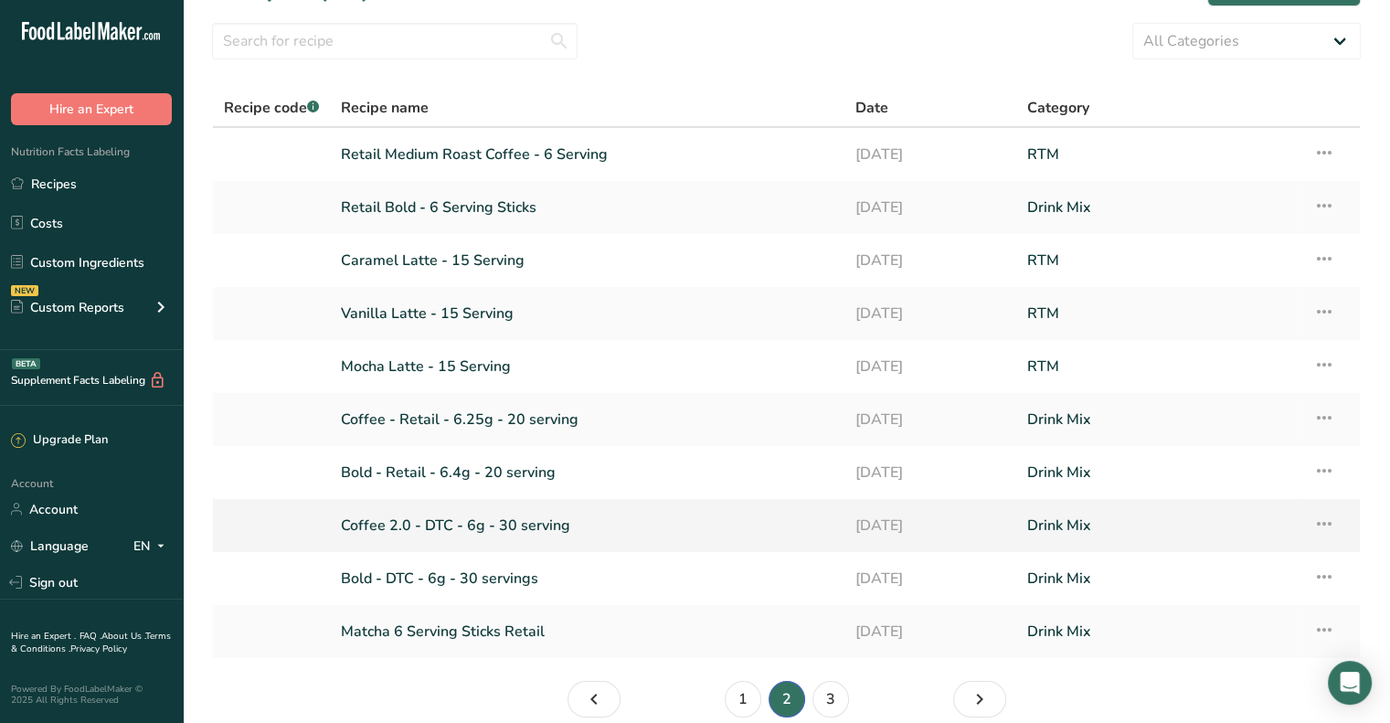
scroll to position [91, 0]
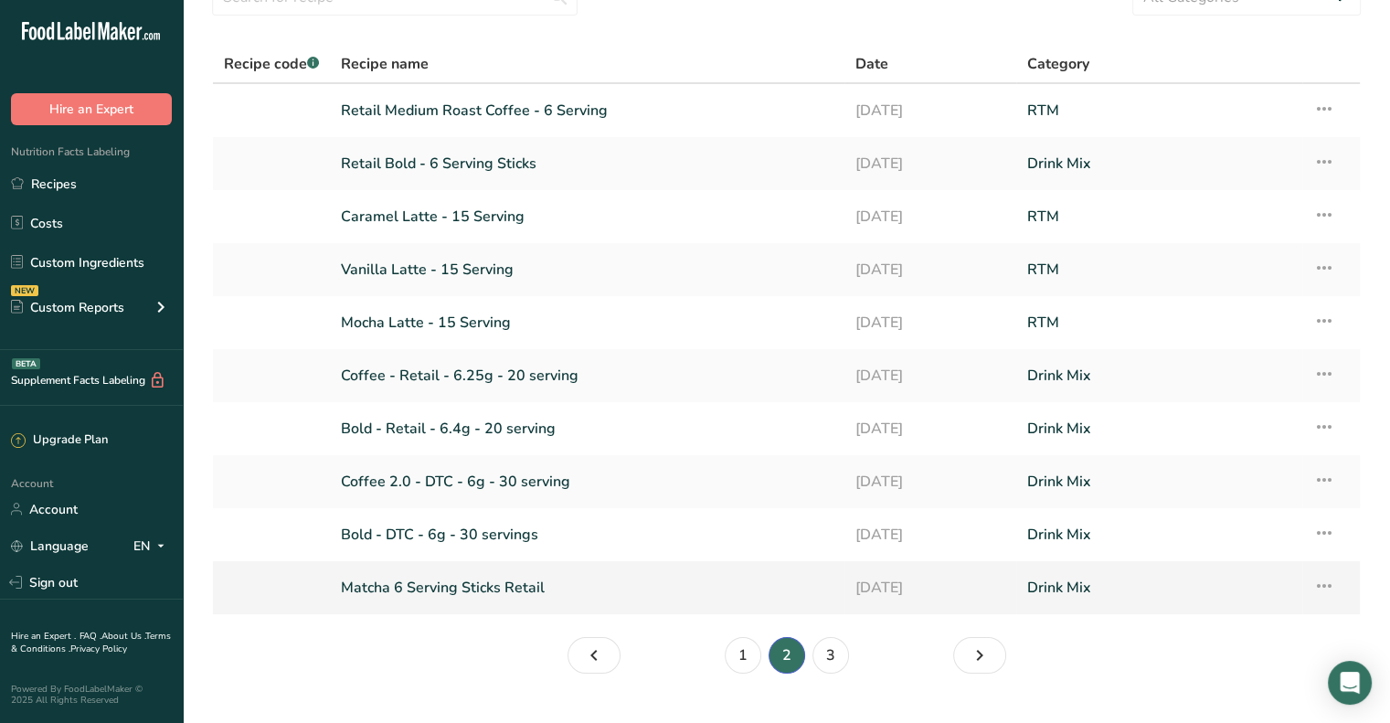
click at [472, 592] on link "Matcha 6 Serving Sticks Retail" at bounding box center [587, 588] width 493 height 38
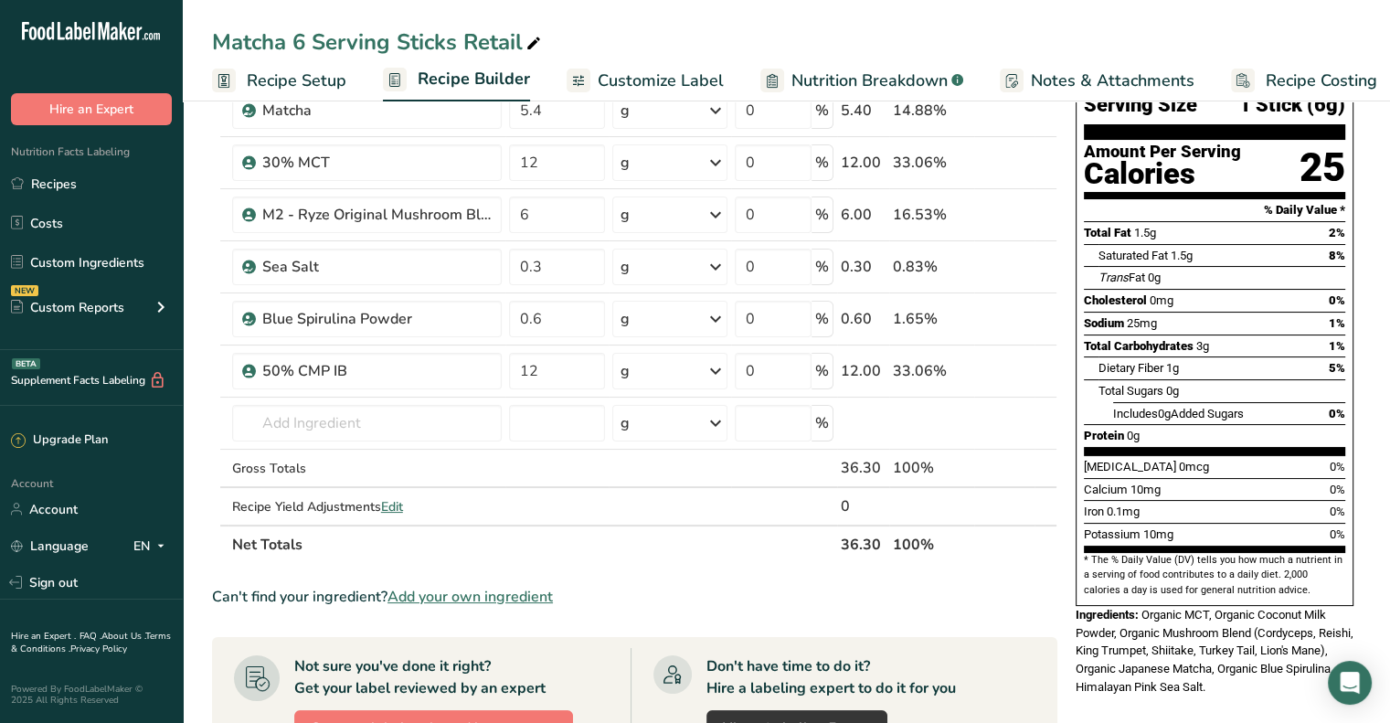
scroll to position [274, 0]
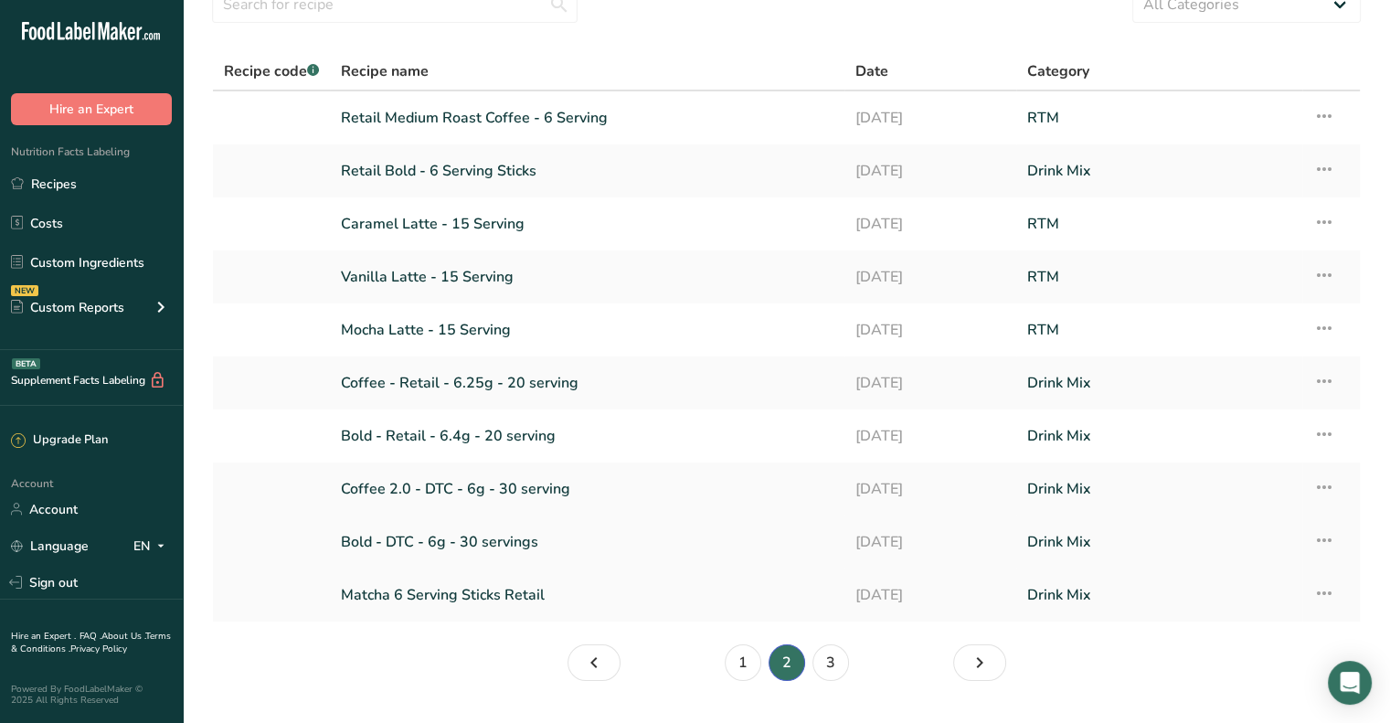
scroll to position [128, 0]
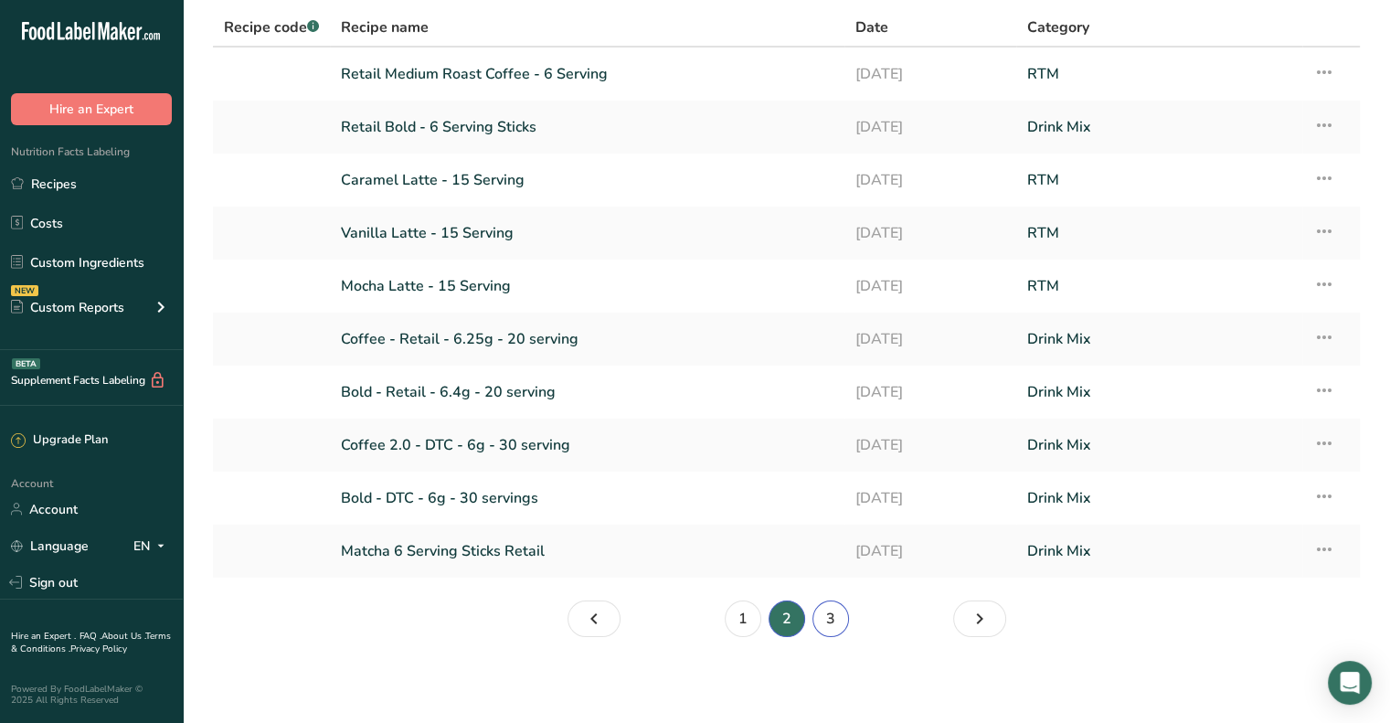
click at [832, 626] on link "3" at bounding box center [831, 619] width 37 height 37
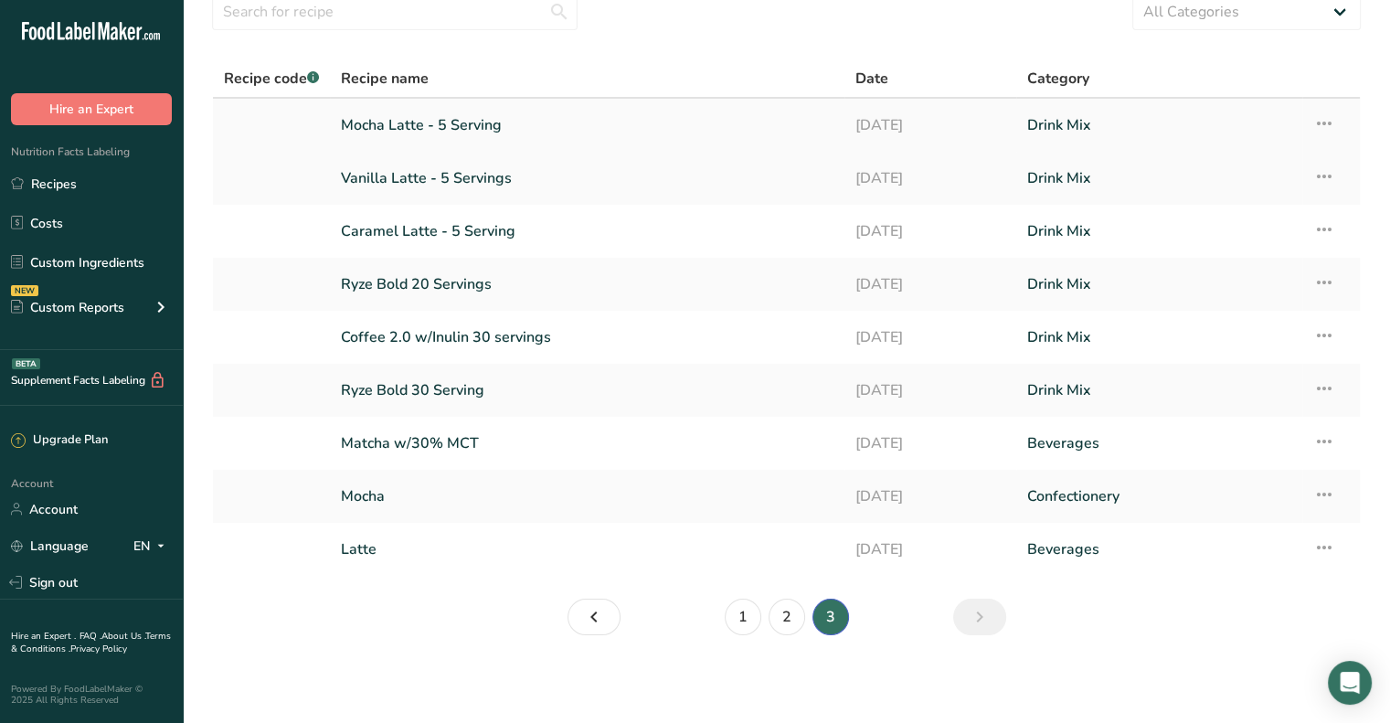
scroll to position [76, 0]
click at [738, 621] on link "1" at bounding box center [743, 618] width 37 height 37
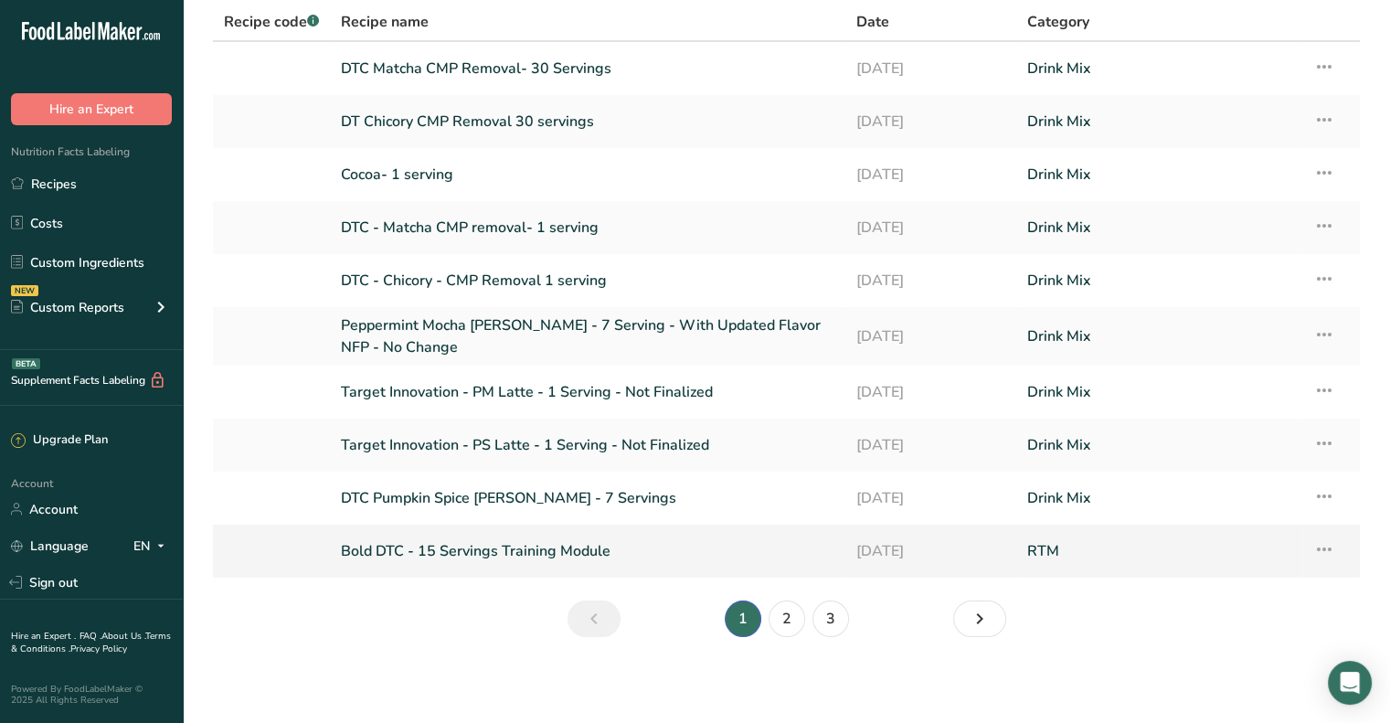
scroll to position [134, 0]
click at [791, 625] on link "2" at bounding box center [787, 618] width 37 height 37
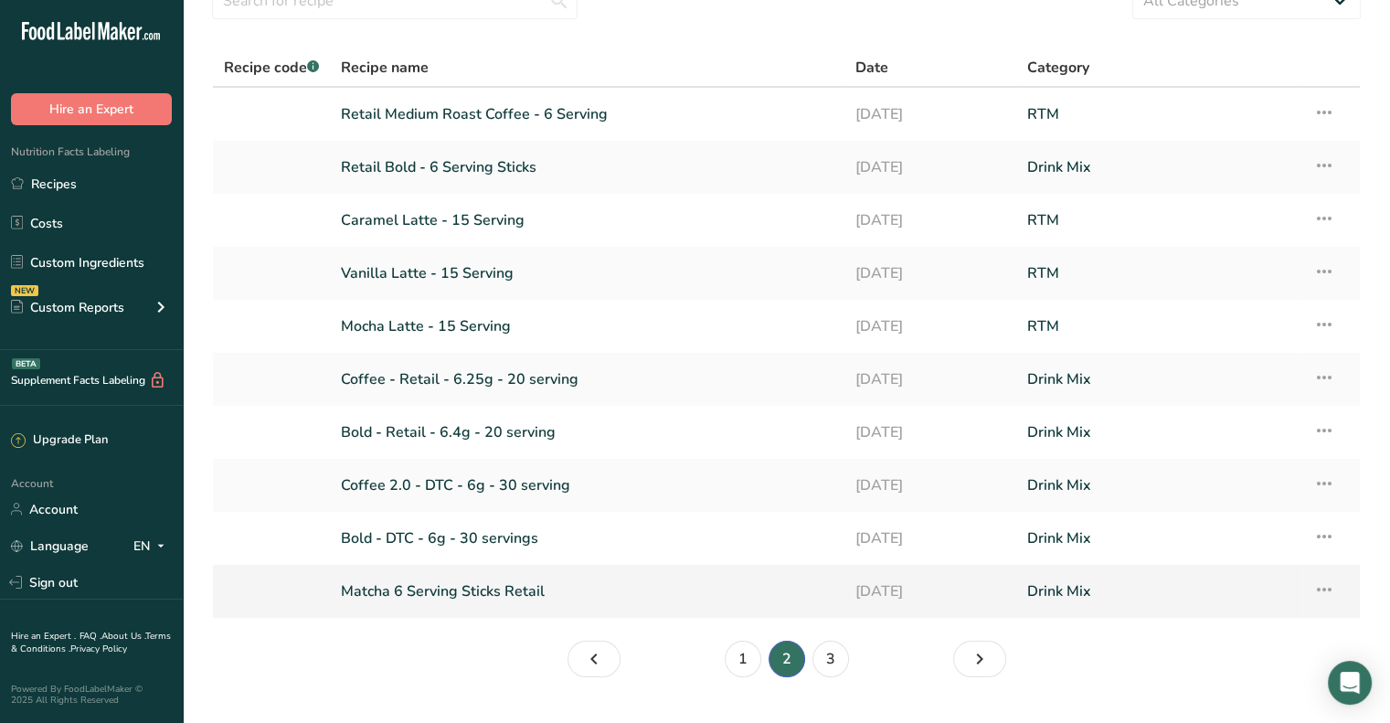
scroll to position [128, 0]
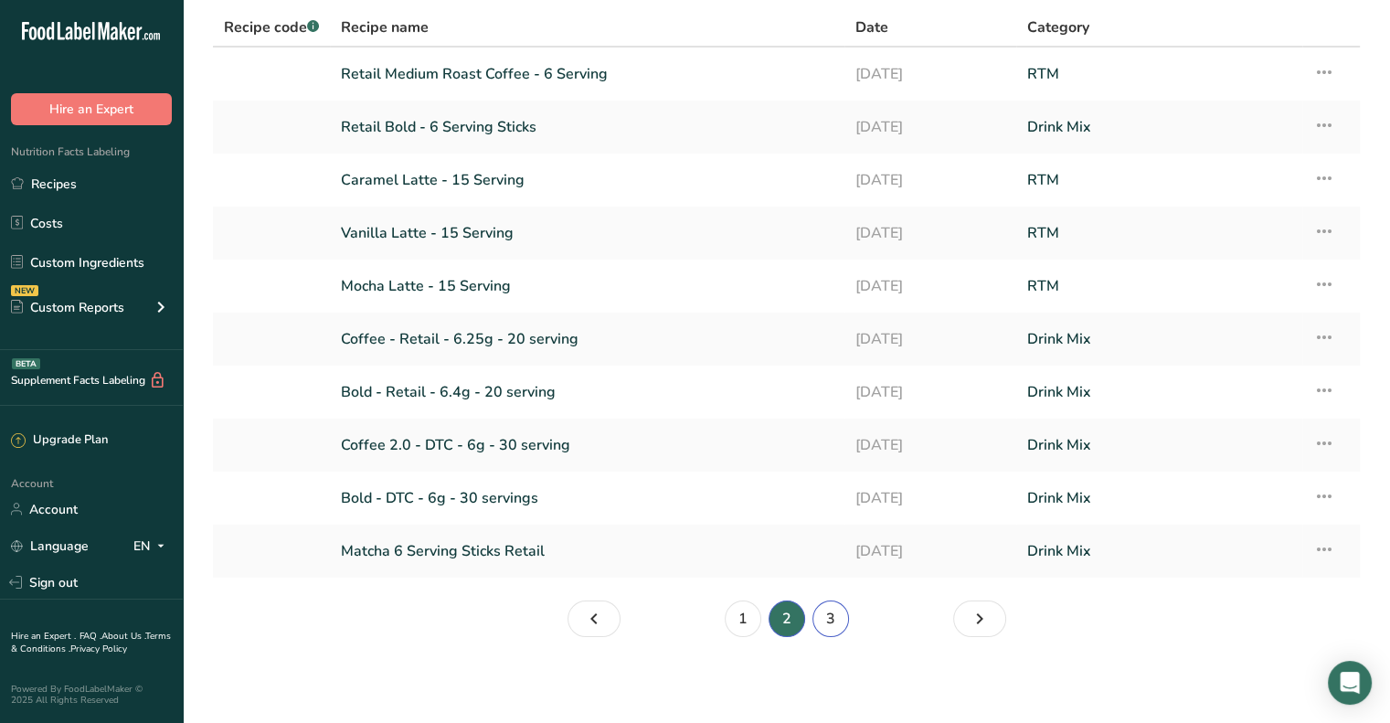
click at [816, 617] on link "3" at bounding box center [831, 619] width 37 height 37
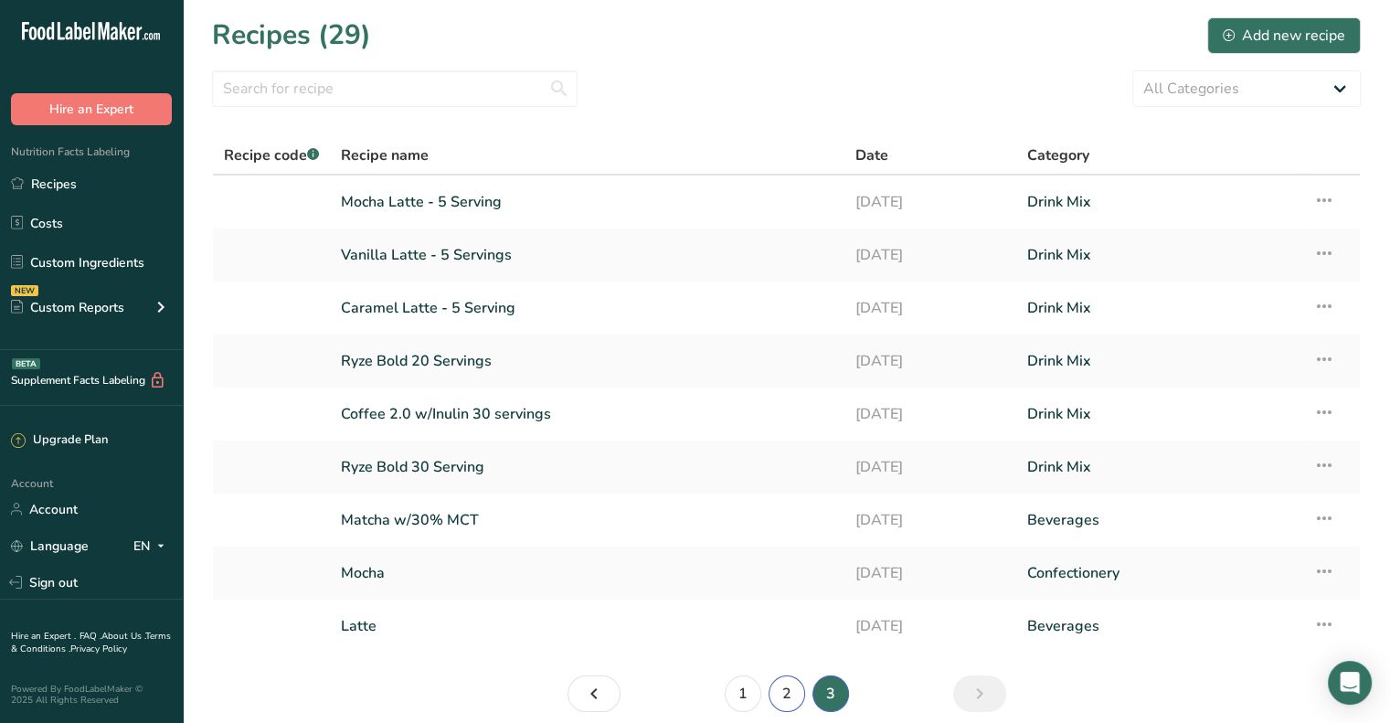
click at [801, 700] on link "2" at bounding box center [787, 694] width 37 height 37
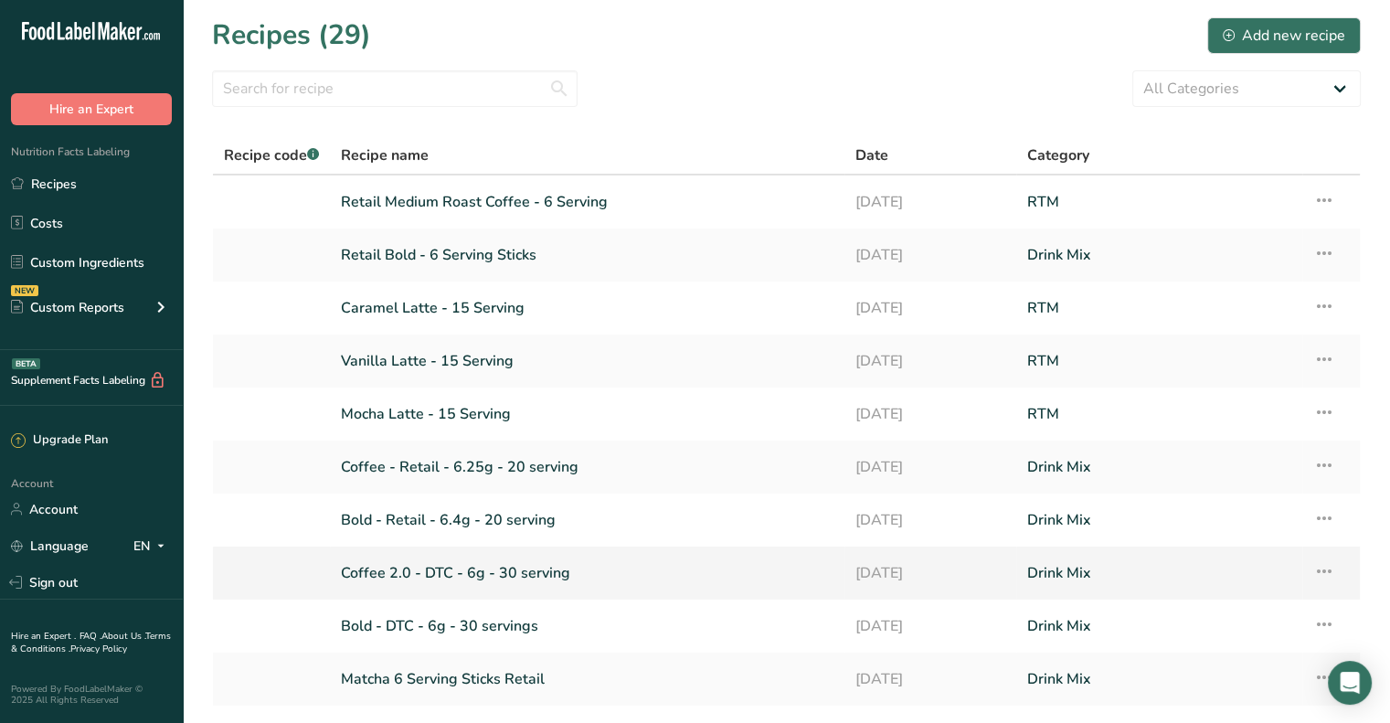
scroll to position [91, 0]
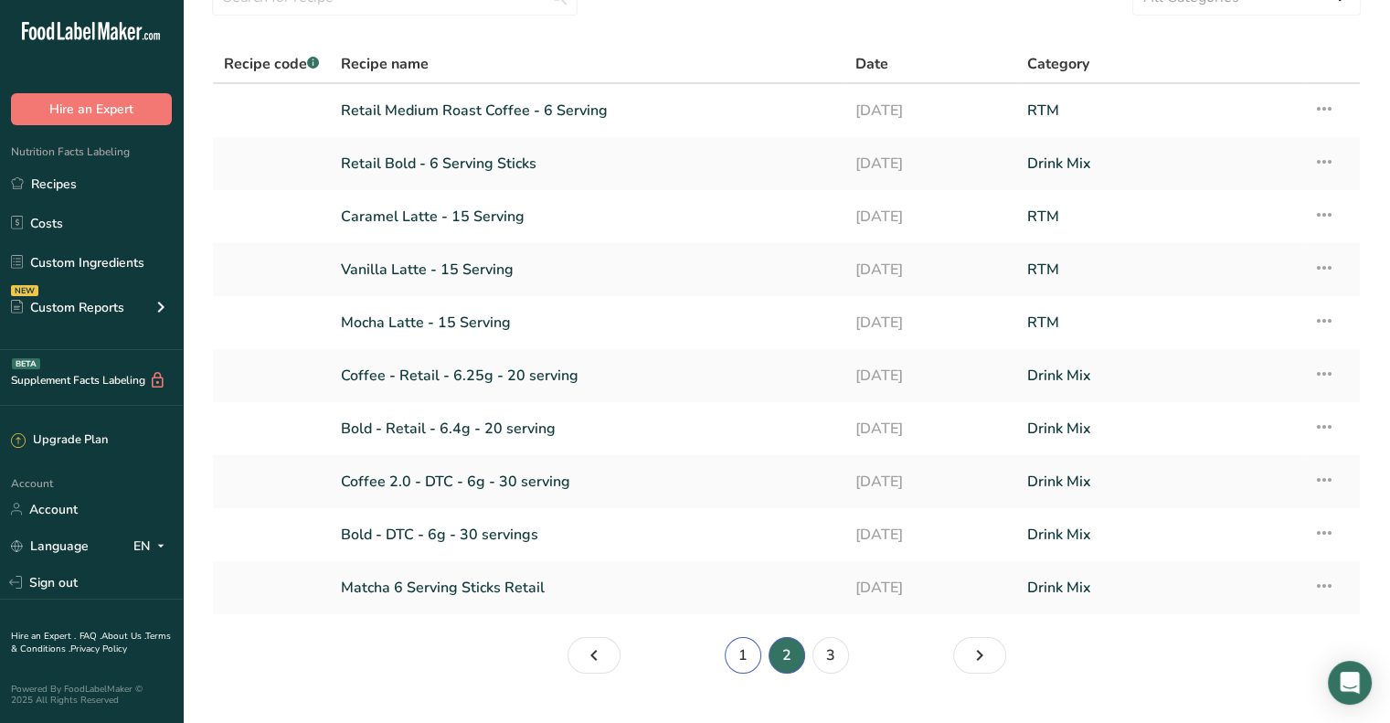
click at [745, 652] on link "1" at bounding box center [743, 655] width 37 height 37
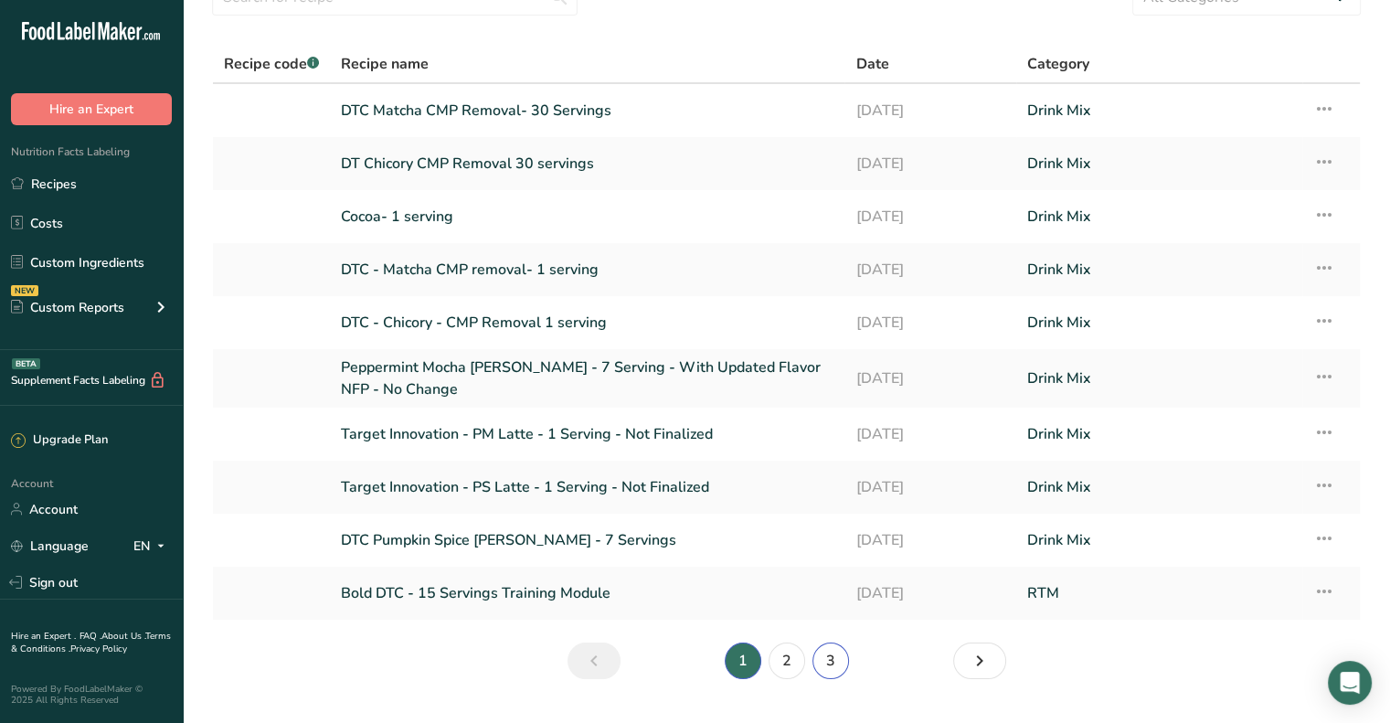
click at [823, 664] on link "3" at bounding box center [831, 661] width 37 height 37
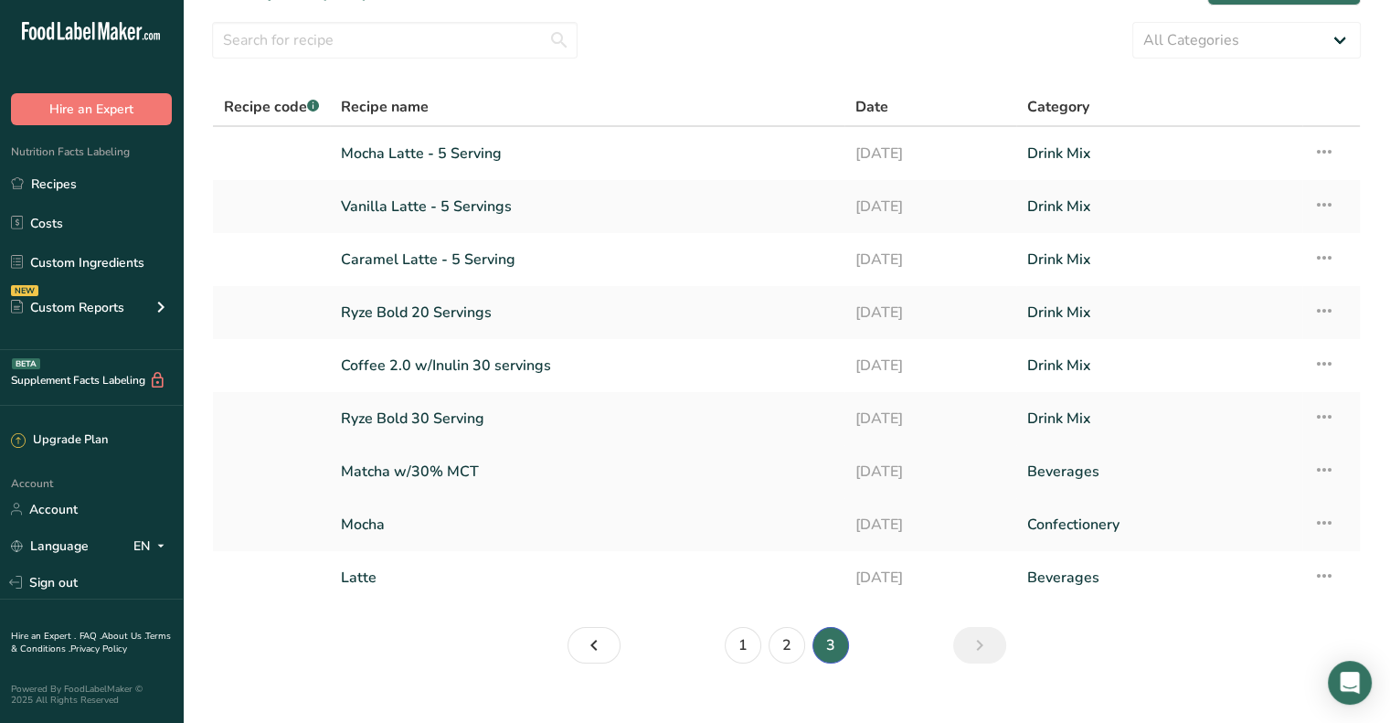
scroll to position [76, 0]
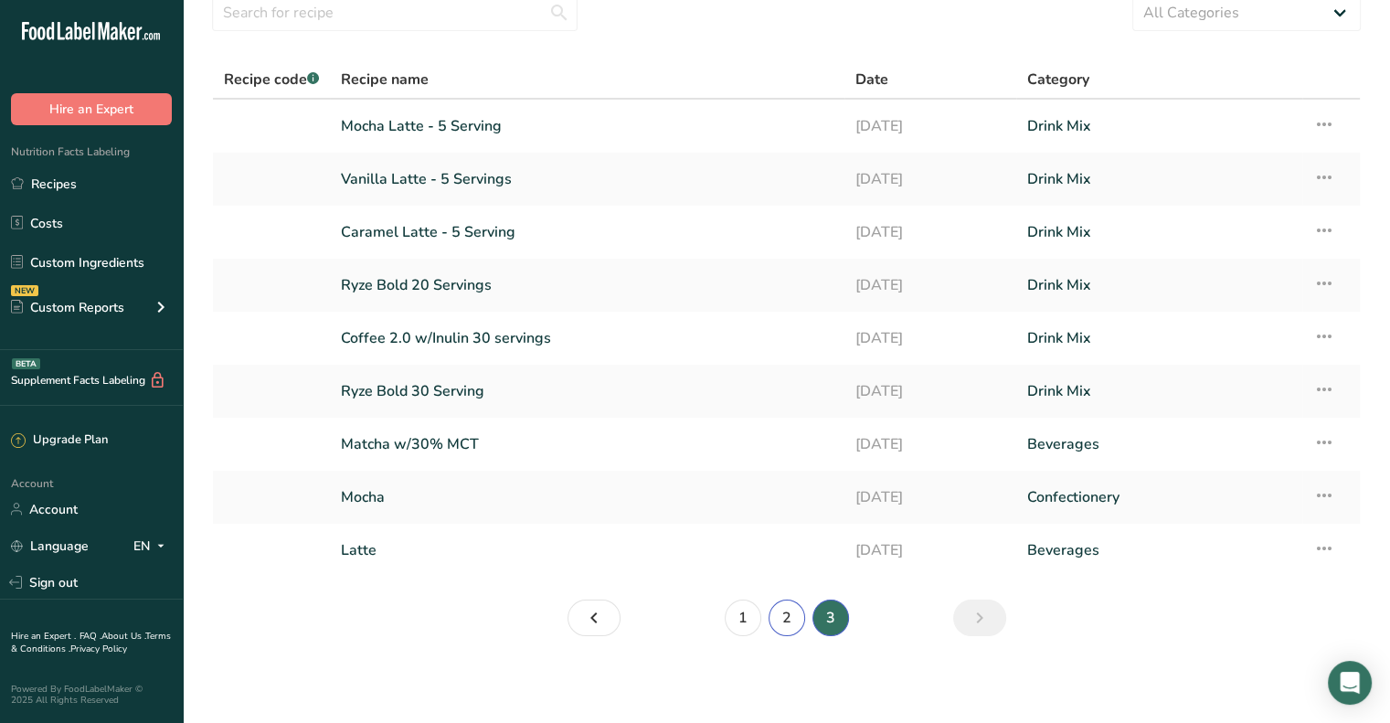
click at [784, 609] on link "2" at bounding box center [787, 618] width 37 height 37
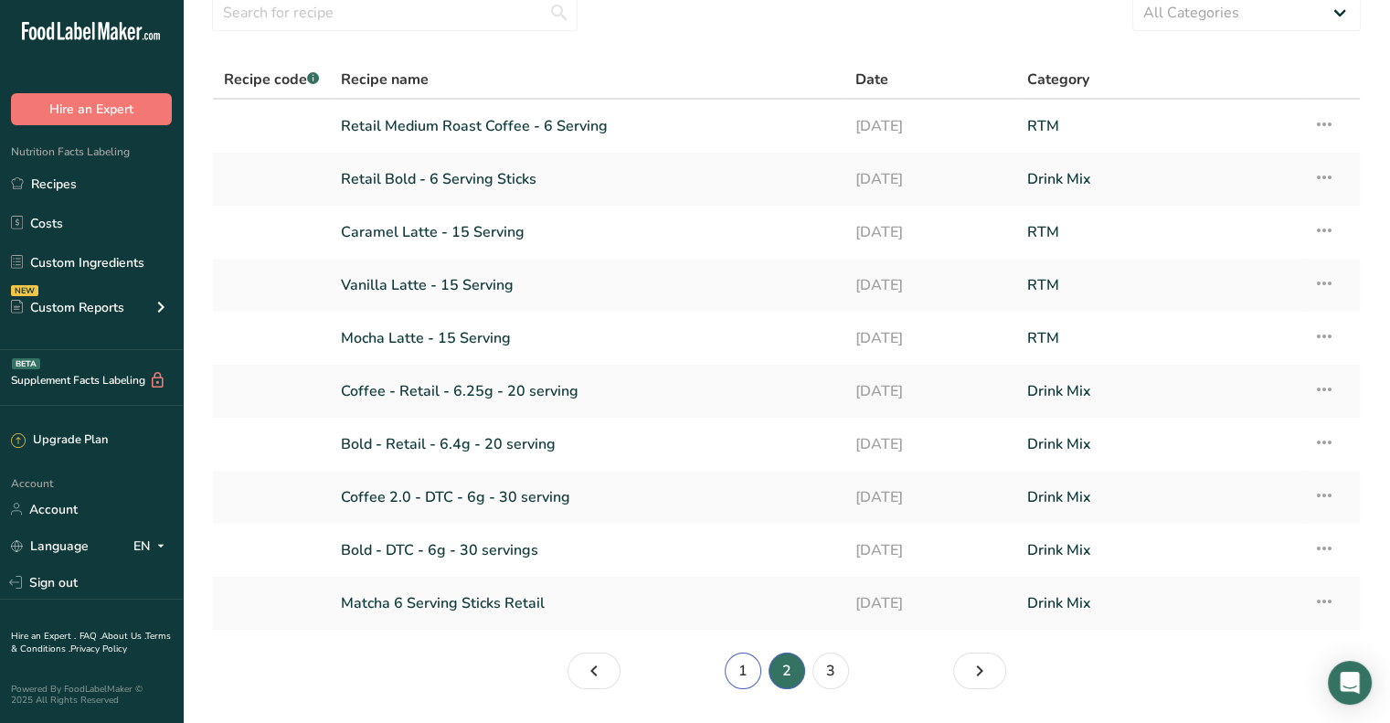
click at [749, 674] on link "1" at bounding box center [743, 671] width 37 height 37
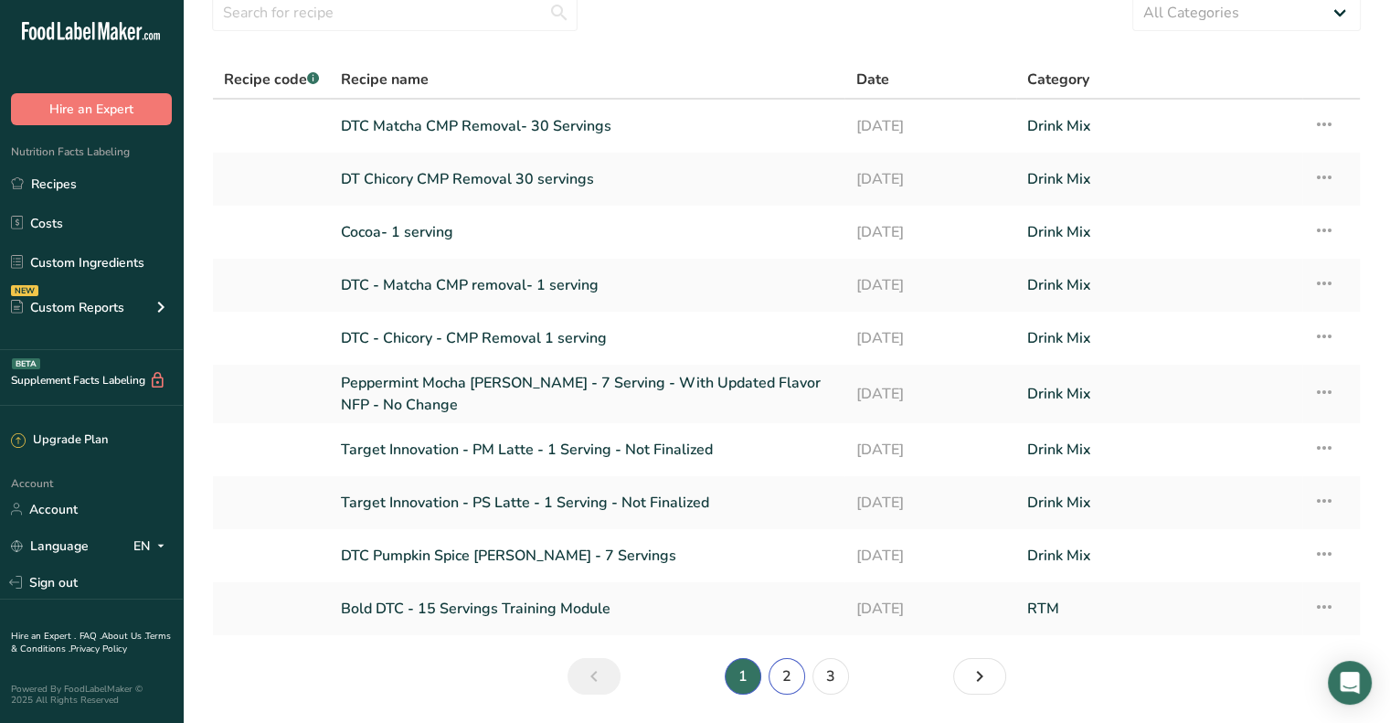
click at [792, 676] on link "2" at bounding box center [787, 676] width 37 height 37
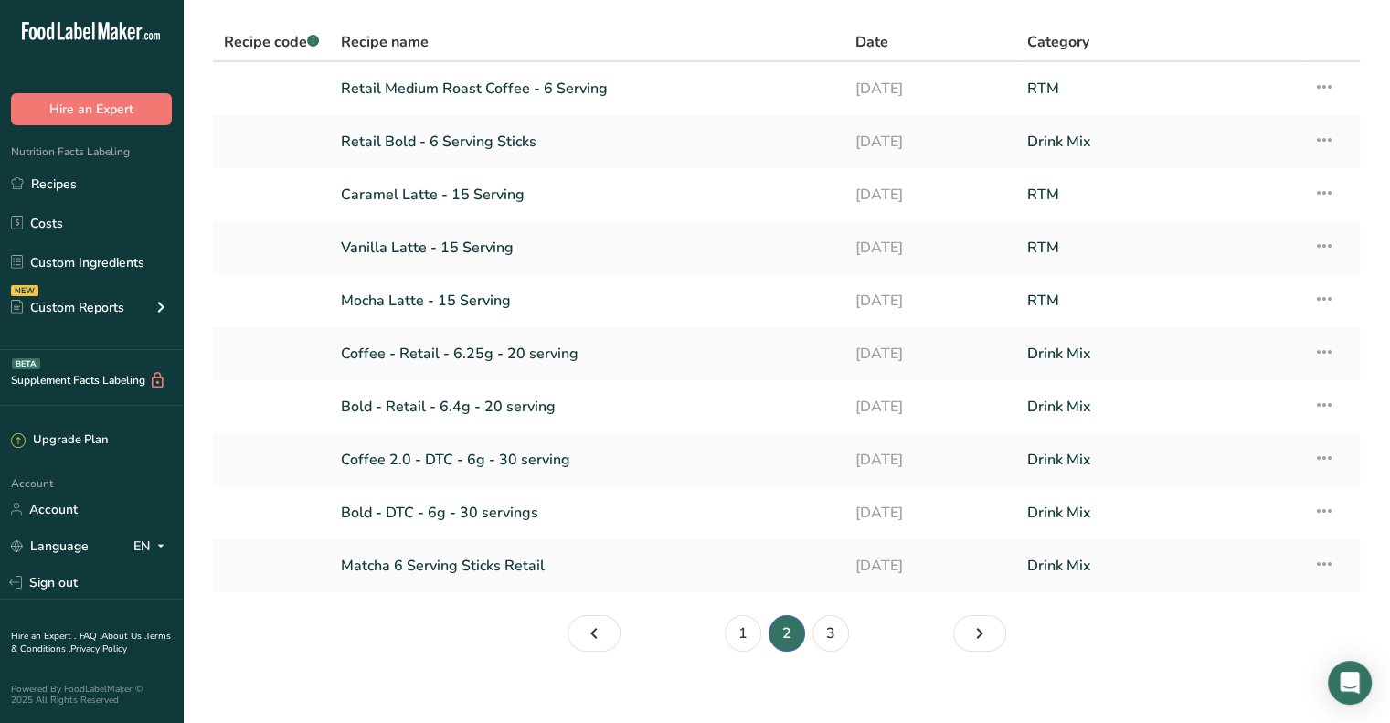
scroll to position [128, 0]
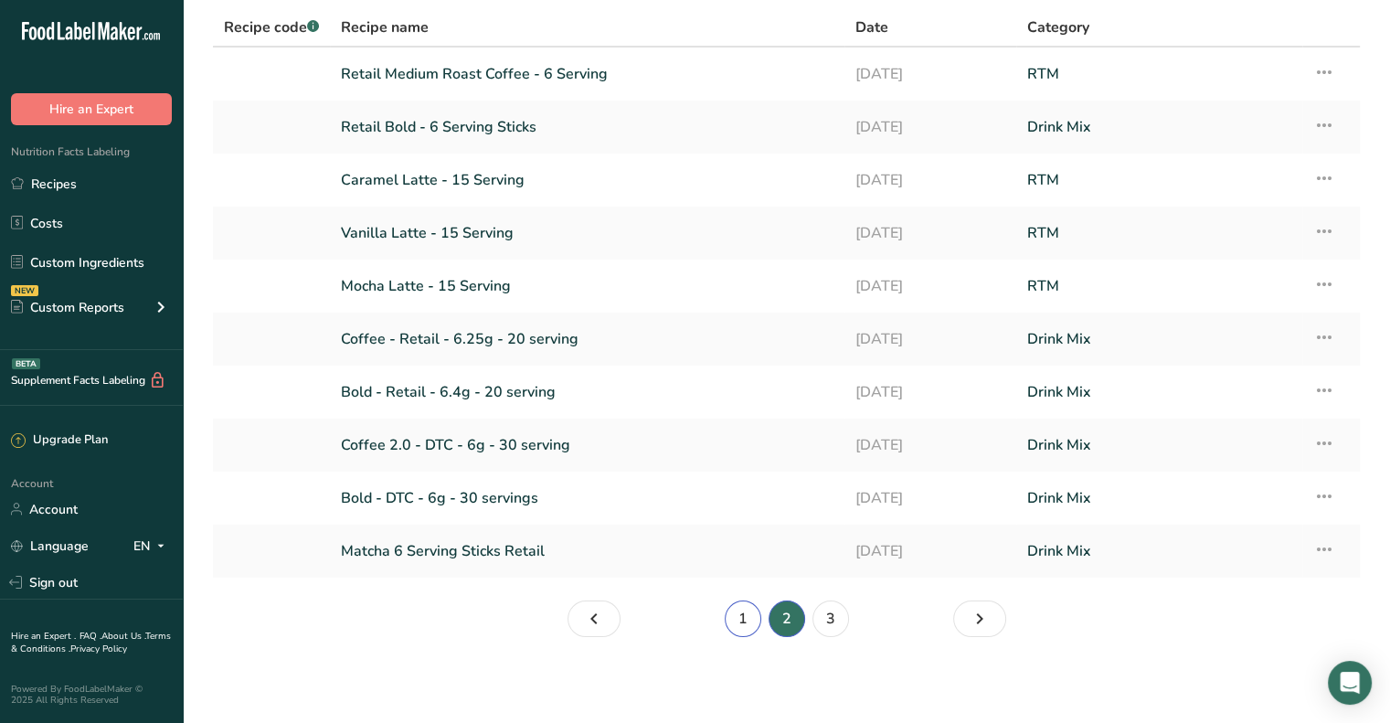
click at [742, 630] on link "1" at bounding box center [743, 619] width 37 height 37
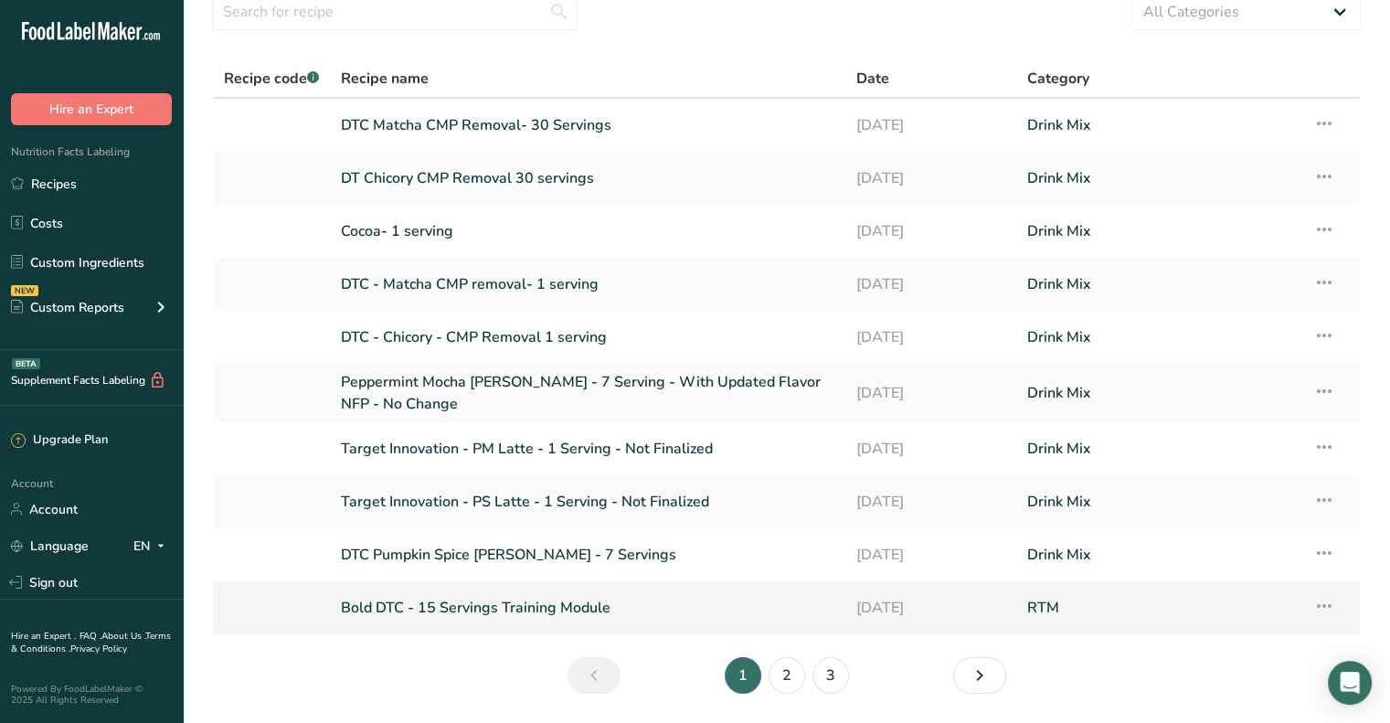
scroll to position [134, 0]
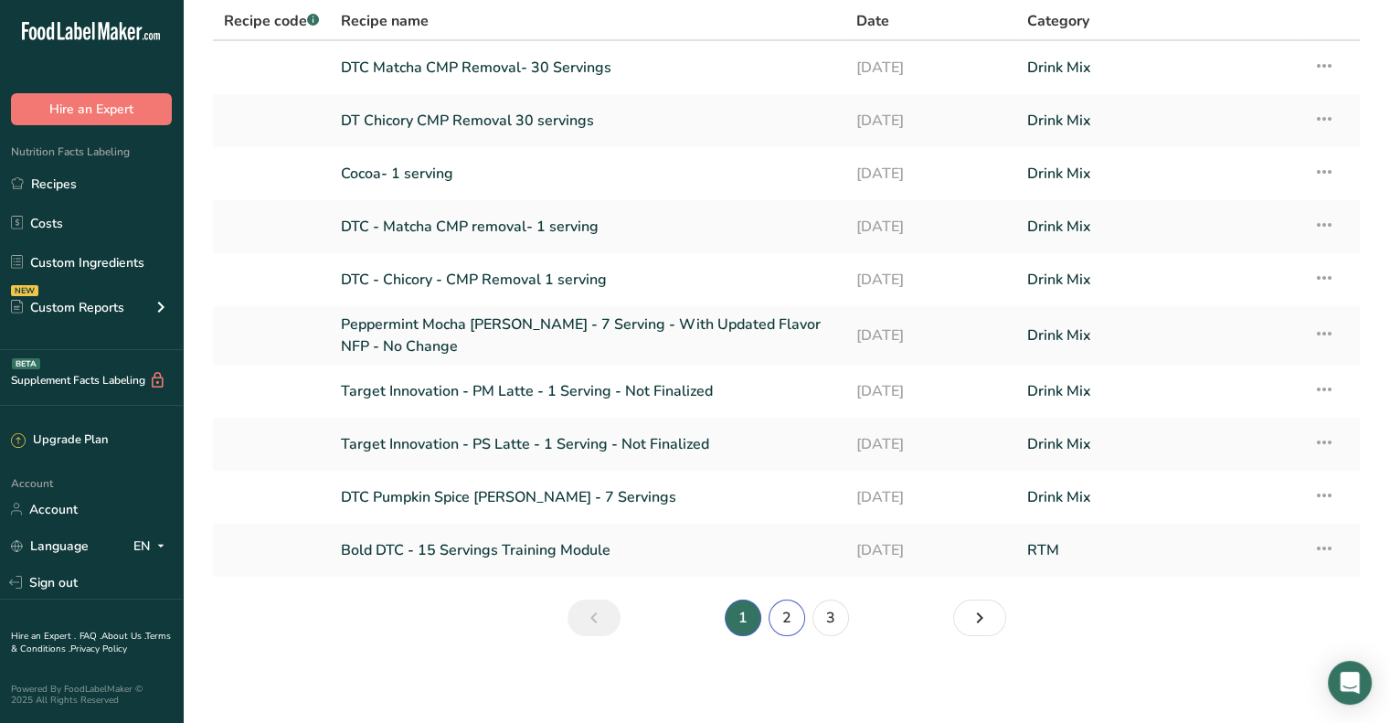
click at [804, 616] on li "2" at bounding box center [787, 618] width 44 height 37
click at [803, 616] on li "2" at bounding box center [787, 618] width 44 height 37
click at [799, 618] on link "2" at bounding box center [787, 618] width 37 height 37
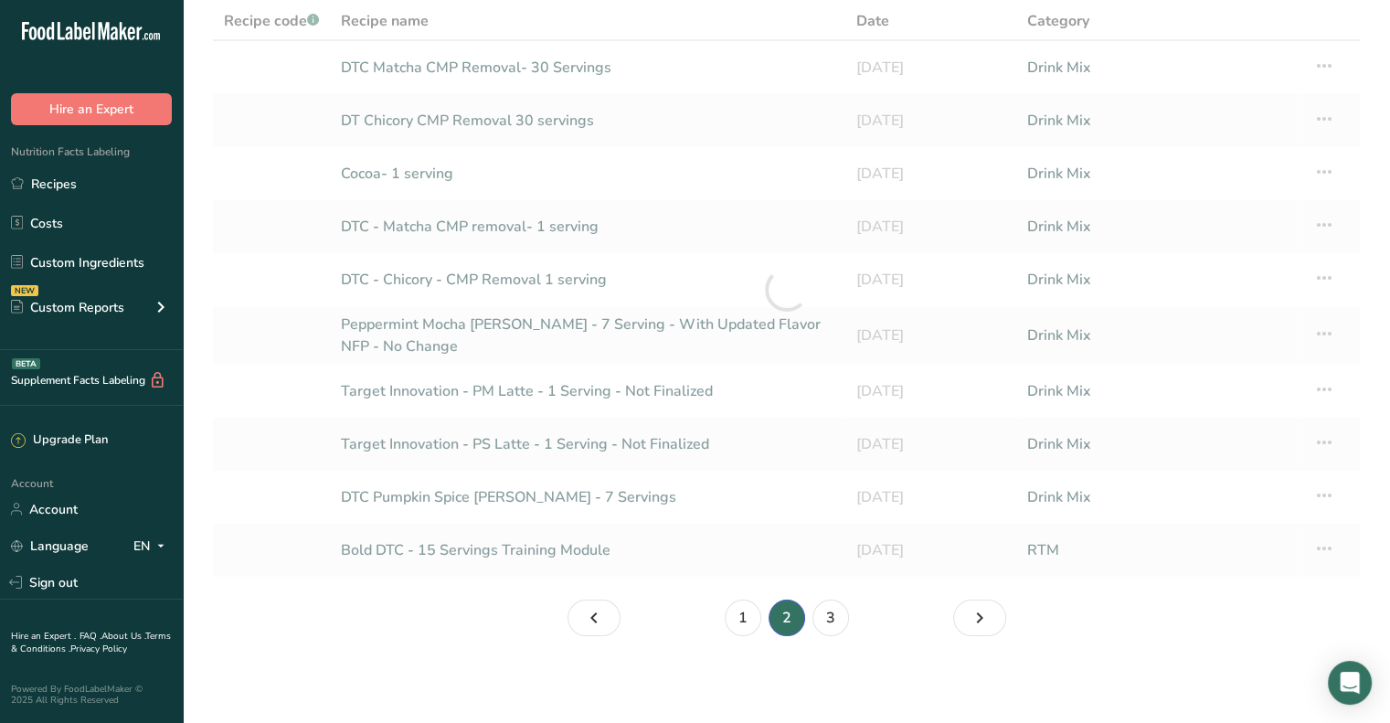
scroll to position [128, 0]
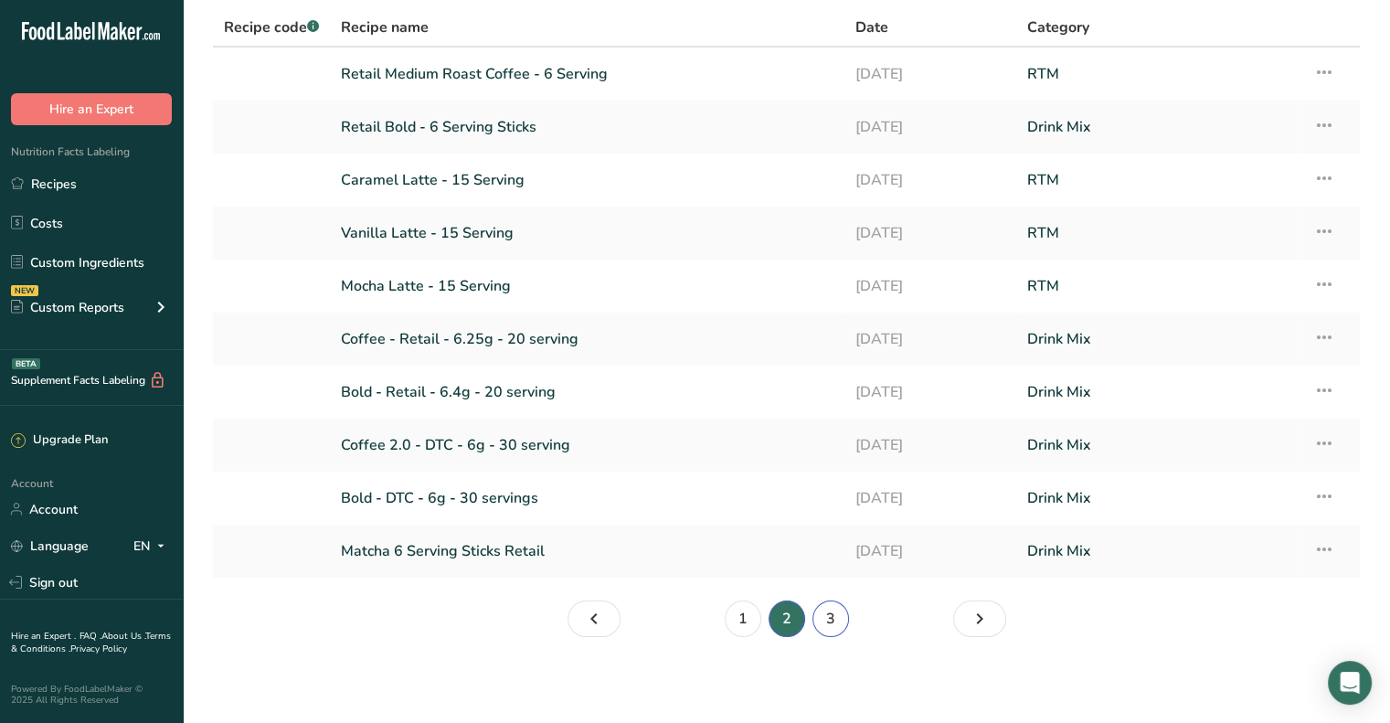
click at [826, 614] on link "3" at bounding box center [831, 619] width 37 height 37
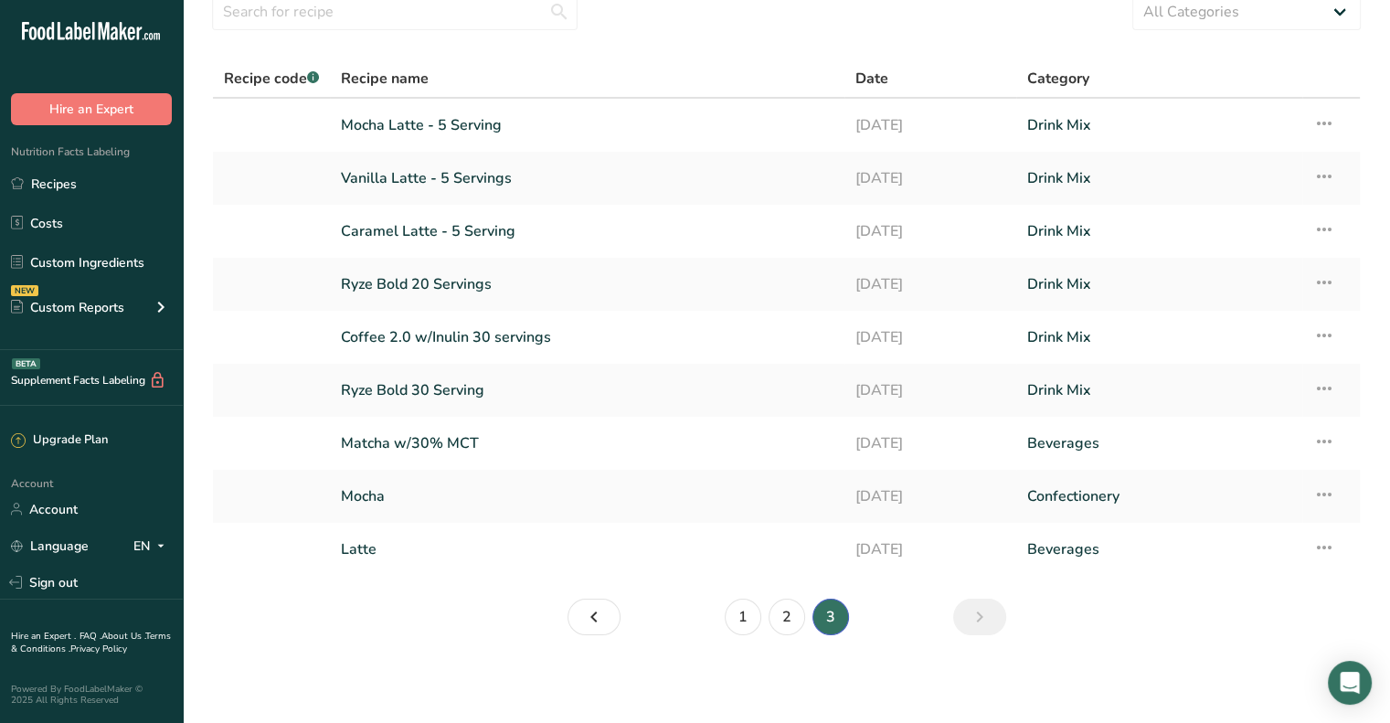
scroll to position [76, 0]
